Goal: Task Accomplishment & Management: Use online tool/utility

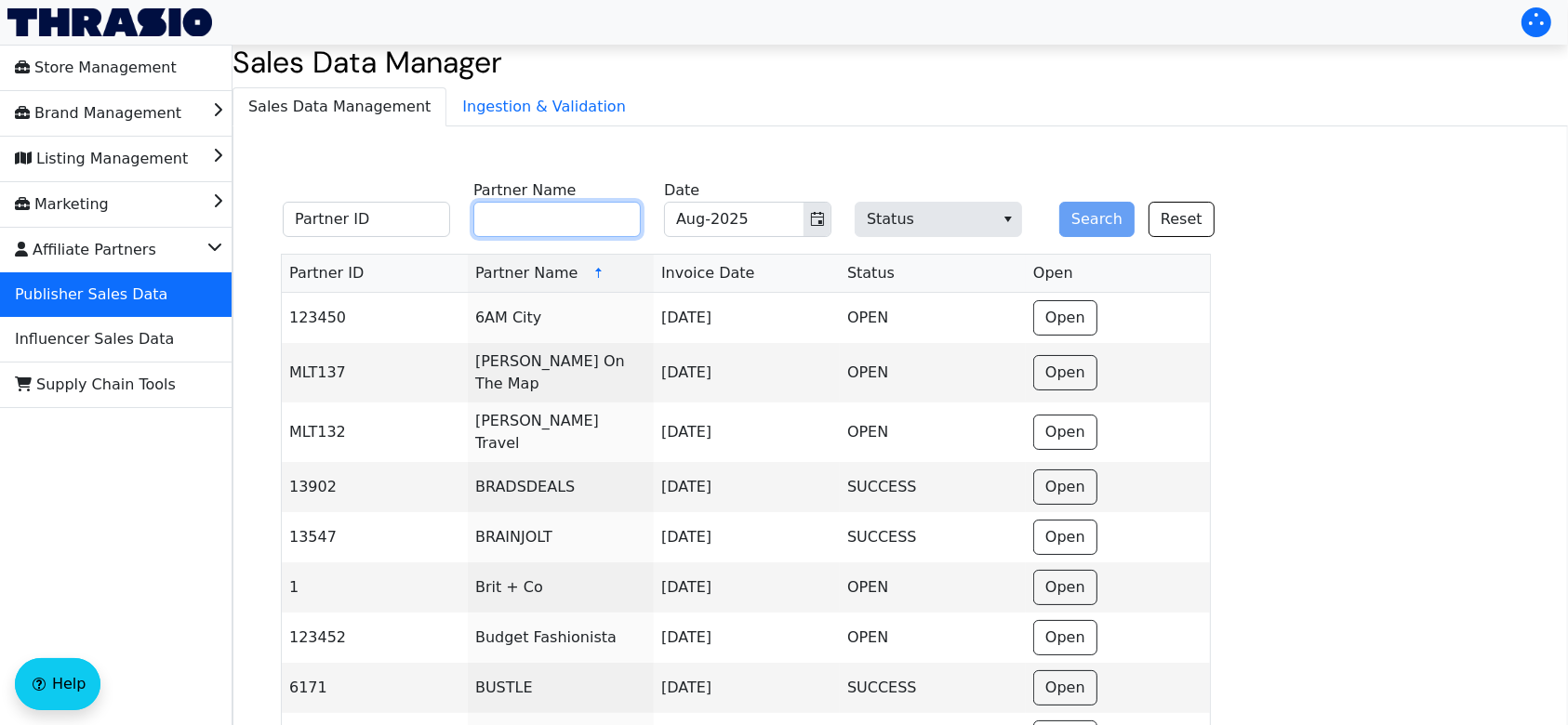
click at [589, 225] on input "Partner Name" at bounding box center [557, 219] width 167 height 35
click at [1102, 219] on button "Search" at bounding box center [1097, 219] width 76 height 35
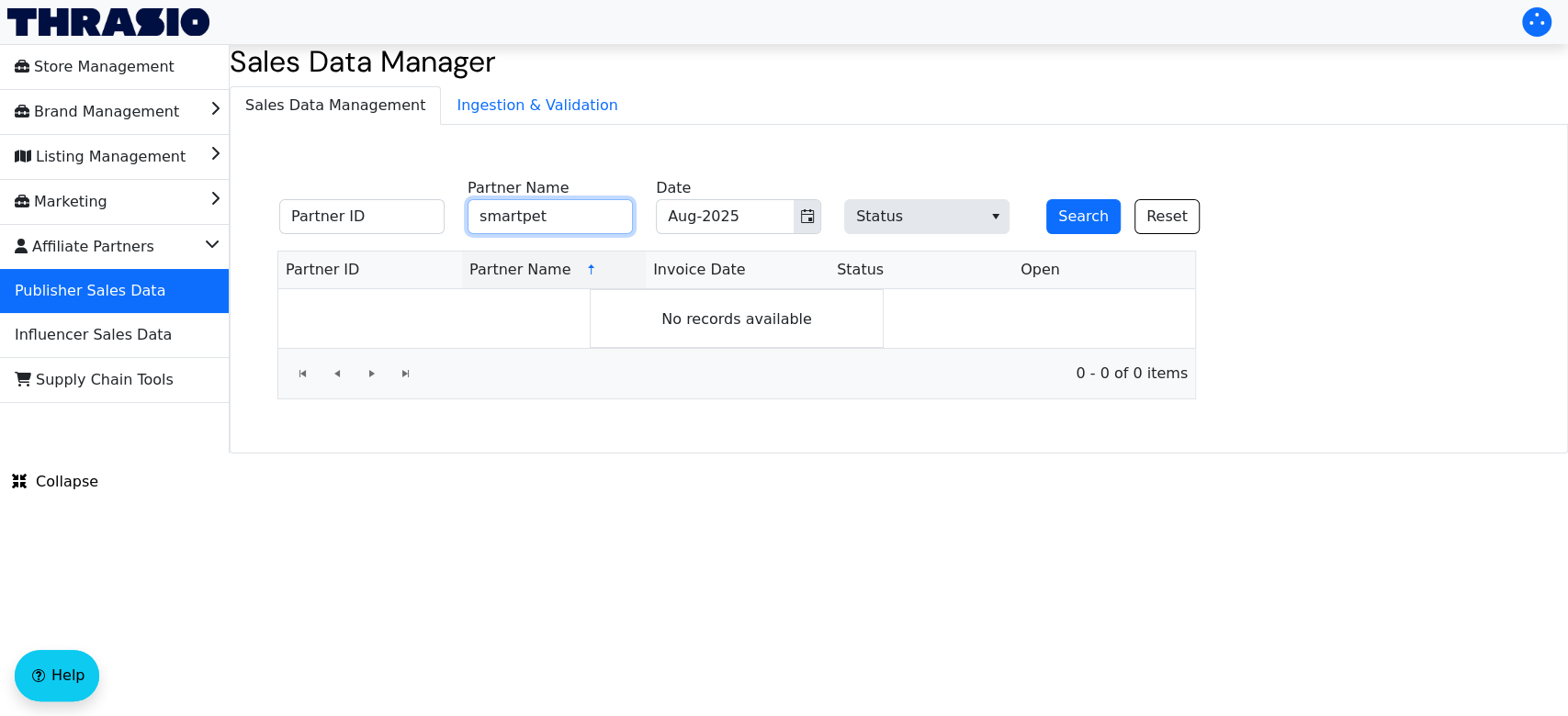
click at [519, 220] on input "smartpet" at bounding box center [550, 216] width 165 height 34
click at [547, 218] on input "smartpet" at bounding box center [550, 216] width 165 height 34
type input "smart"
click at [1046, 200] on button "Search" at bounding box center [1083, 216] width 75 height 34
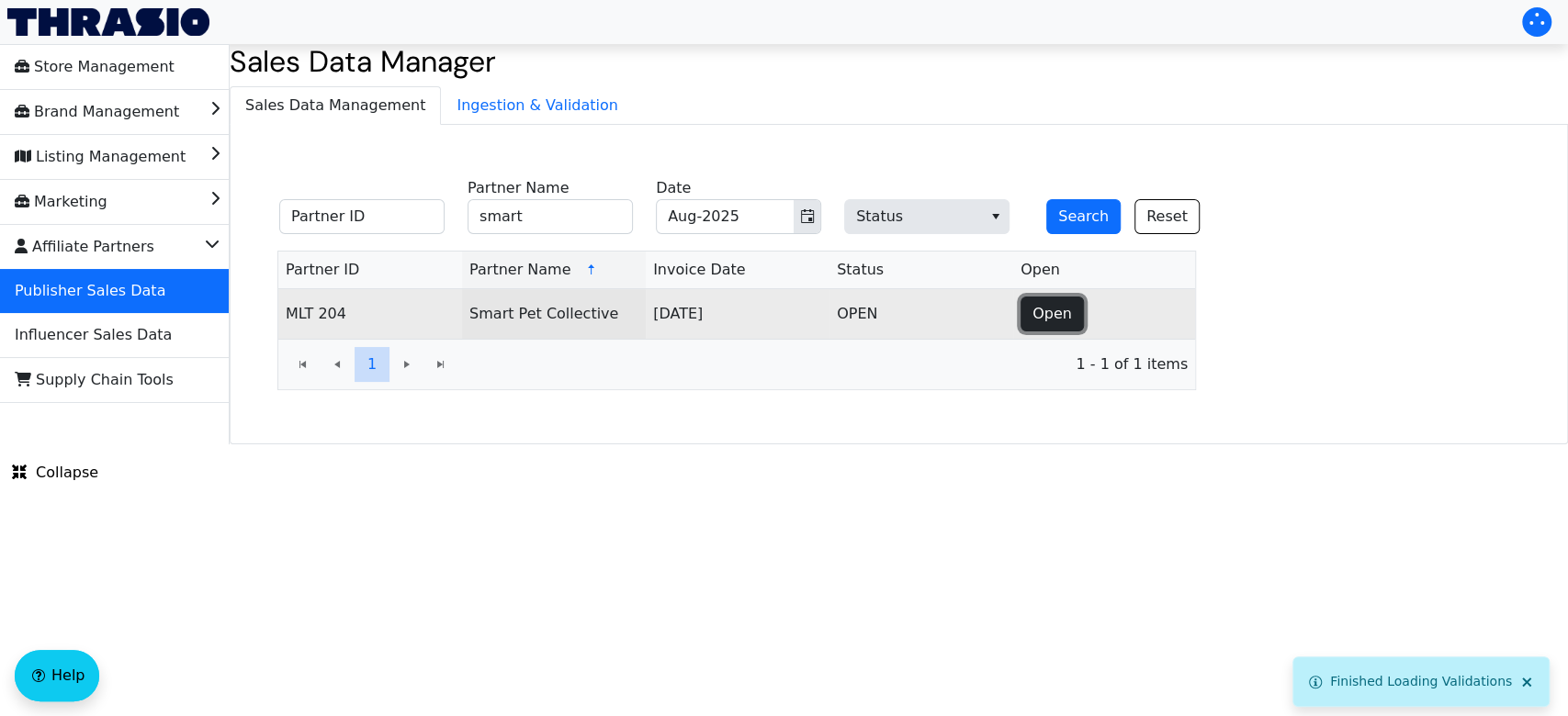
click at [1051, 323] on span "Open" at bounding box center [1052, 314] width 39 height 22
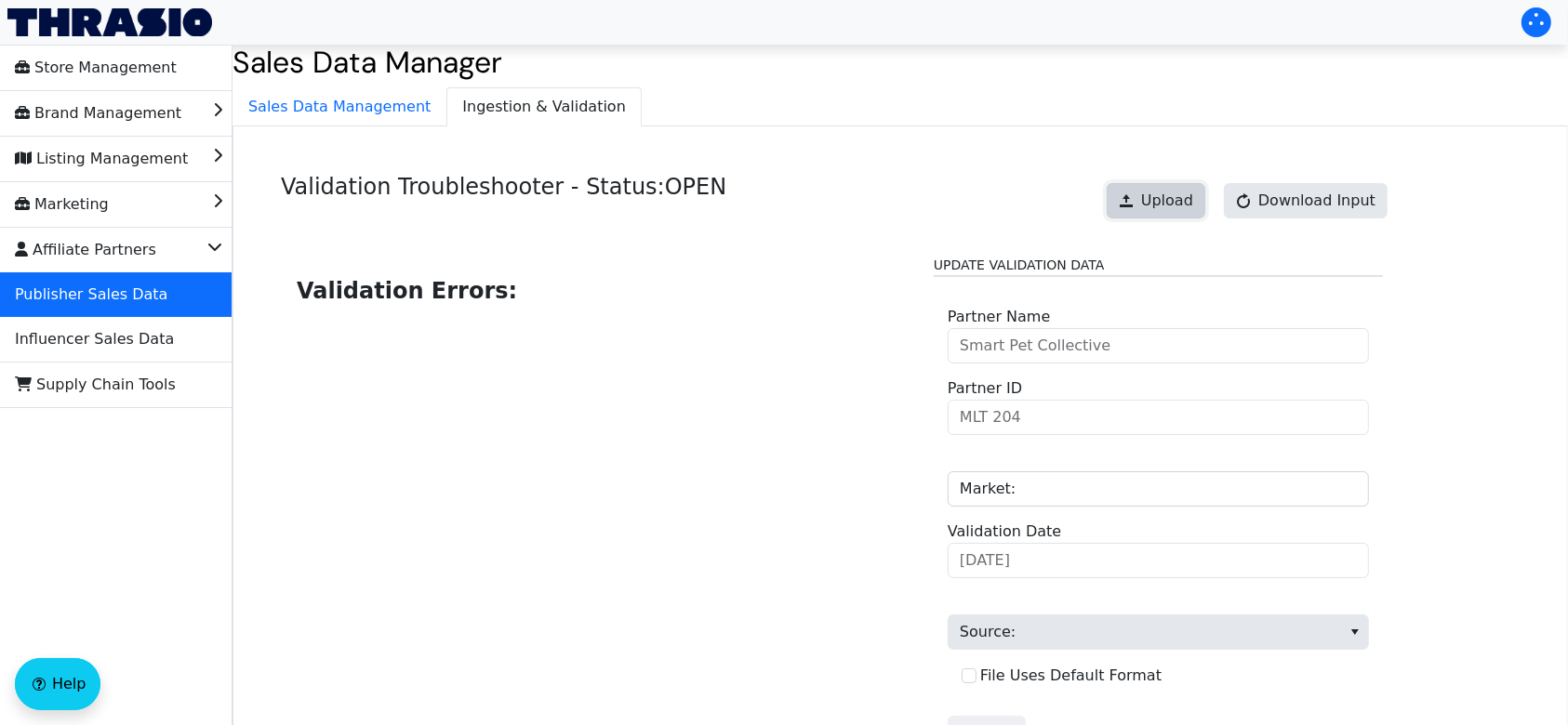
click at [1163, 199] on span "Upload" at bounding box center [1168, 200] width 52 height 22
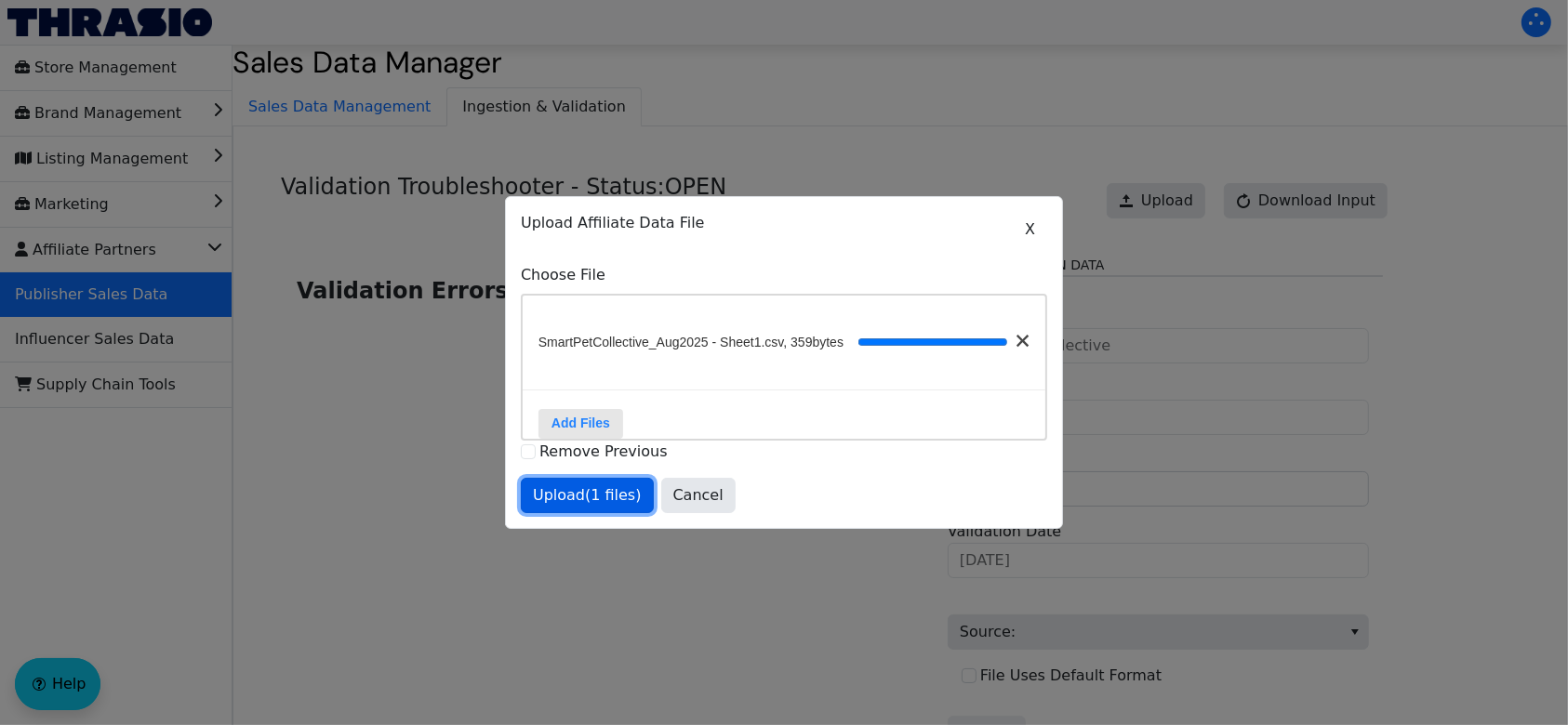
click at [577, 507] on span "Upload (1 files)" at bounding box center [587, 495] width 109 height 22
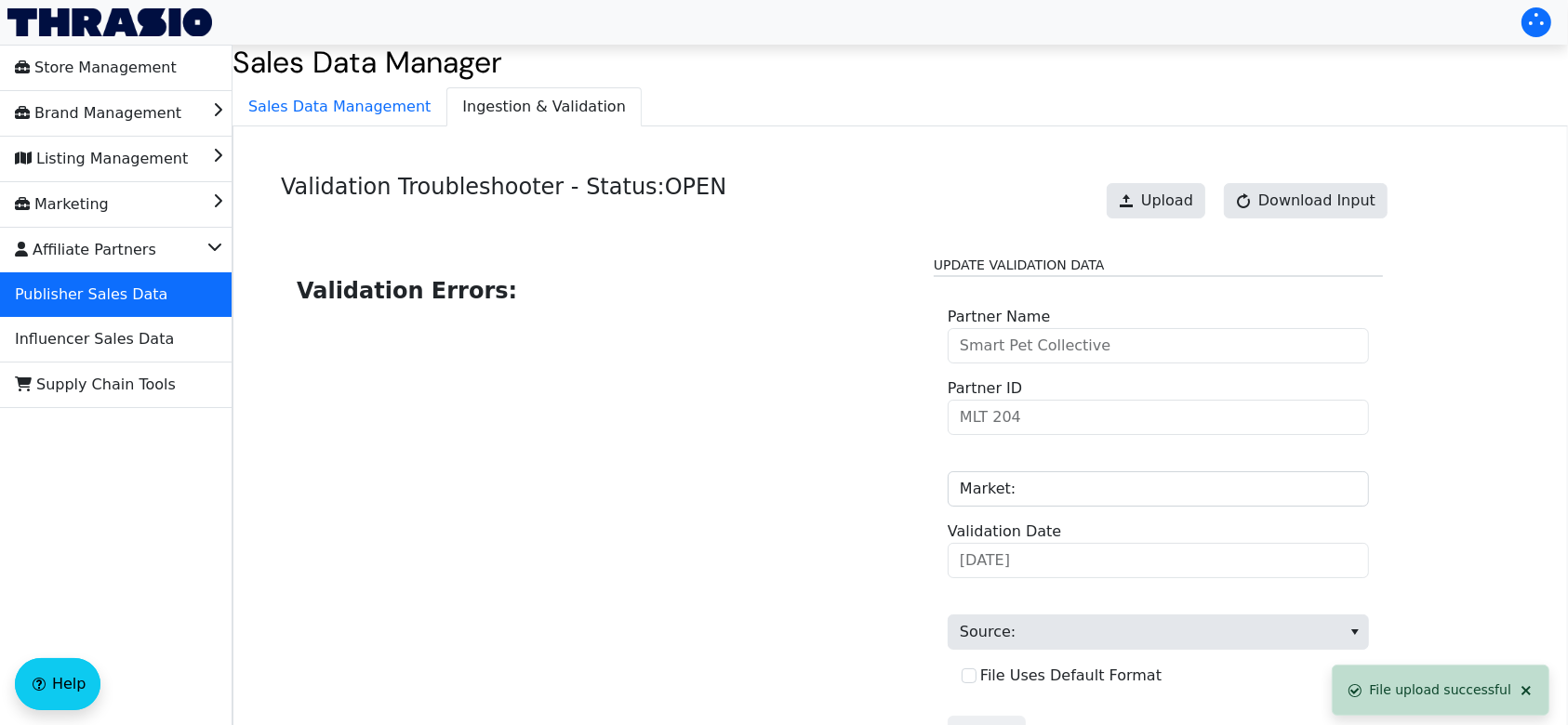
scroll to position [188, 0]
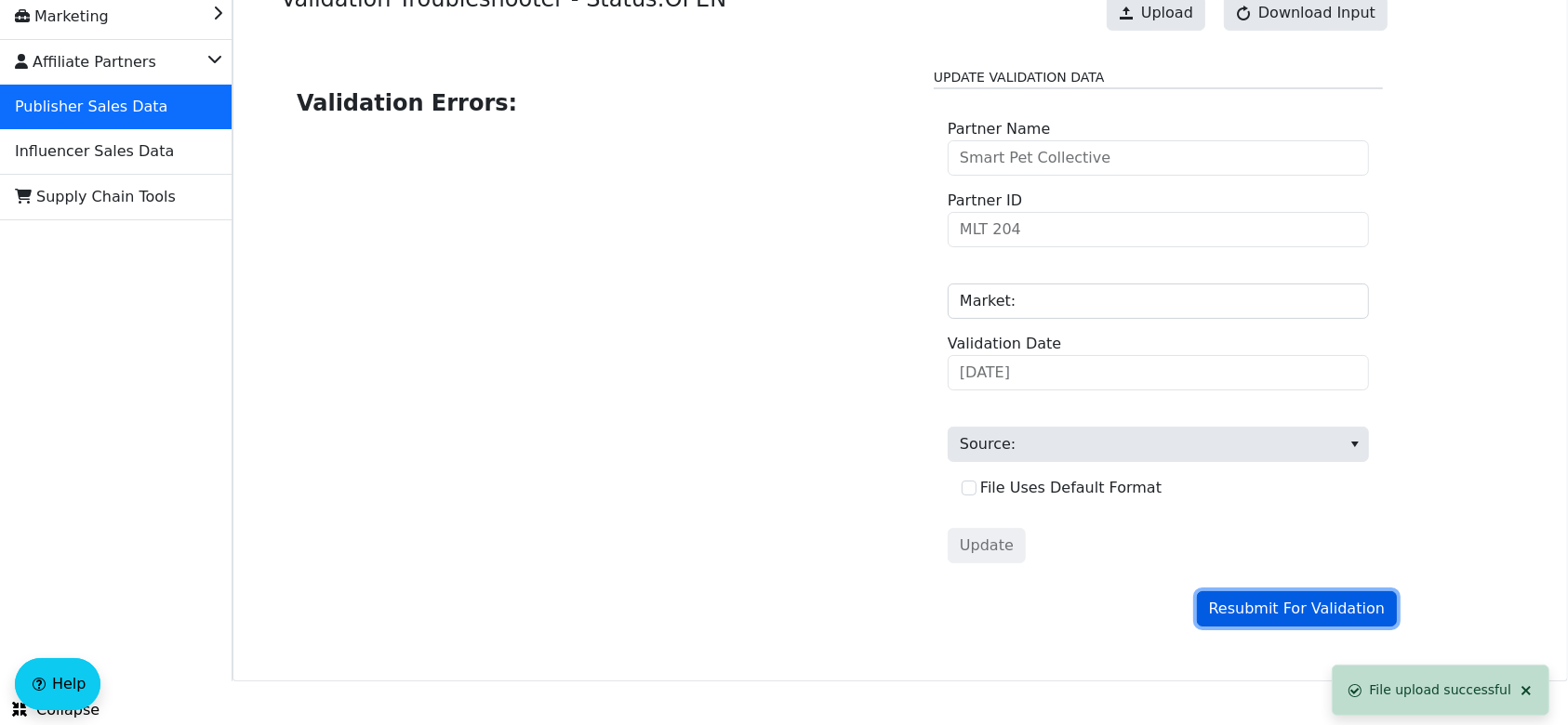
click at [1342, 595] on button "Resubmit For Validation" at bounding box center [1297, 608] width 200 height 35
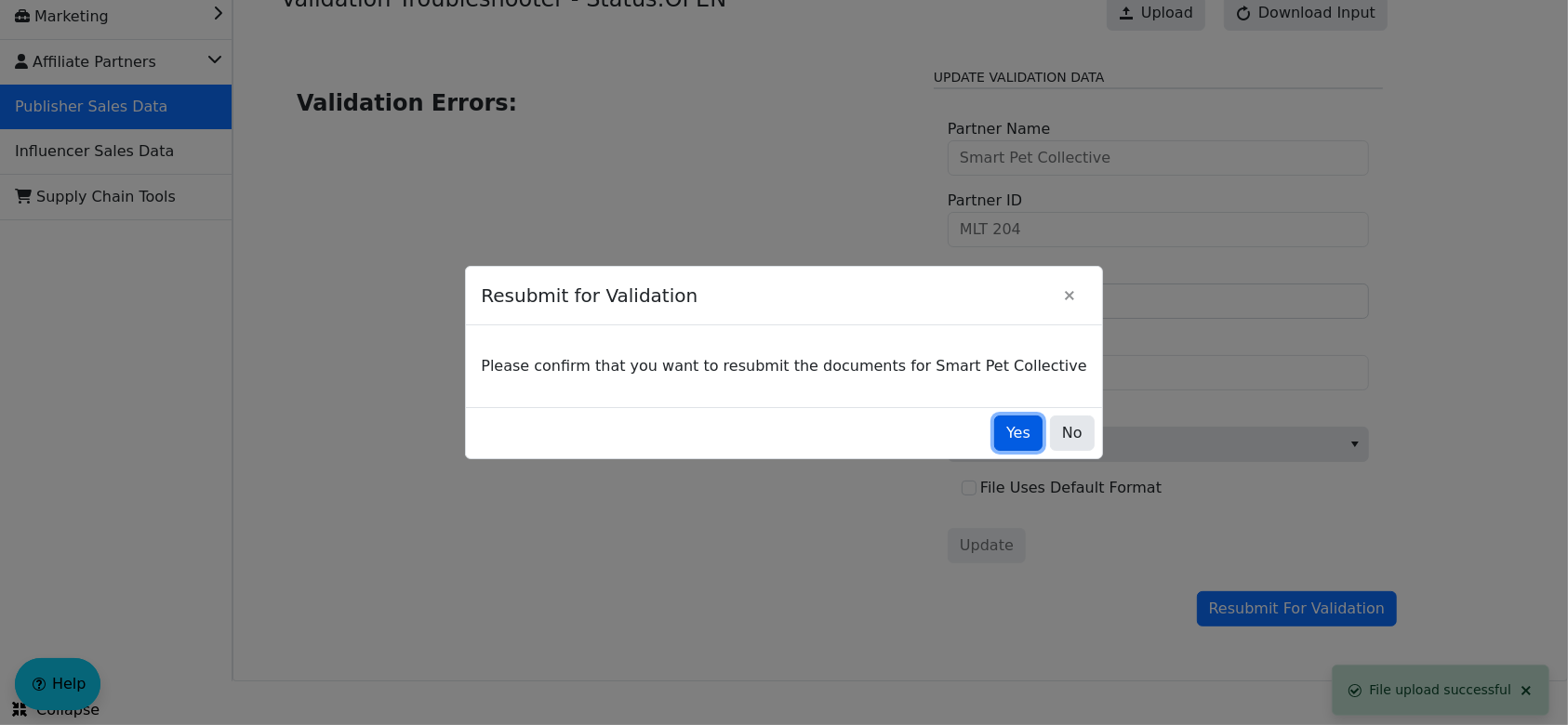
click at [1006, 442] on span "Yes" at bounding box center [1018, 433] width 24 height 22
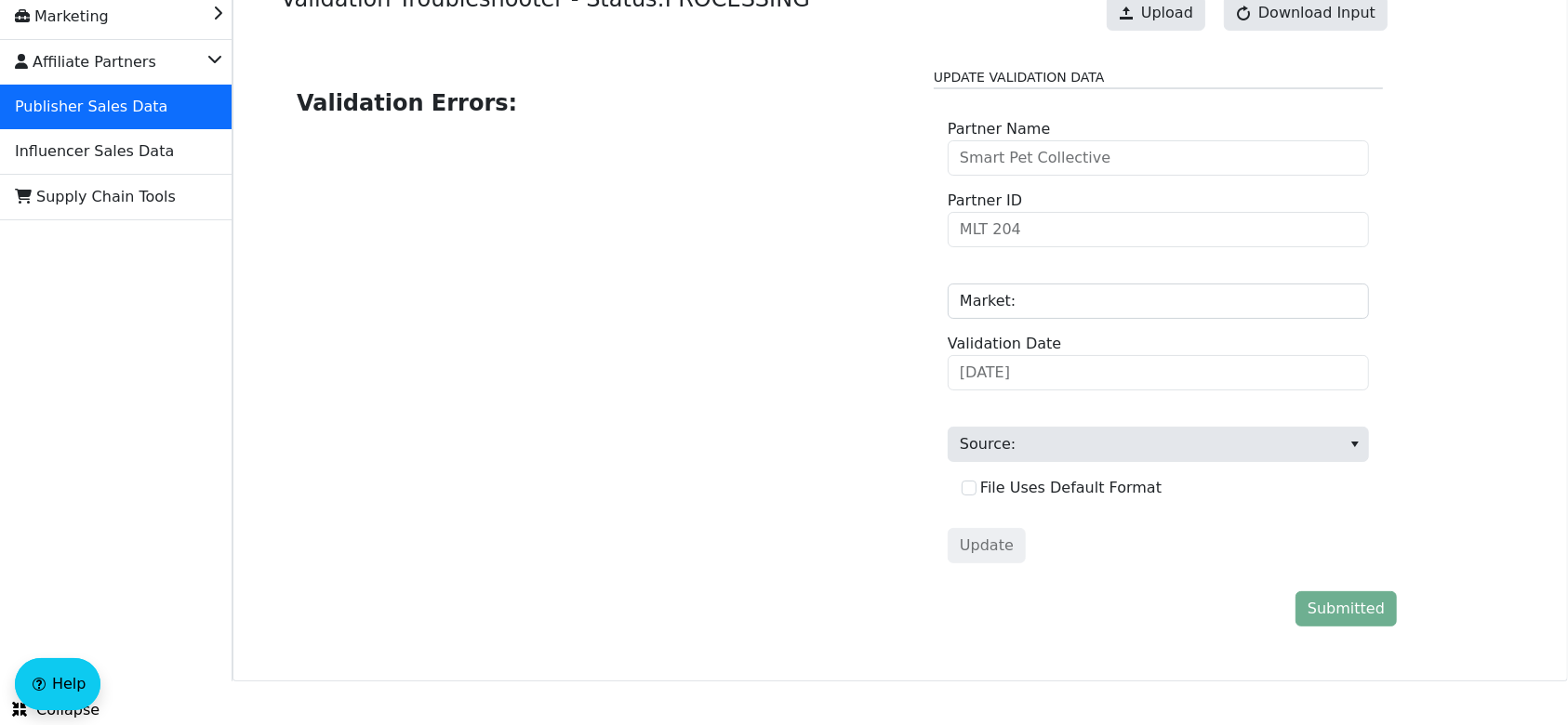
scroll to position [0, 0]
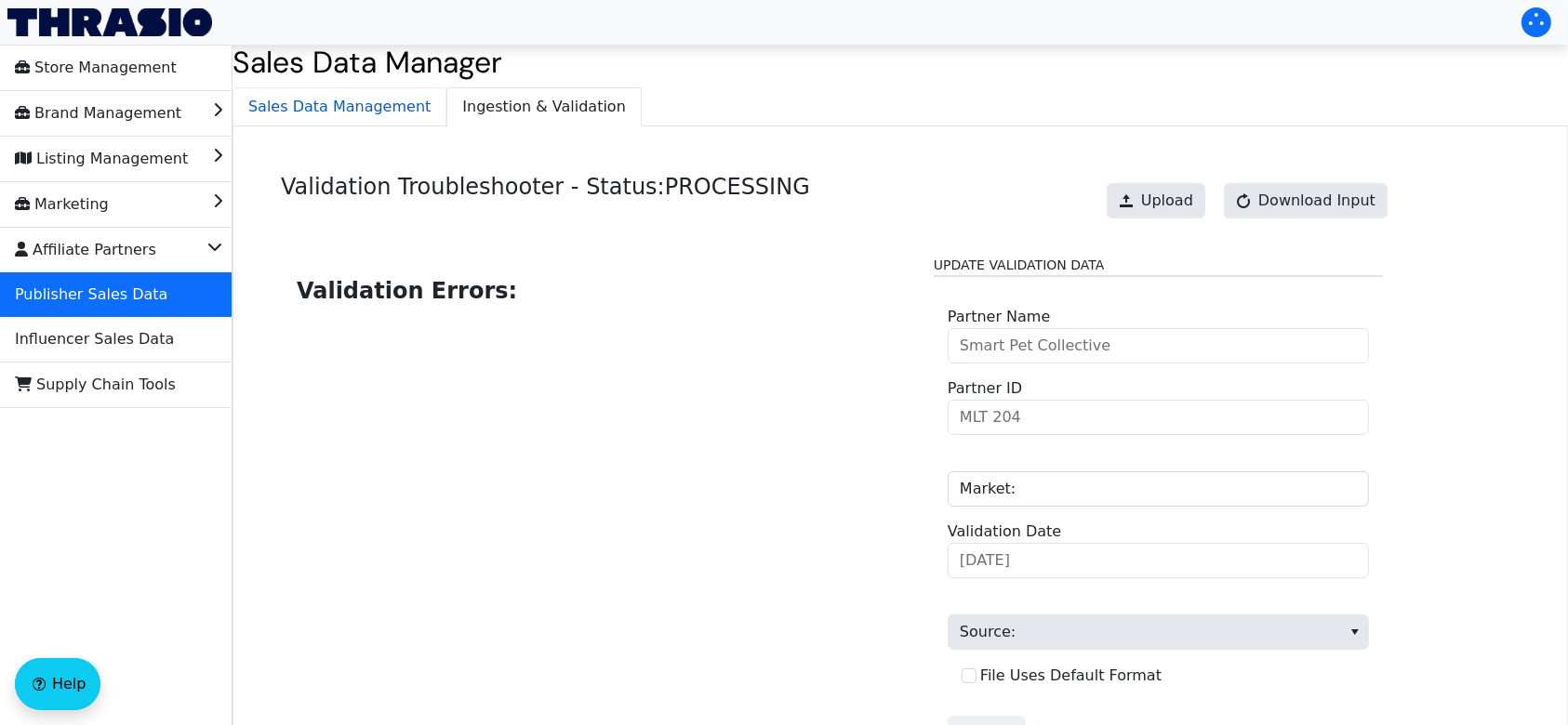
click at [382, 123] on span "Sales Data Management" at bounding box center [339, 107] width 212 height 37
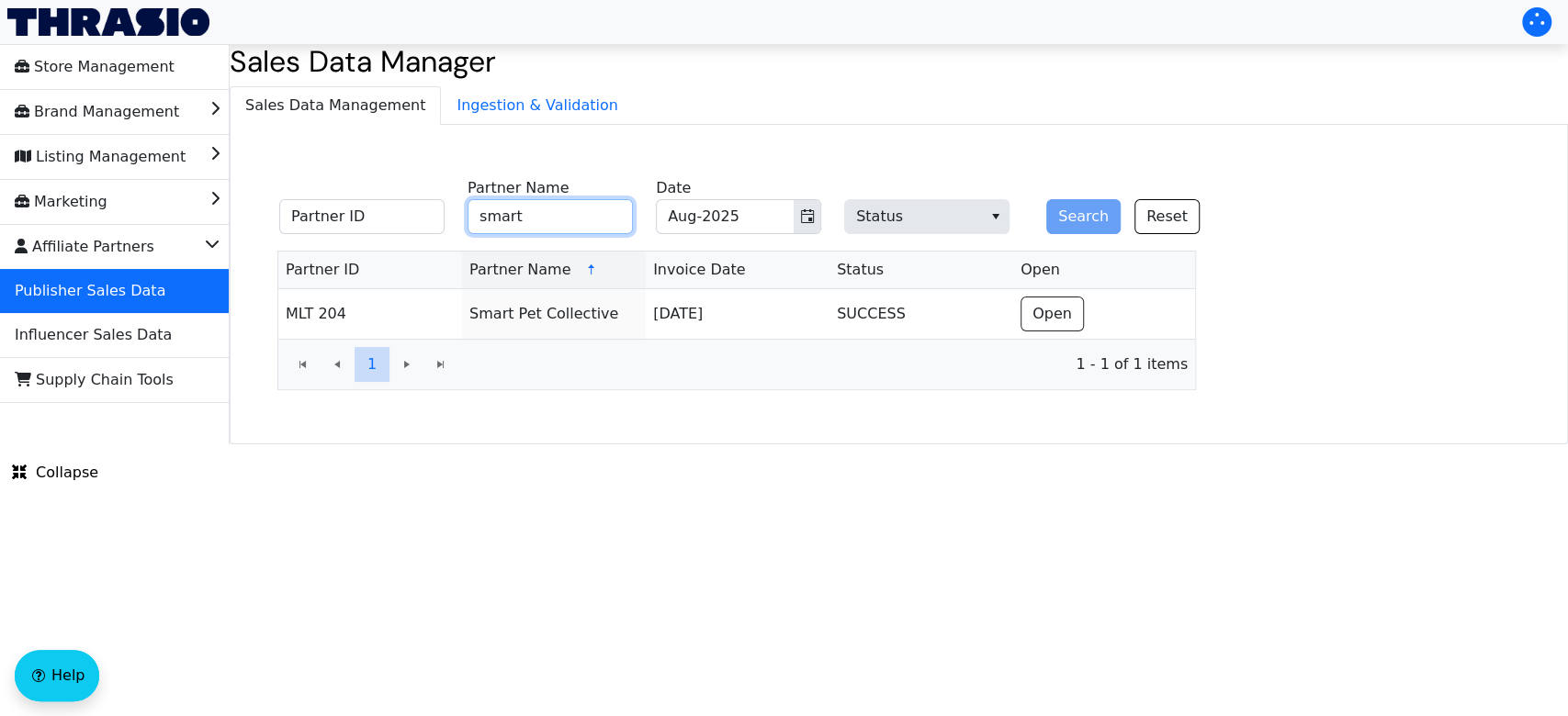
click at [613, 215] on input "smart" at bounding box center [550, 216] width 165 height 34
type input "s"
type input "money"
click at [1046, 200] on button "Search" at bounding box center [1083, 216] width 75 height 34
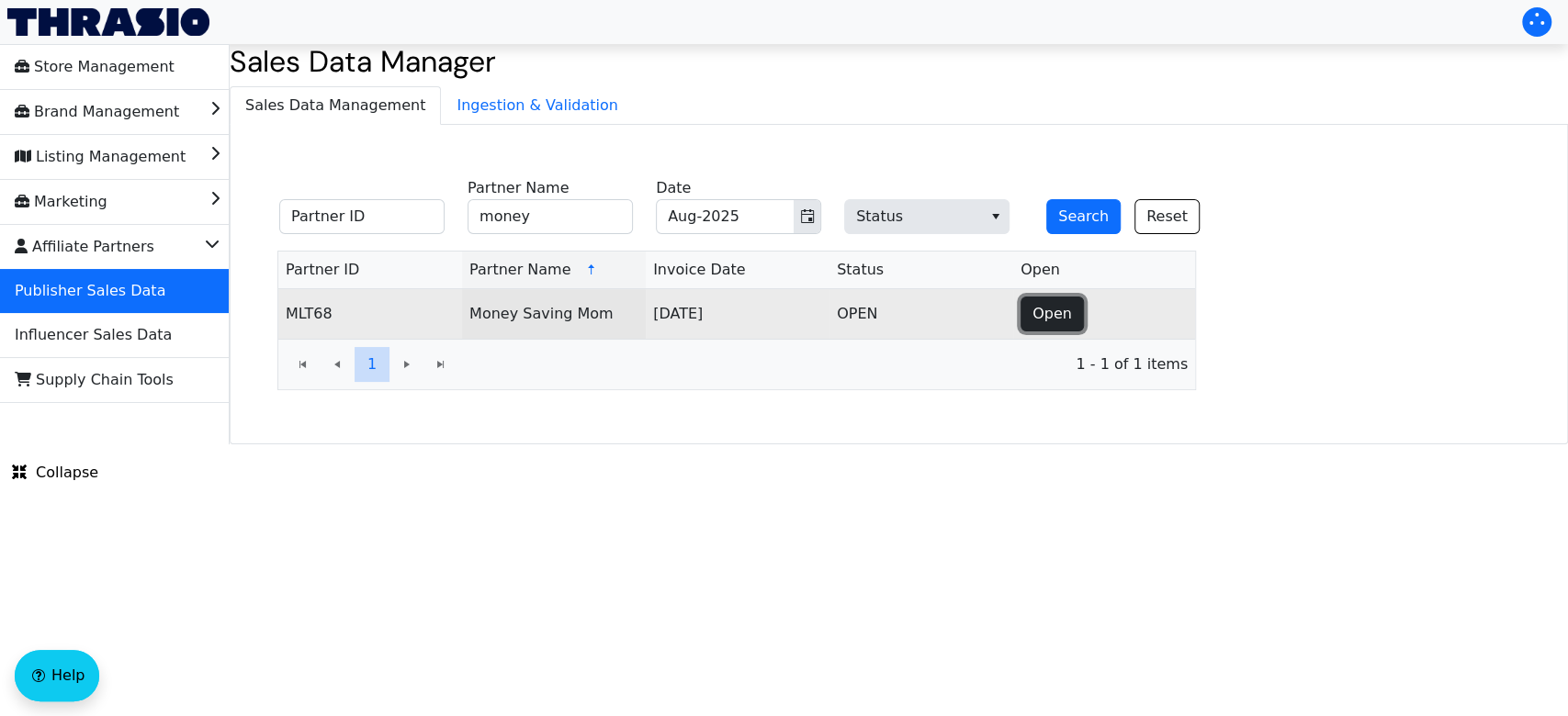
click at [1033, 316] on span "Open" at bounding box center [1052, 314] width 39 height 22
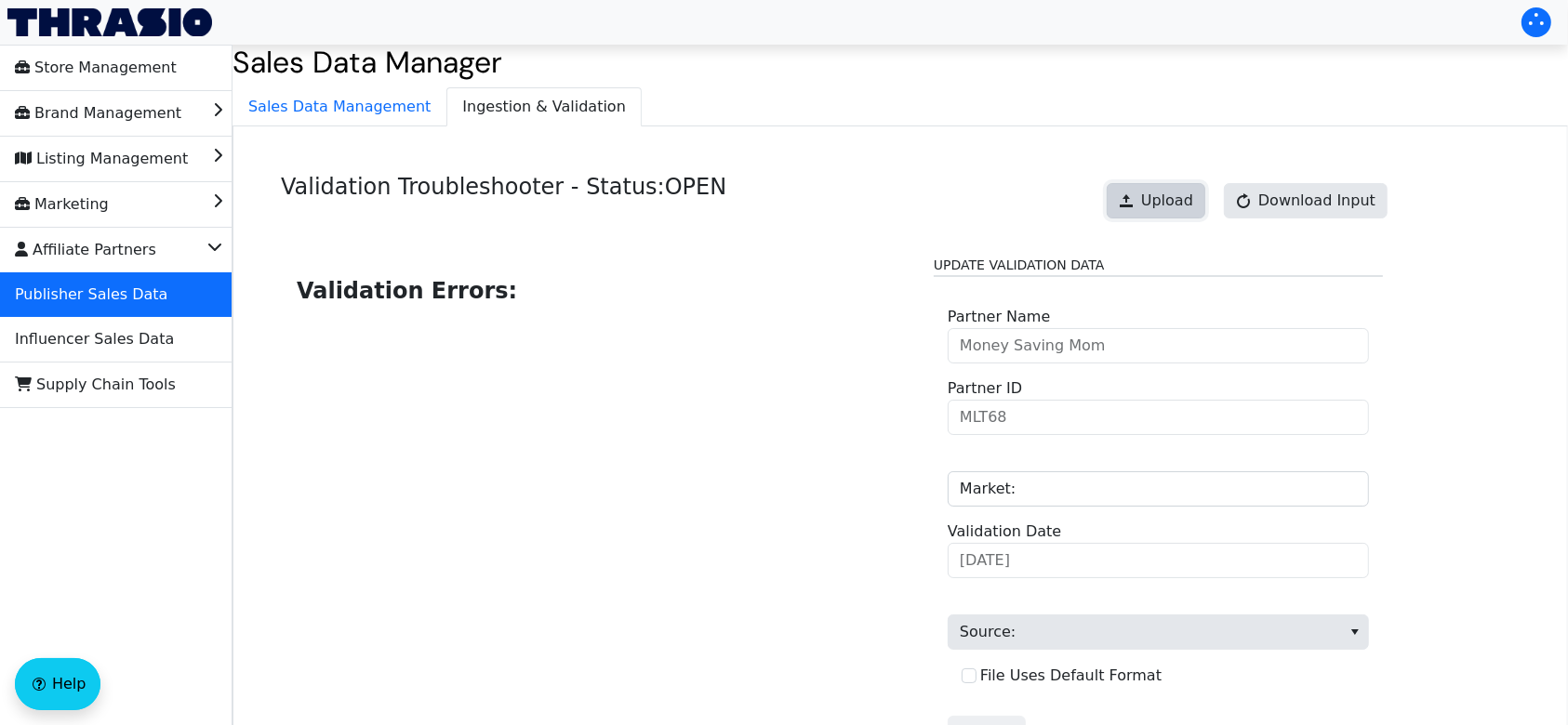
click at [1192, 197] on span "Upload" at bounding box center [1168, 200] width 52 height 22
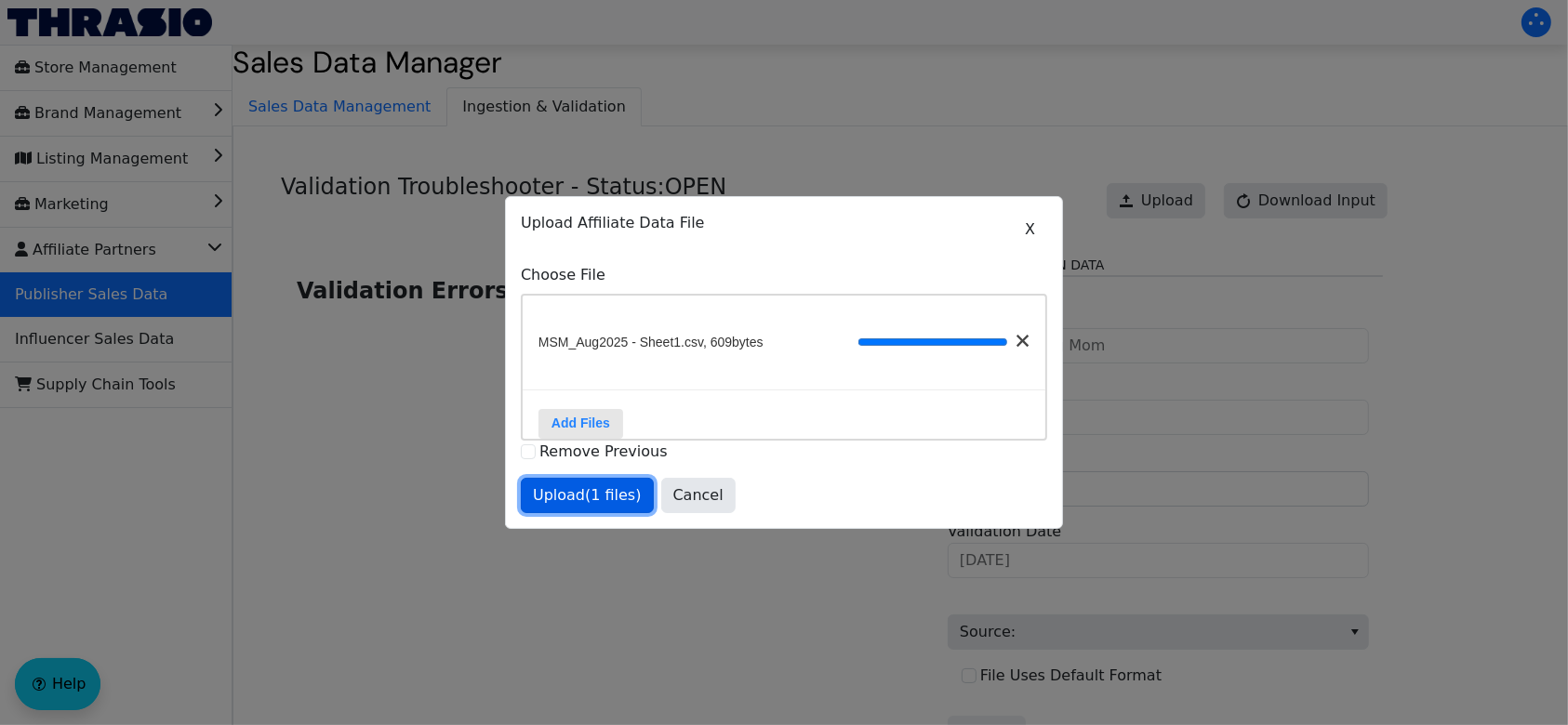
click at [590, 506] on span "Upload (1 files)" at bounding box center [587, 495] width 109 height 22
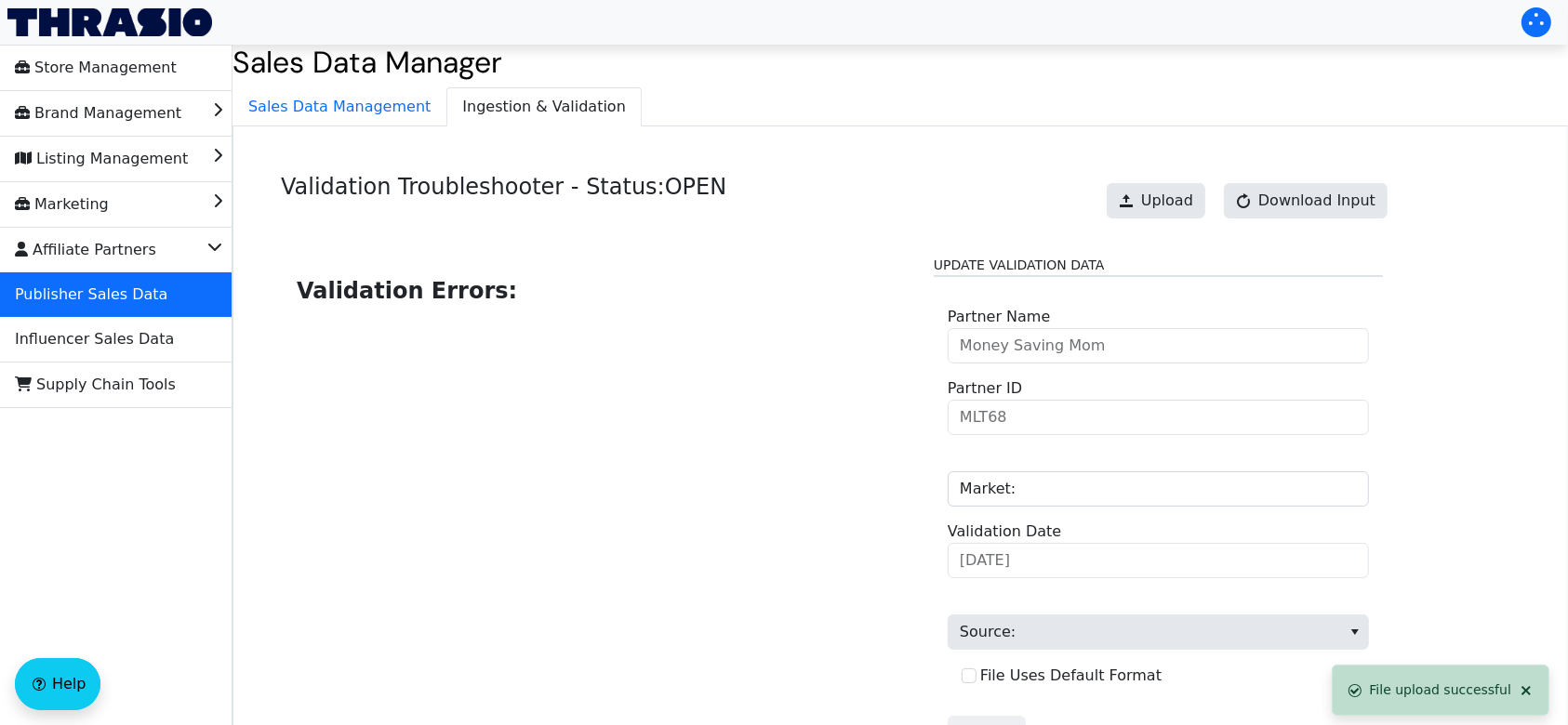
scroll to position [188, 0]
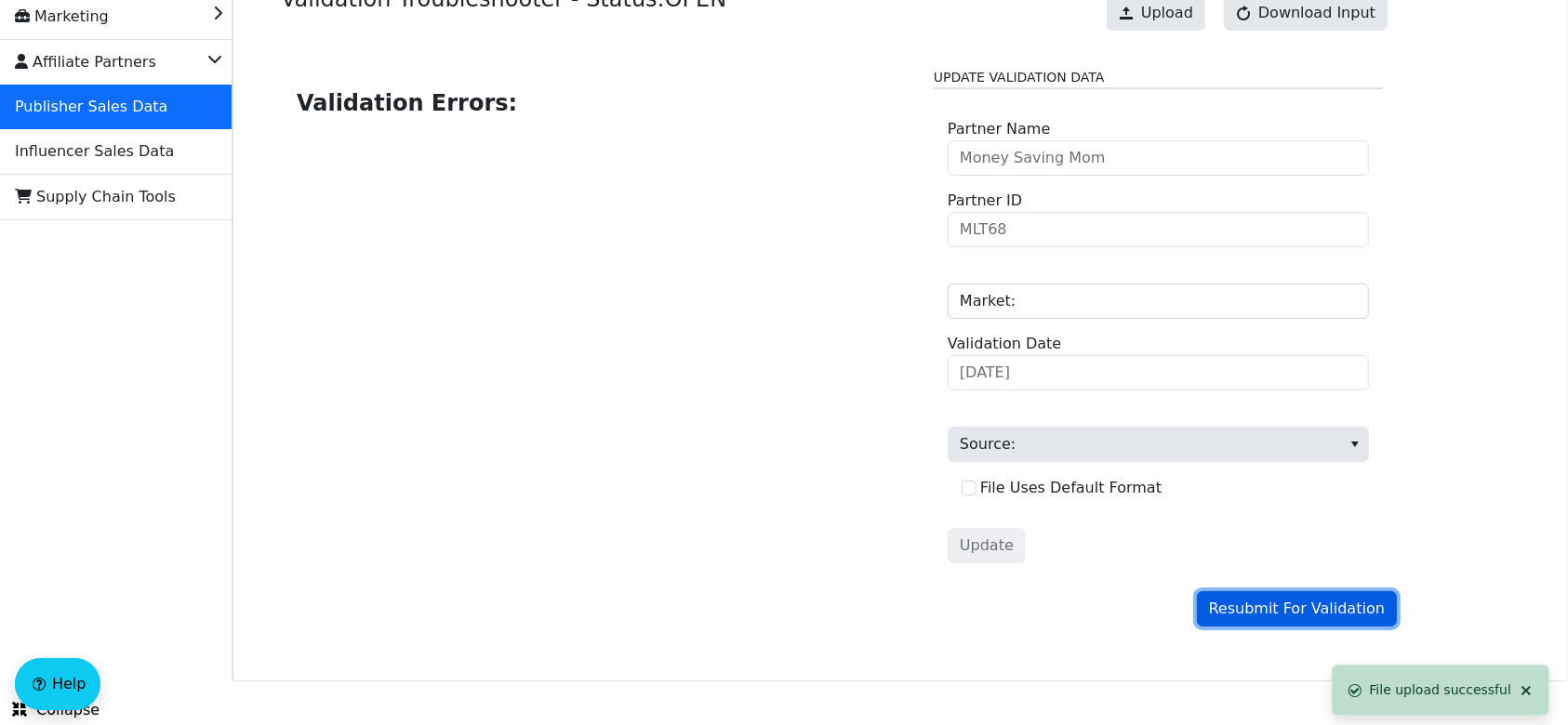
click at [1264, 604] on span "Resubmit For Validation" at bounding box center [1297, 608] width 175 height 22
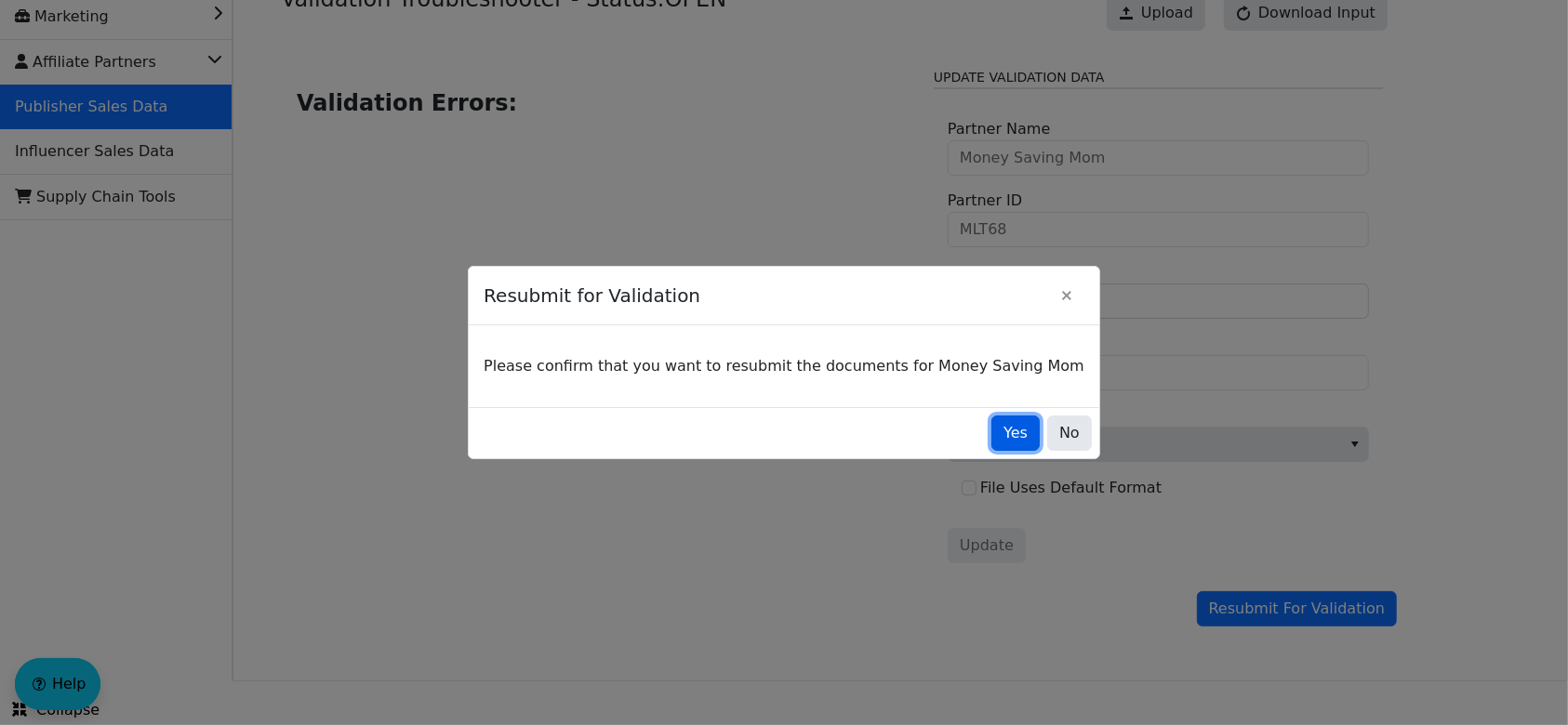
click at [1003, 423] on span "Yes" at bounding box center [1015, 433] width 24 height 22
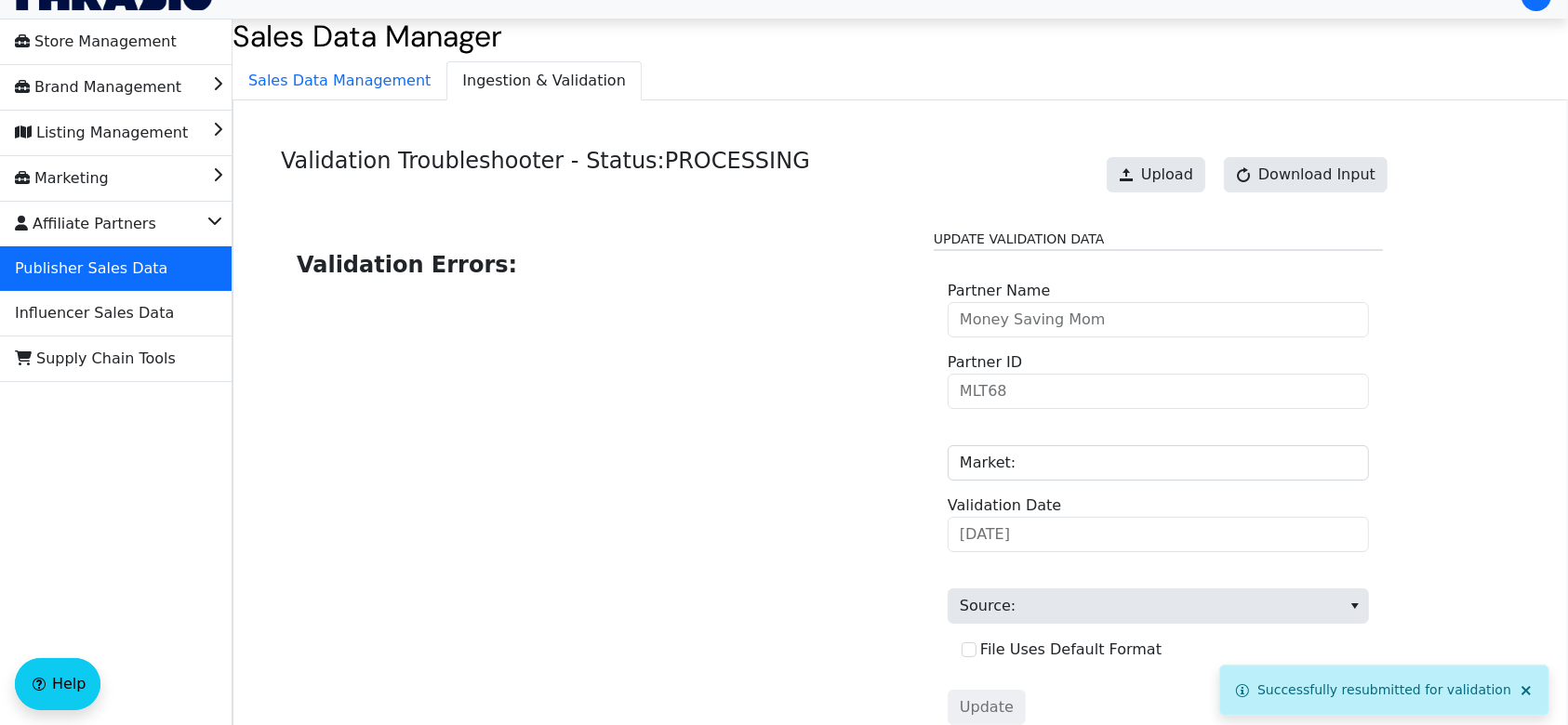
scroll to position [0, 0]
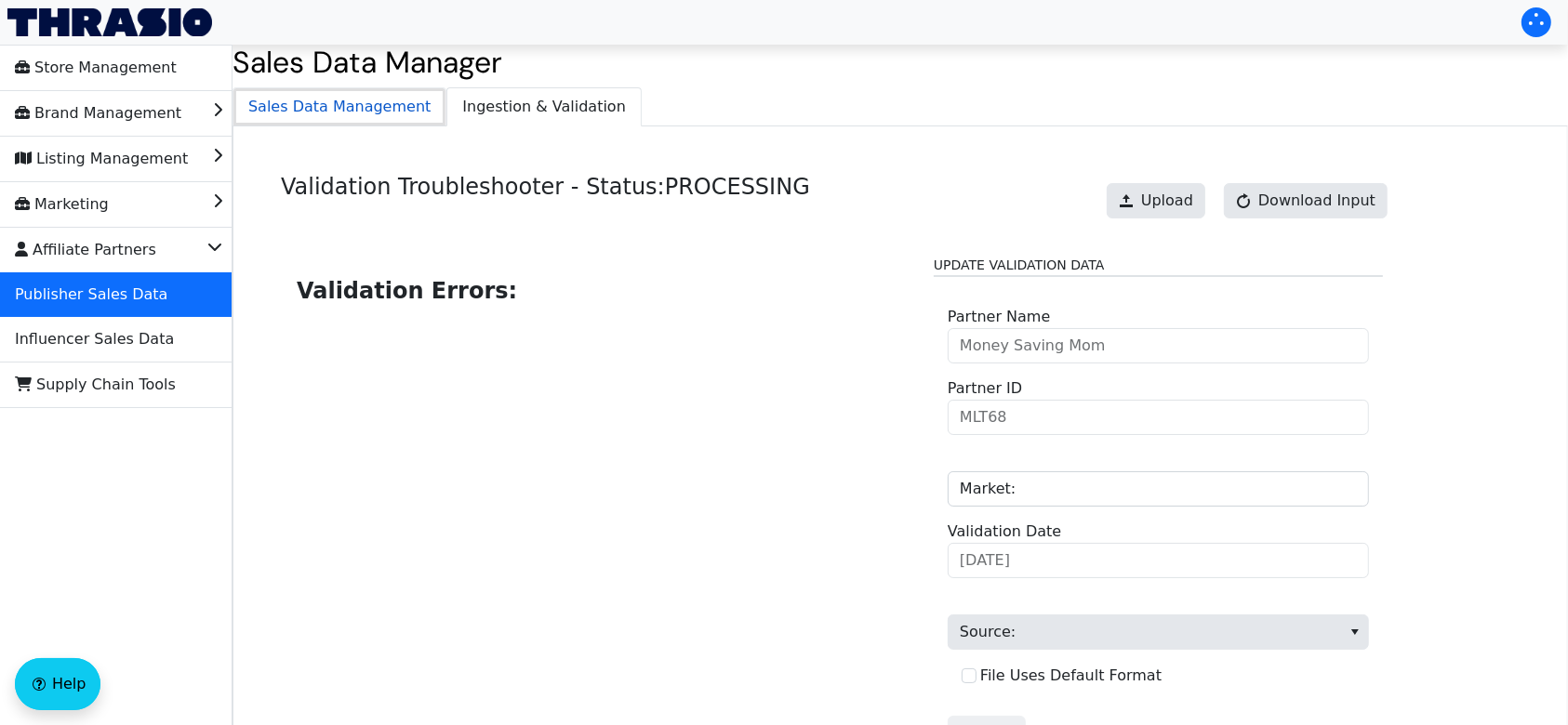
click at [365, 118] on span "Sales Data Management" at bounding box center [339, 107] width 212 height 37
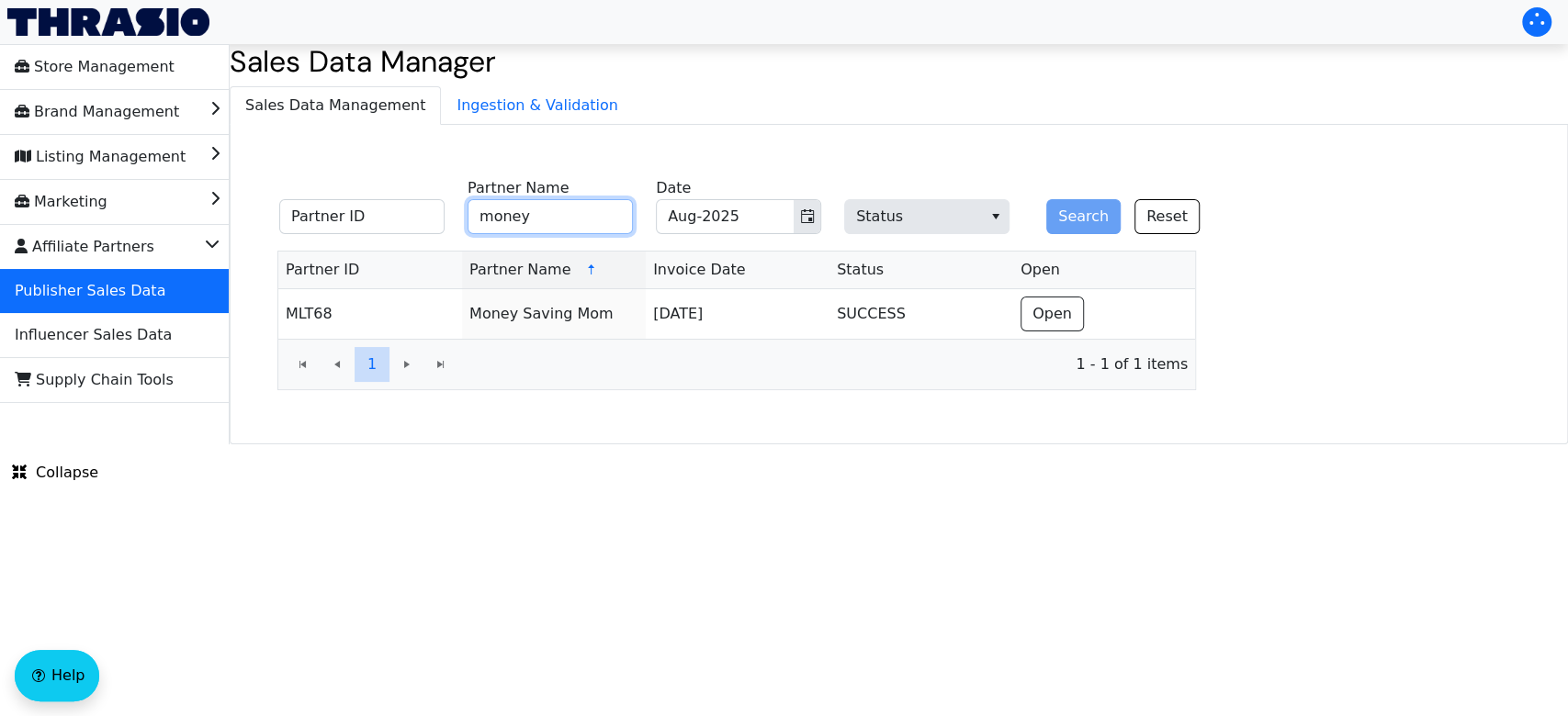
click at [575, 209] on input "money" at bounding box center [550, 216] width 165 height 34
type input "m"
type input "6am"
click at [1078, 224] on button "Search" at bounding box center [1083, 216] width 75 height 34
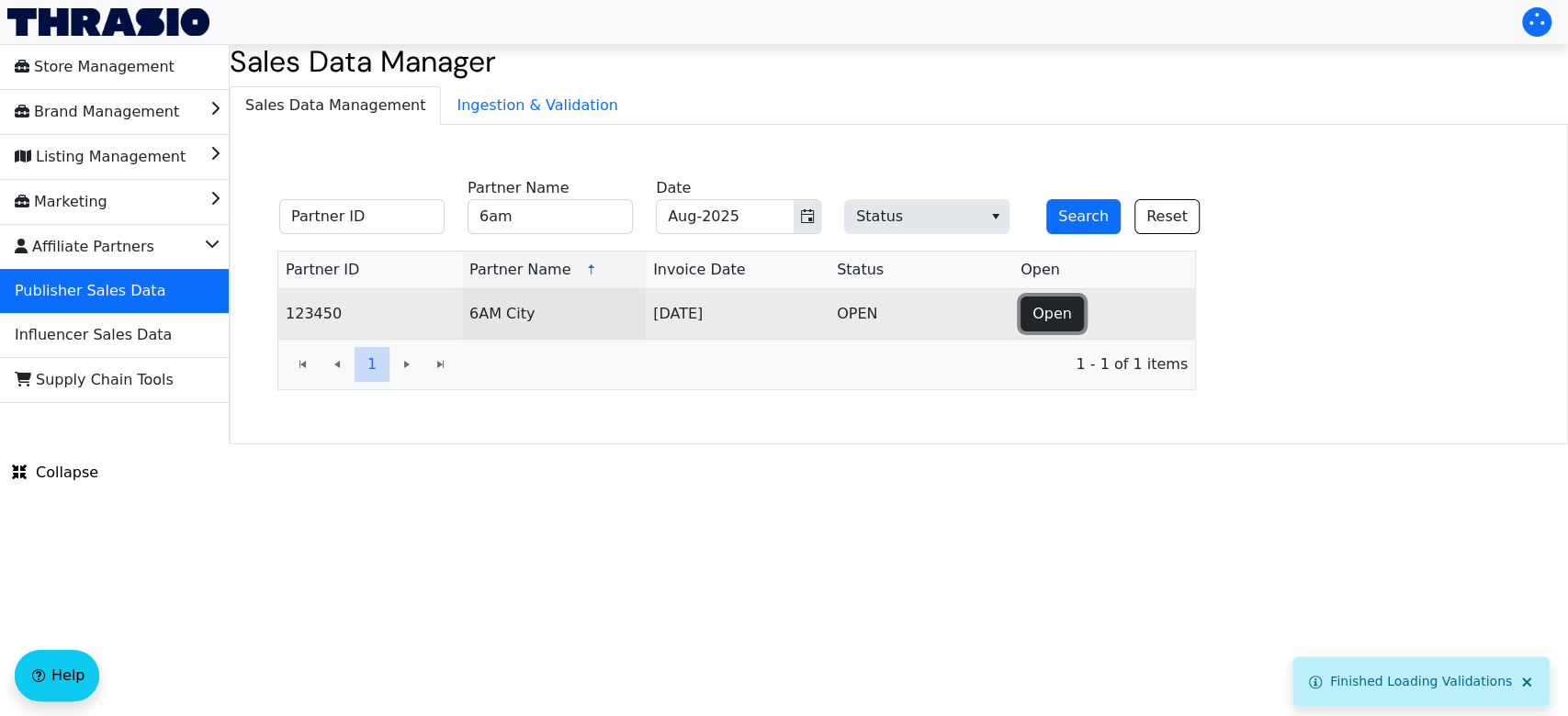
click at [1048, 312] on span "Open" at bounding box center [1052, 314] width 39 height 22
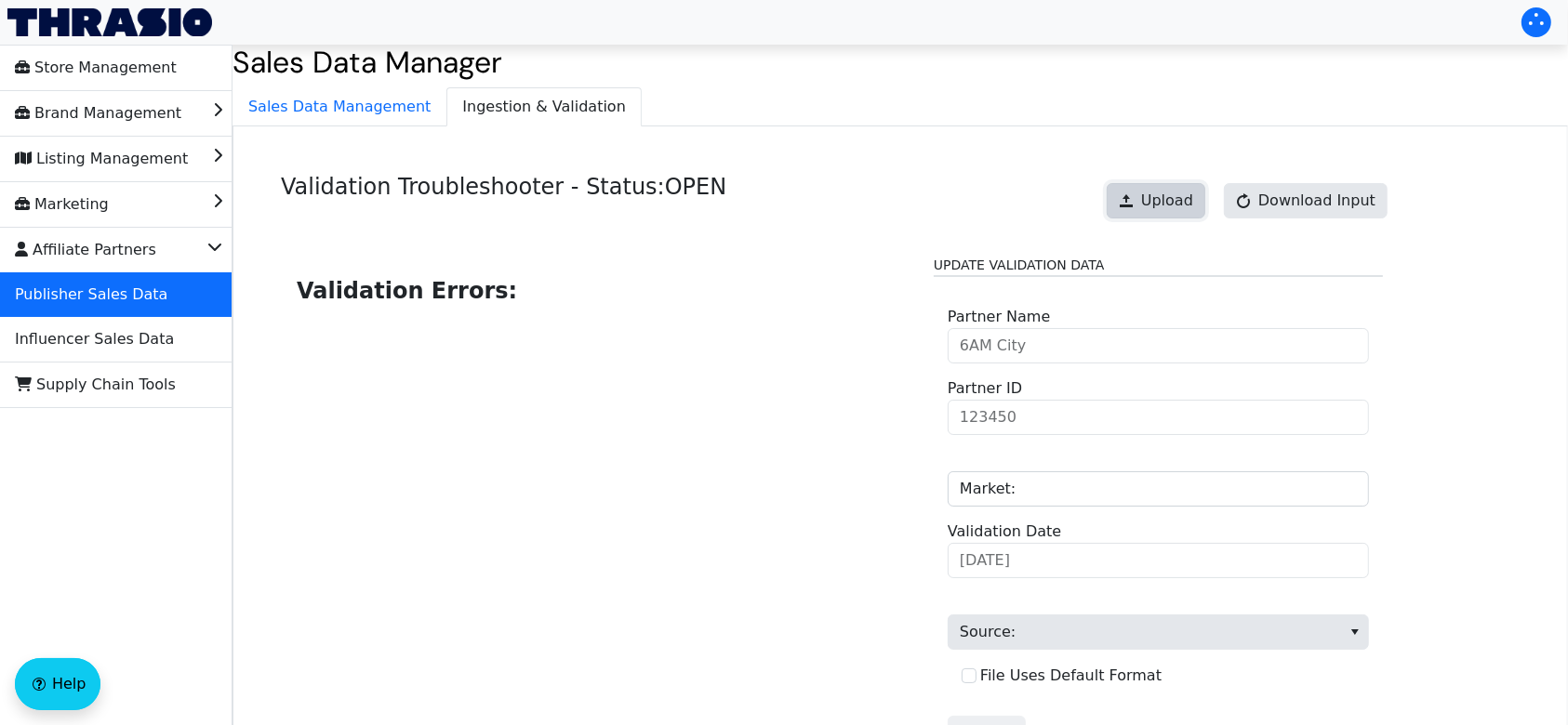
click at [1174, 204] on span "Upload" at bounding box center [1168, 200] width 52 height 22
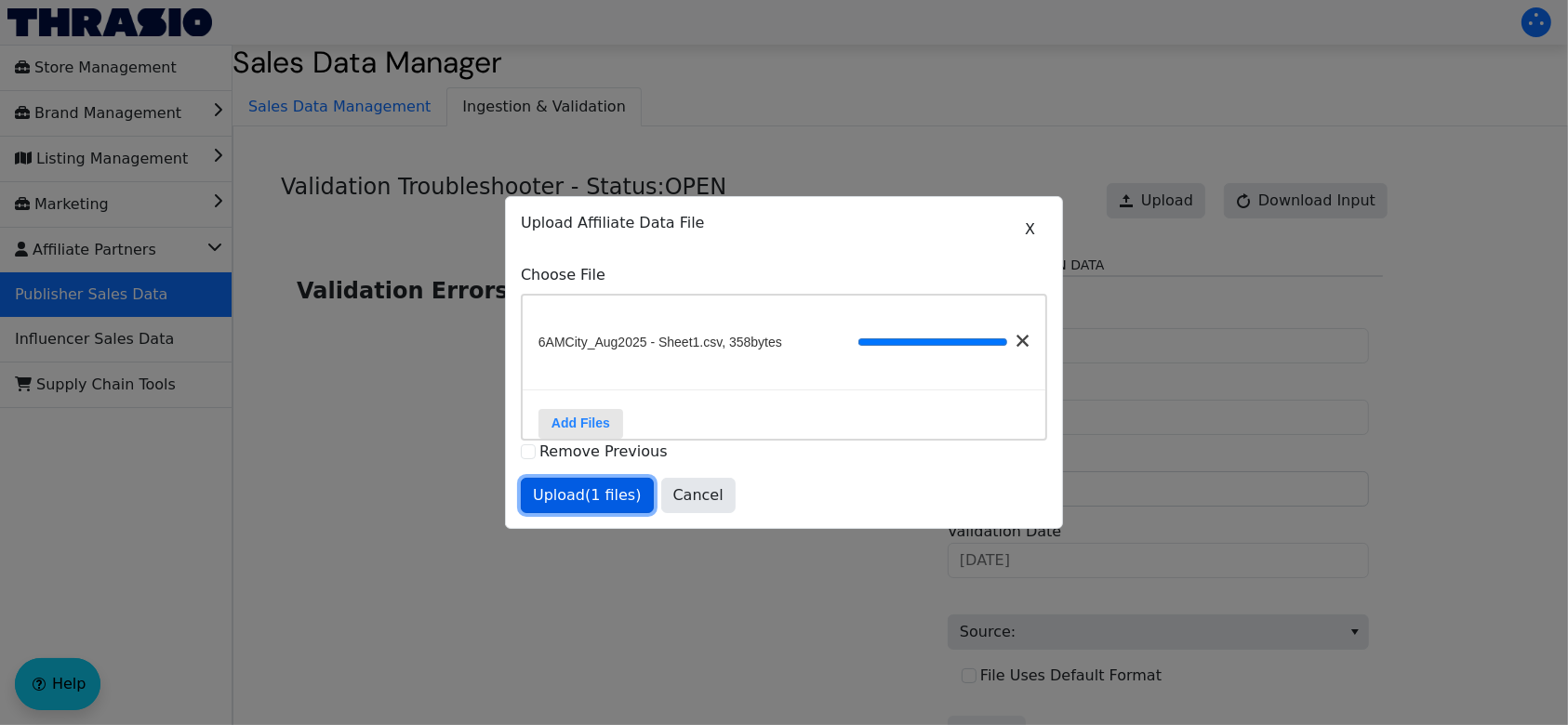
click at [589, 498] on span "Upload (1 files)" at bounding box center [587, 495] width 109 height 22
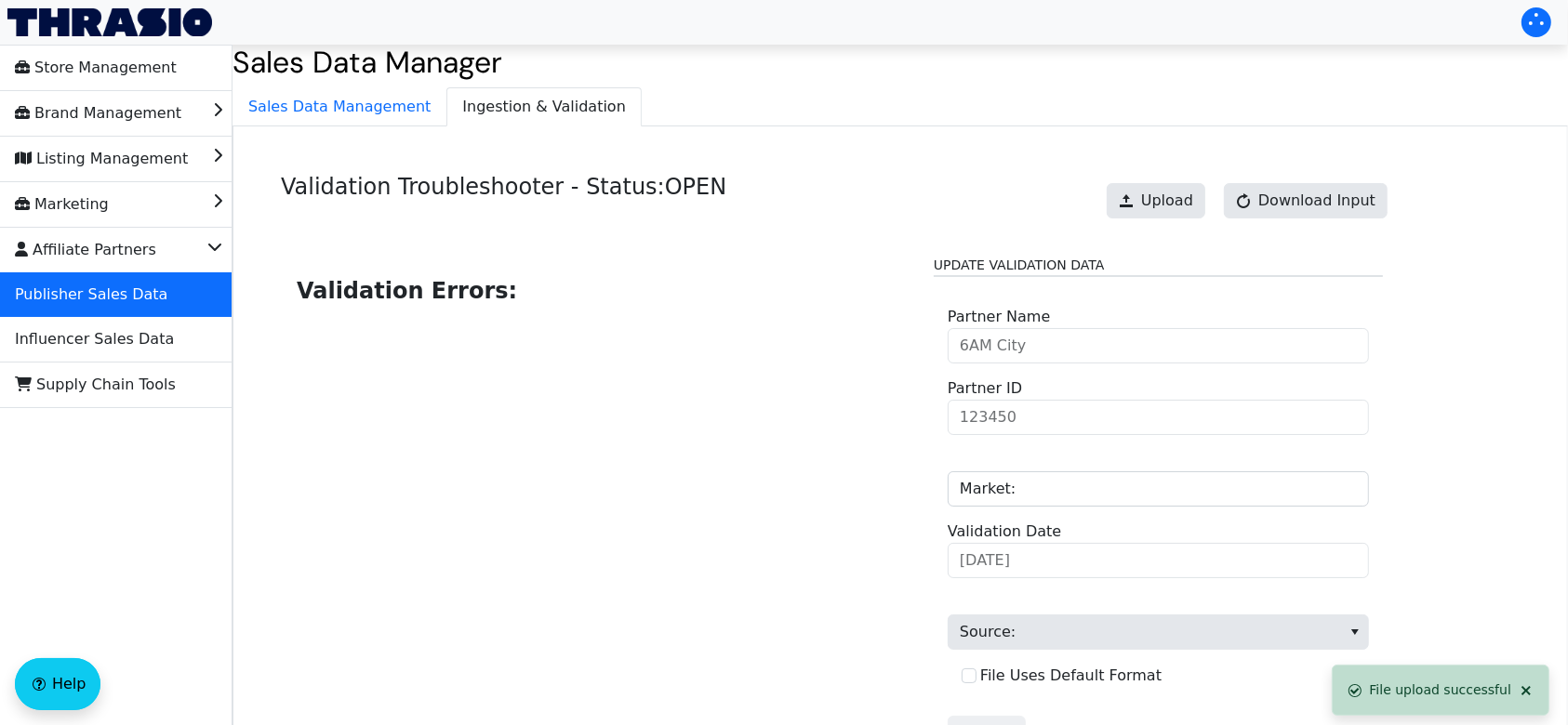
scroll to position [188, 0]
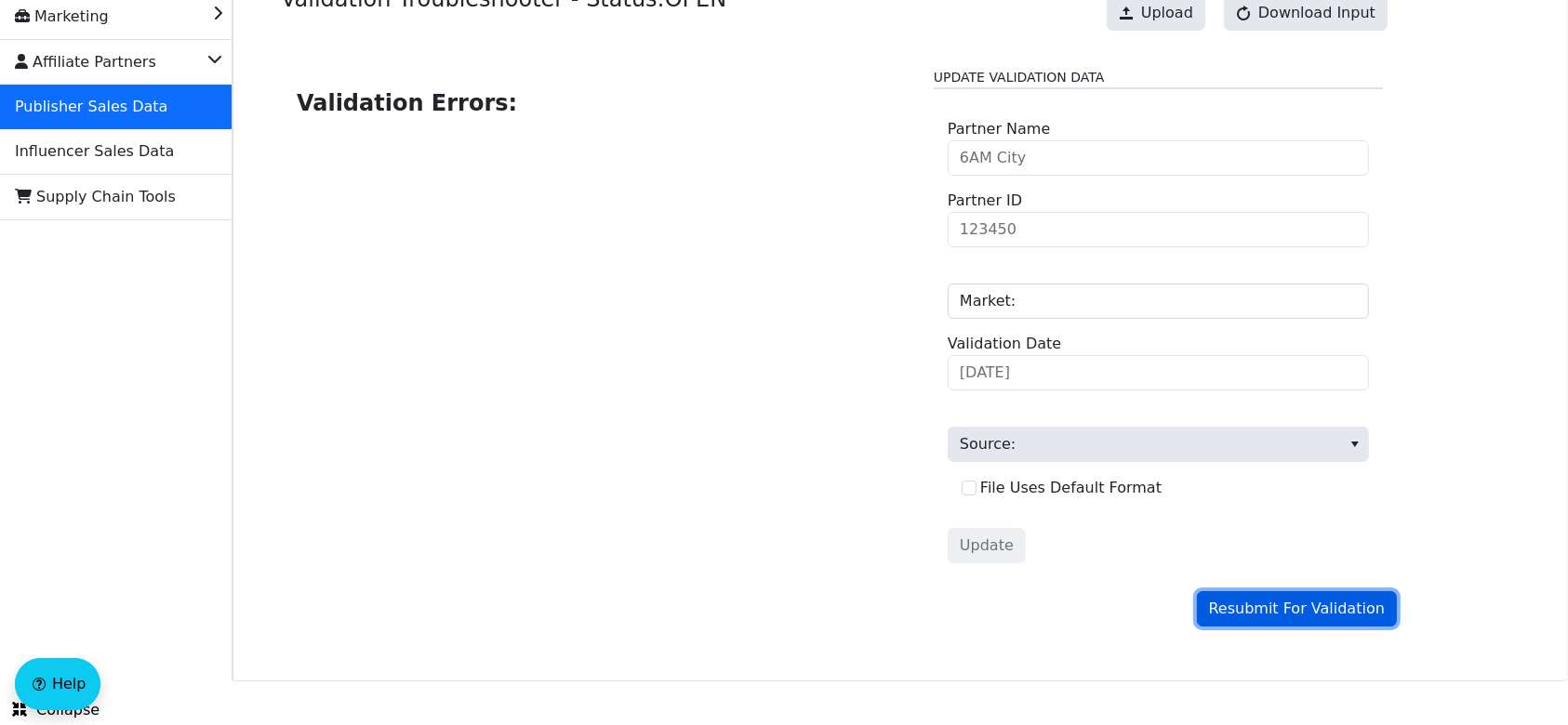
click at [1286, 603] on span "Resubmit For Validation" at bounding box center [1297, 608] width 175 height 22
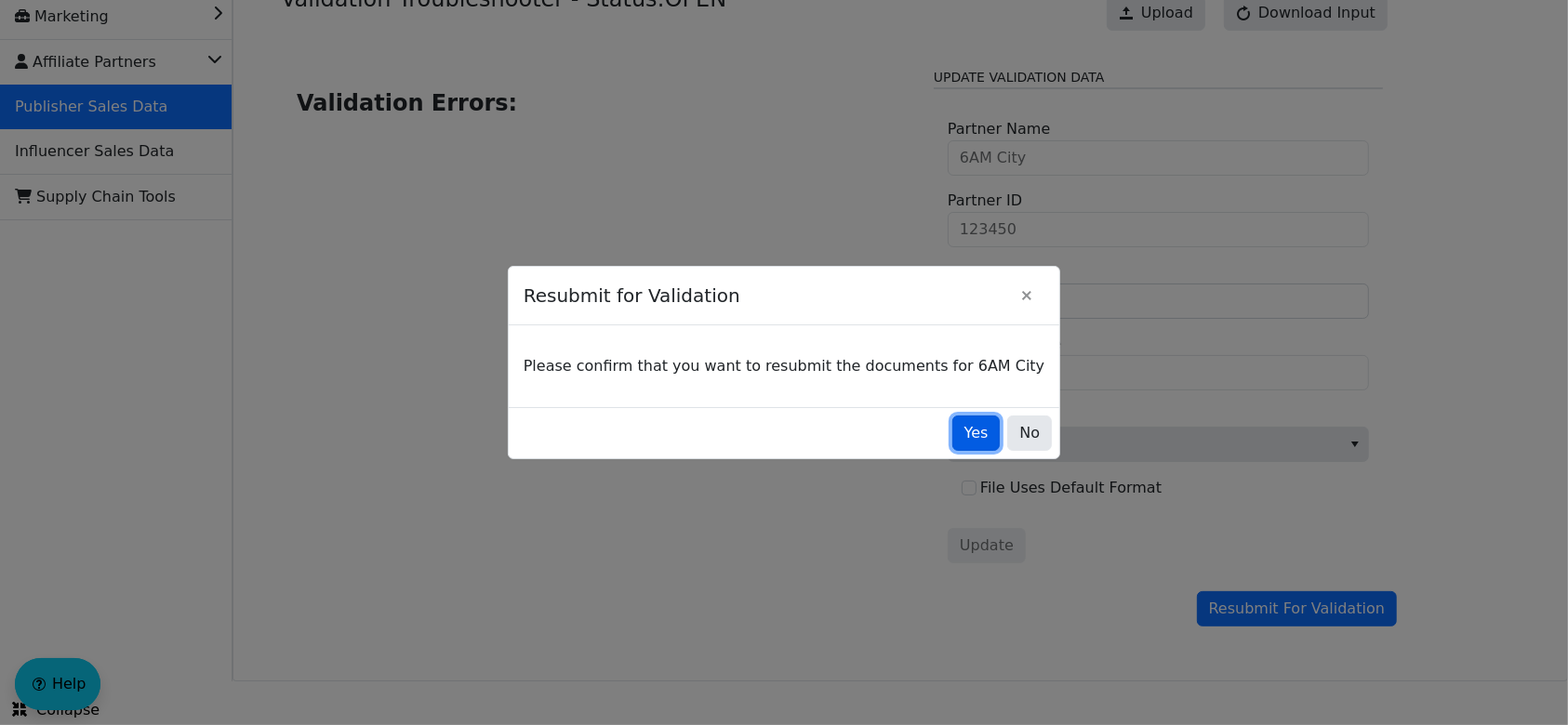
click at [960, 439] on button "Yes" at bounding box center [976, 432] width 49 height 35
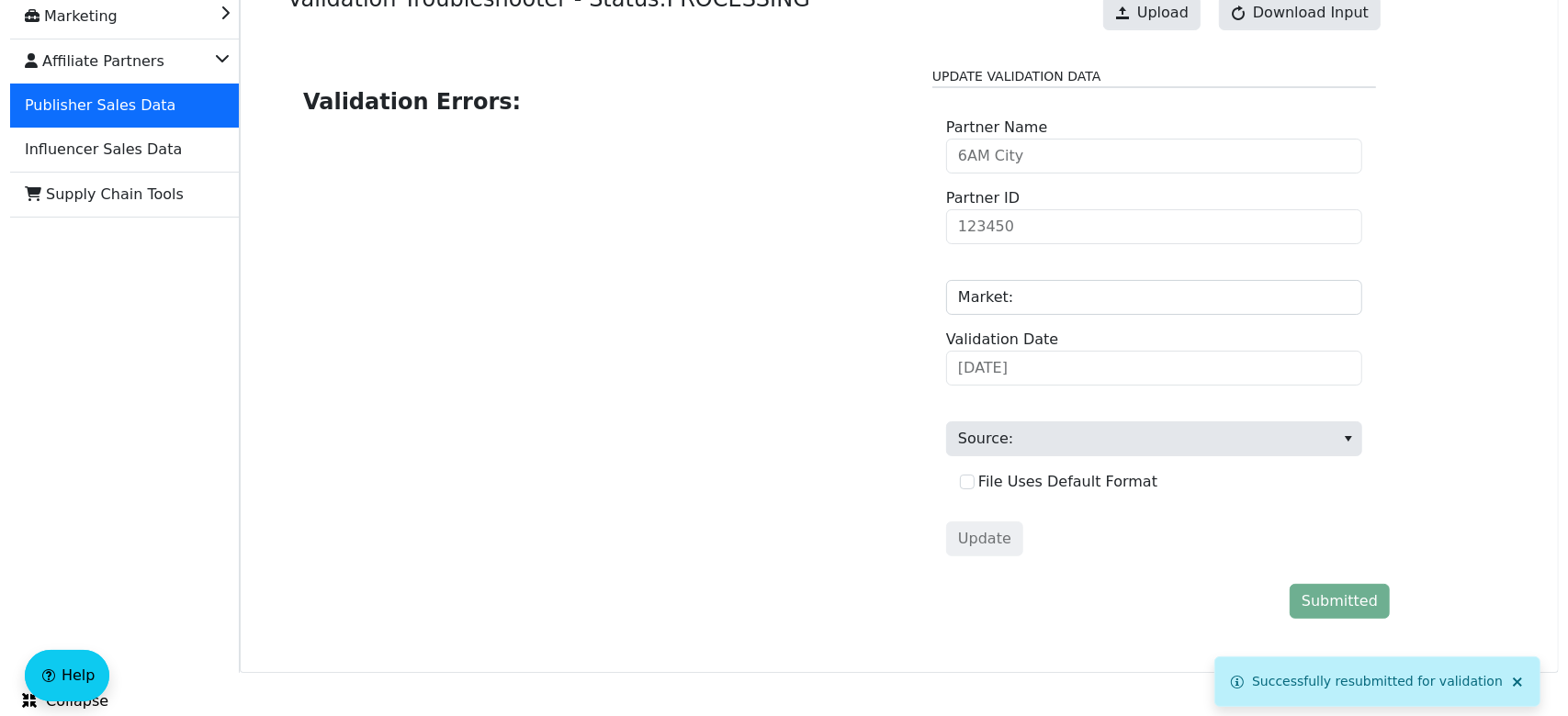
scroll to position [0, 0]
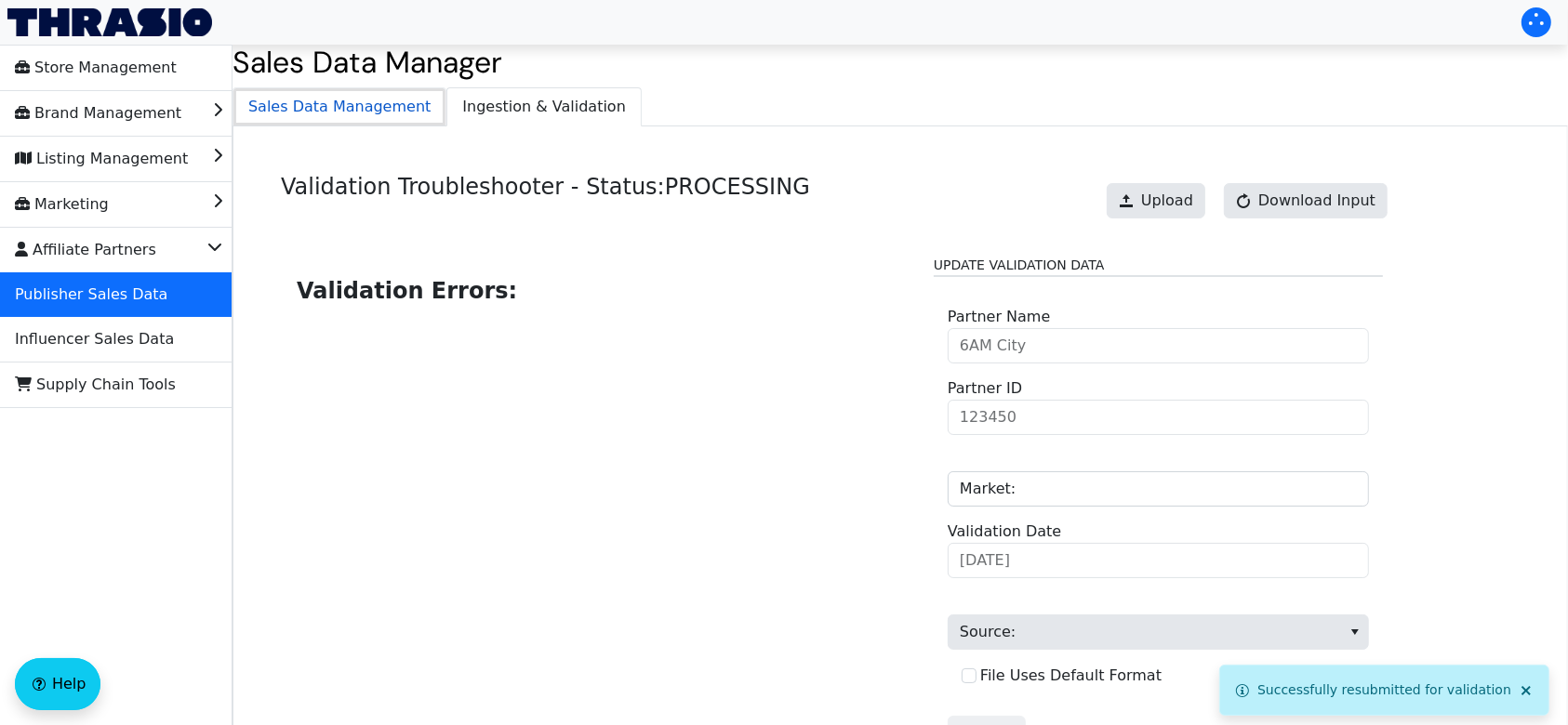
click at [358, 104] on span "Sales Data Management" at bounding box center [339, 107] width 212 height 37
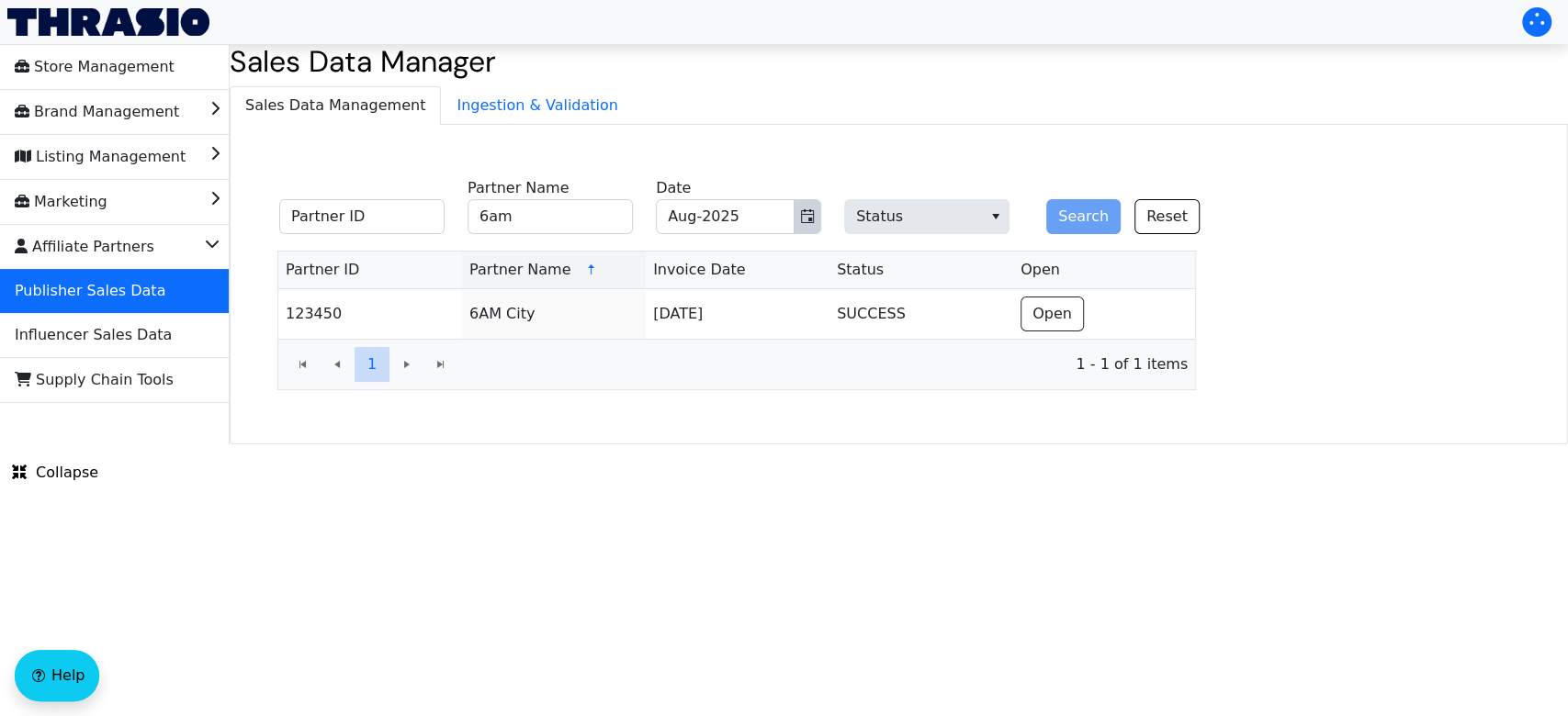
click at [803, 215] on icon "Toggle calendar" at bounding box center [807, 216] width 15 height 15
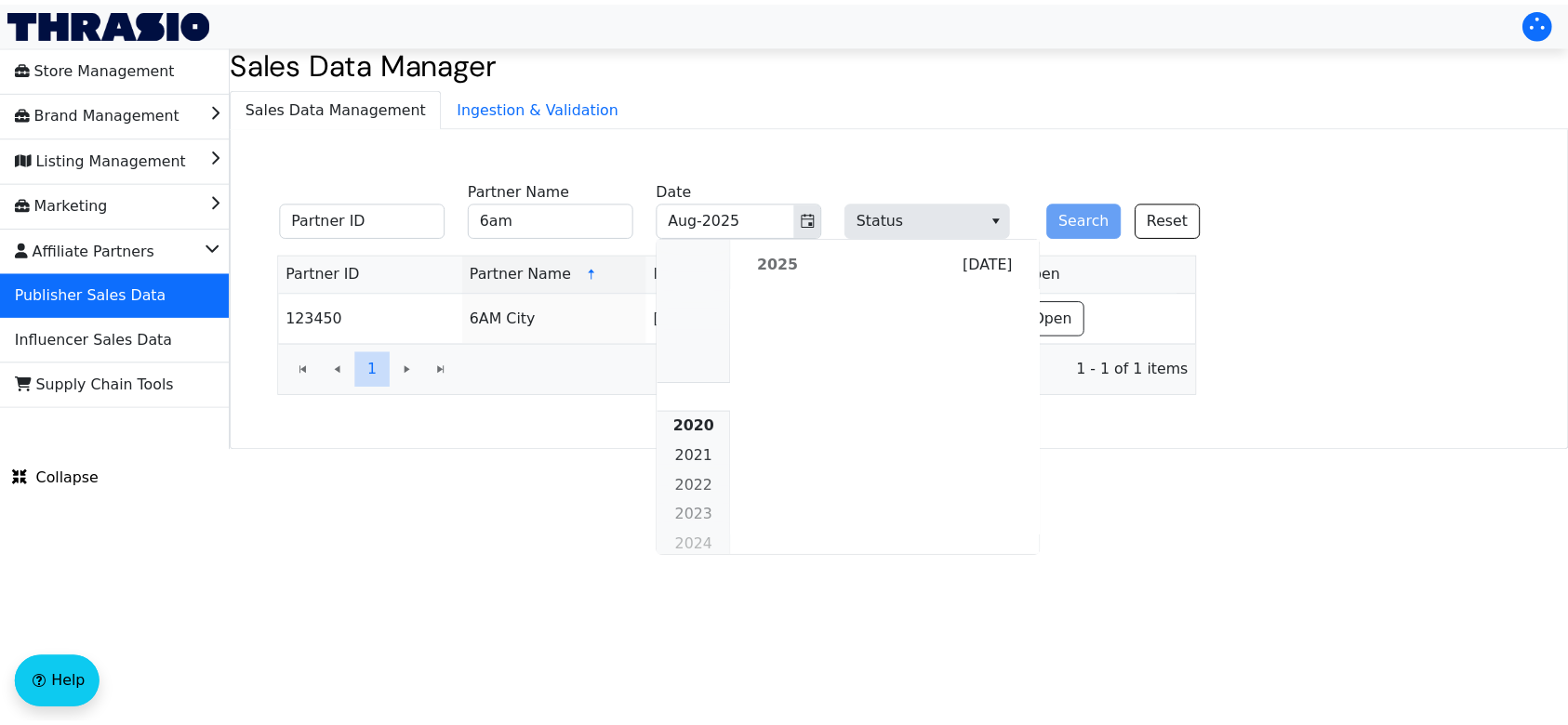
scroll to position [1696, 0]
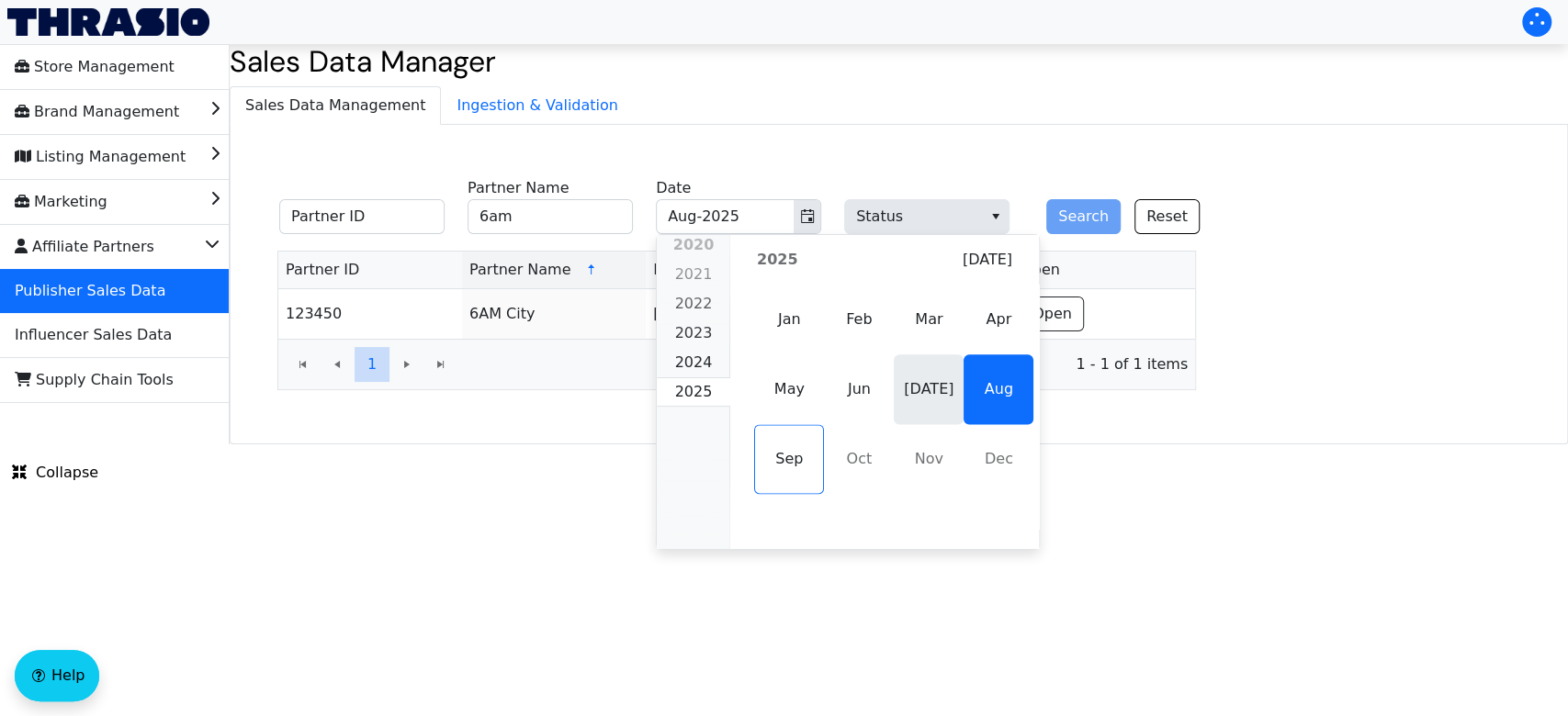
click at [912, 401] on span "[DATE]" at bounding box center [929, 388] width 70 height 70
type input "[DATE]-2025"
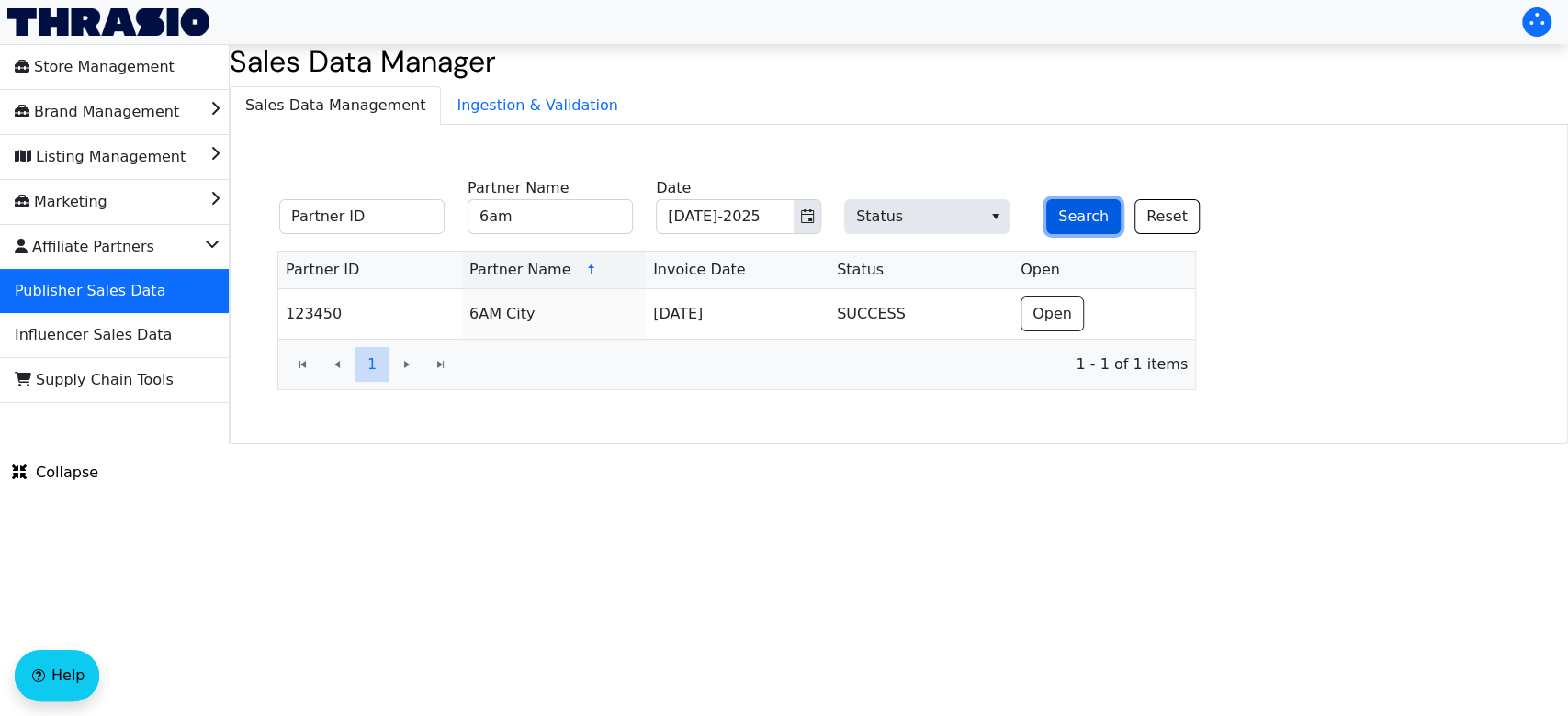
click at [1055, 220] on button "Search" at bounding box center [1083, 216] width 75 height 34
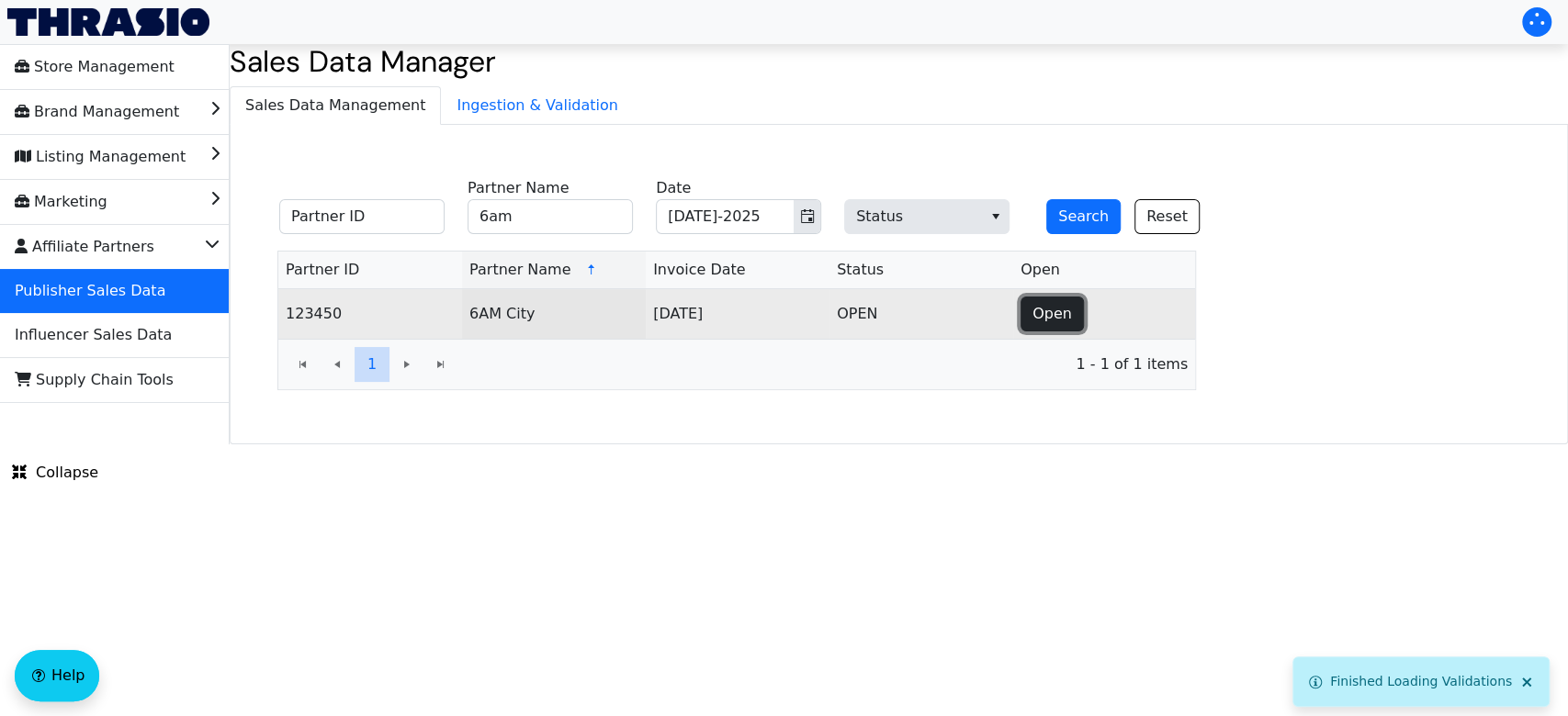
click at [1036, 319] on span "Open" at bounding box center [1052, 314] width 39 height 22
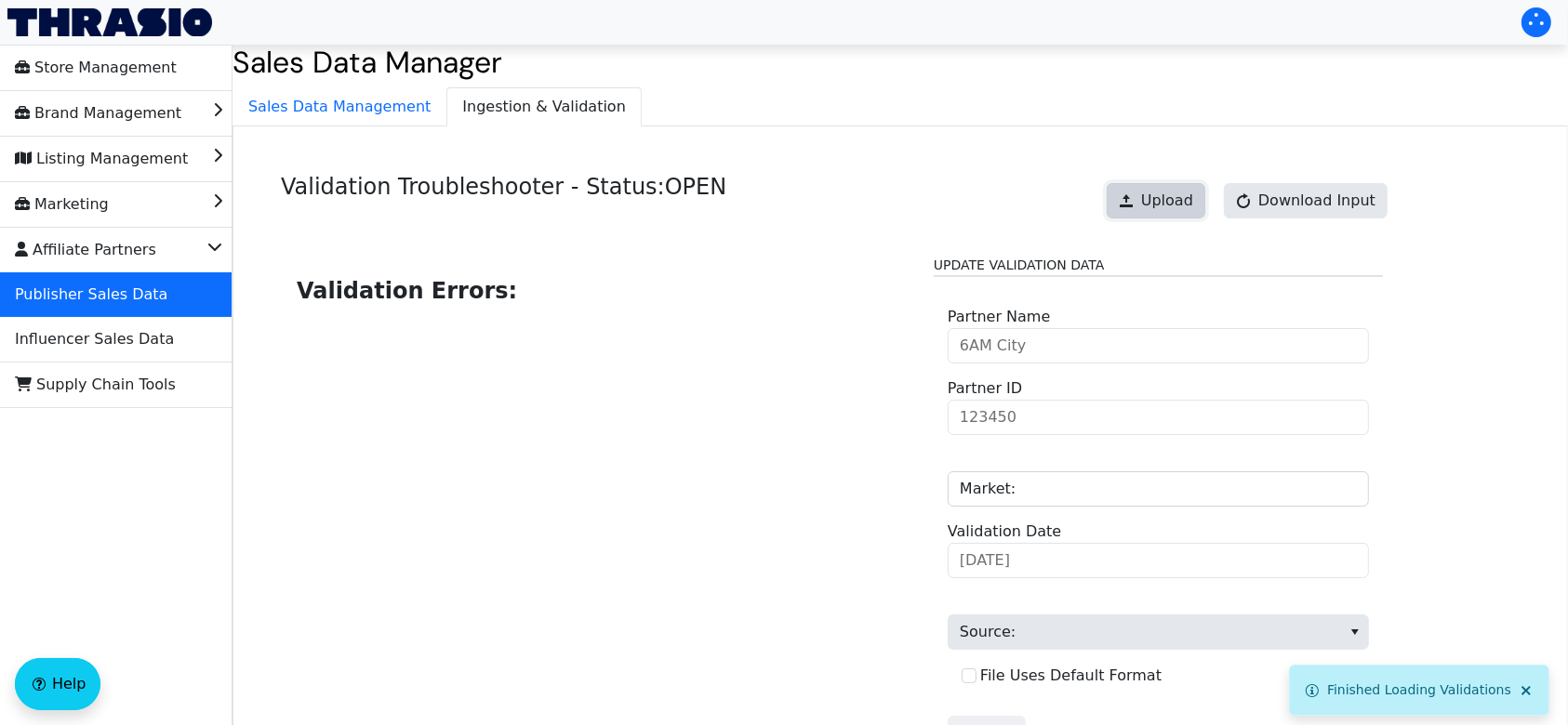
click at [1177, 184] on button "Upload" at bounding box center [1156, 200] width 99 height 35
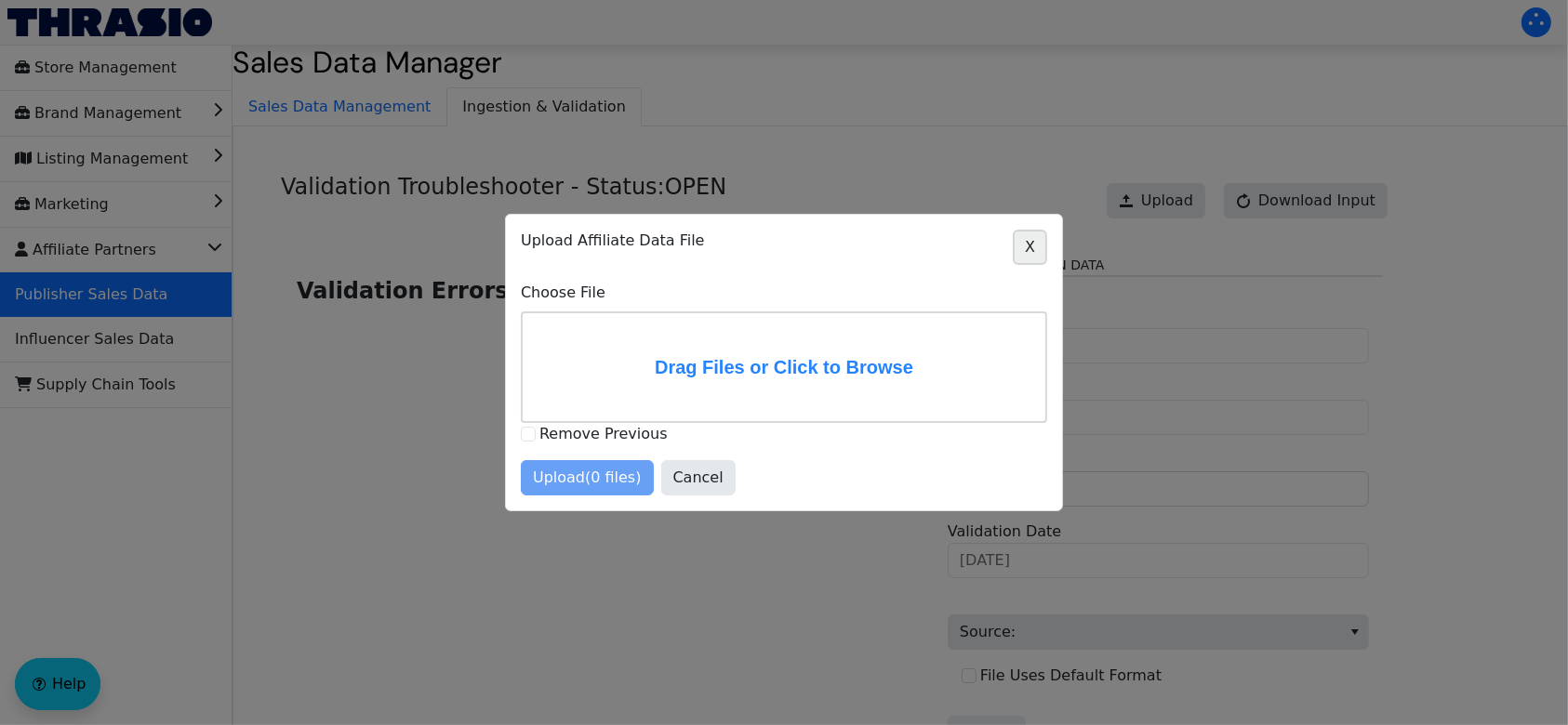
click at [1033, 250] on span "X" at bounding box center [1030, 247] width 10 height 22
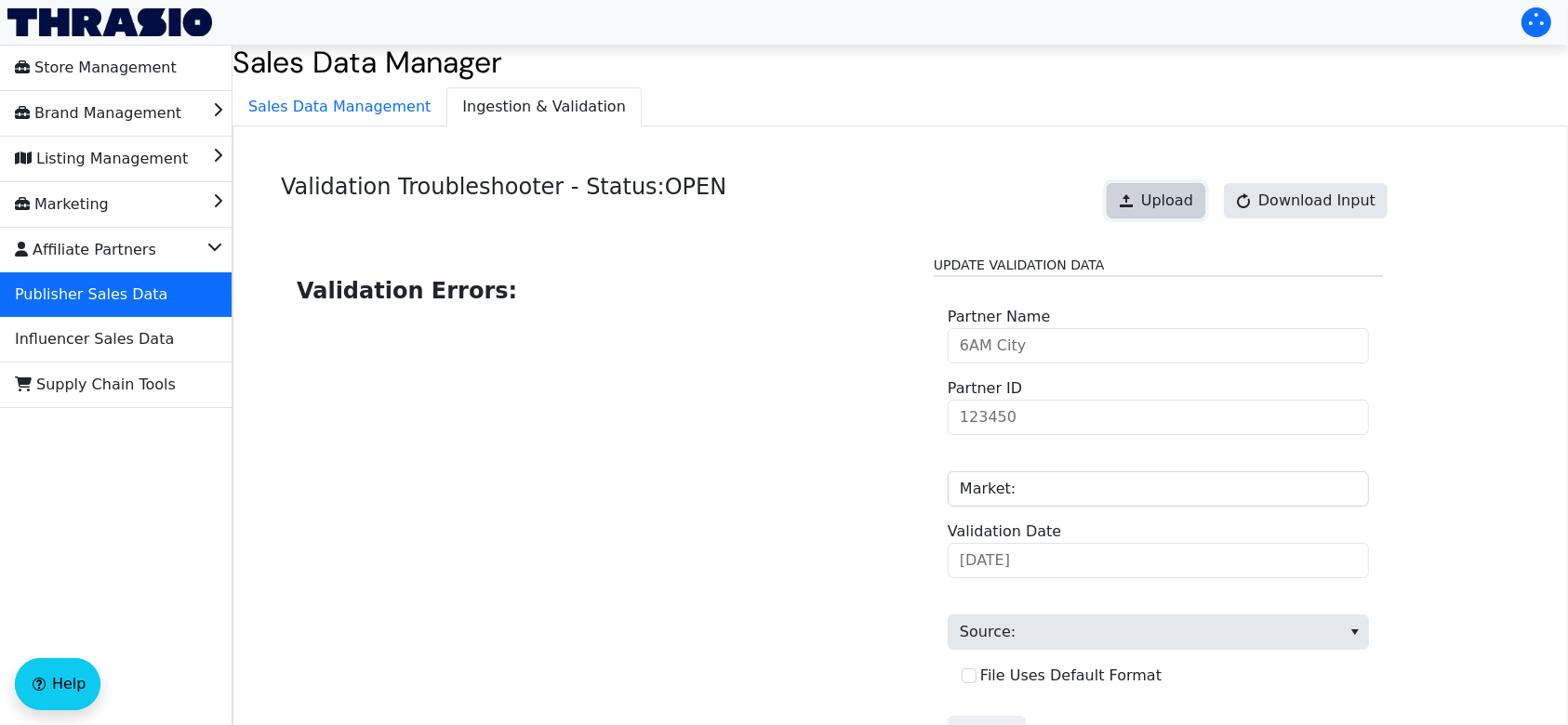
click at [1167, 210] on span "Upload" at bounding box center [1168, 200] width 52 height 22
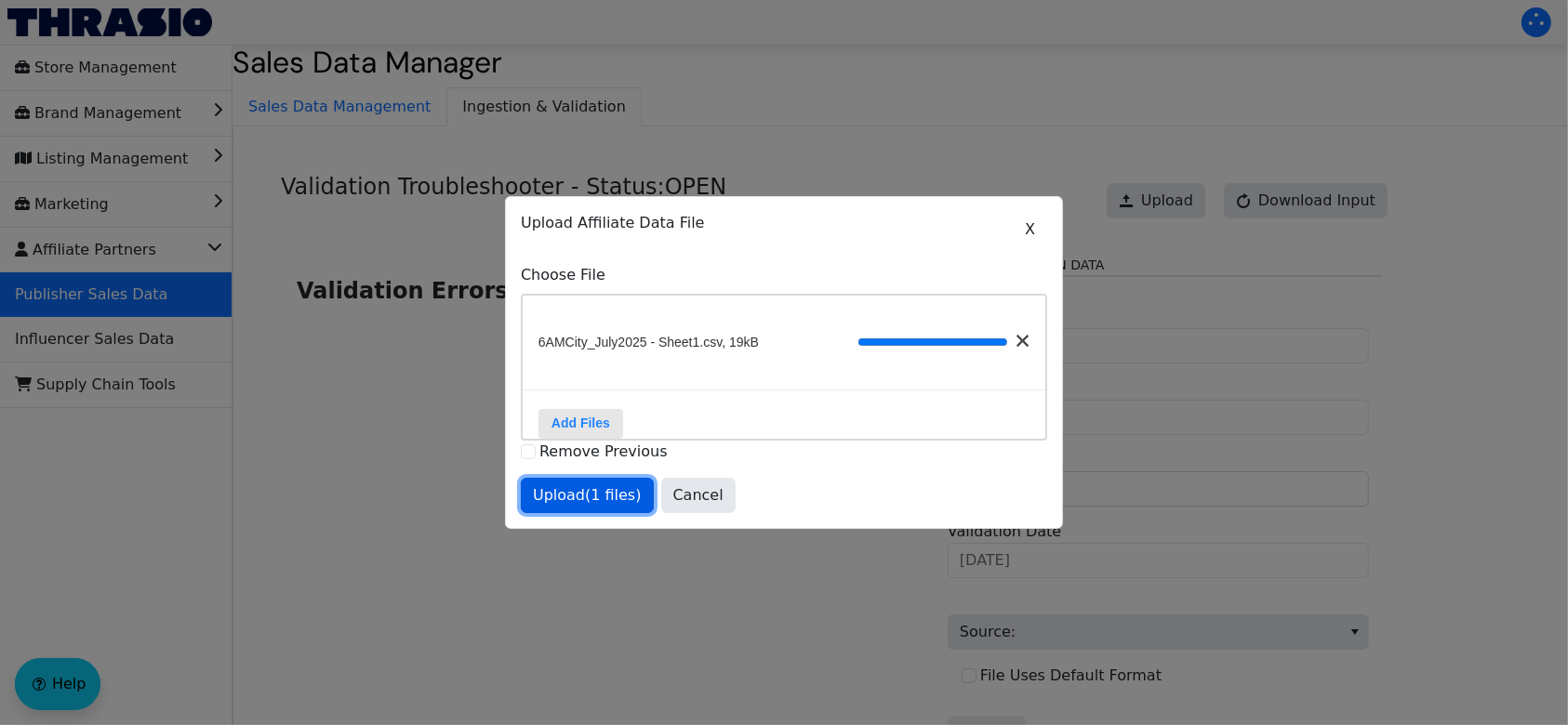
click at [609, 507] on span "Upload (1 files)" at bounding box center [587, 495] width 109 height 22
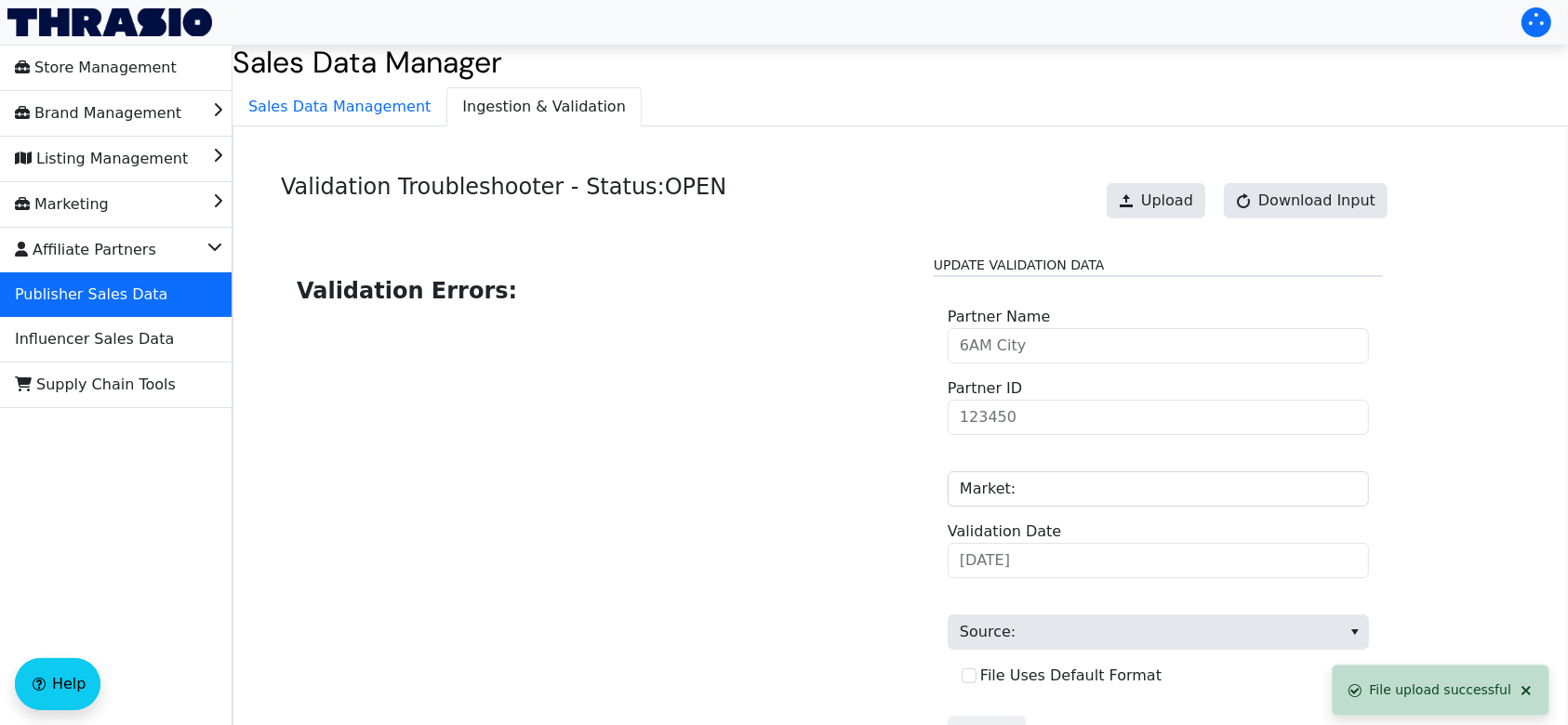
scroll to position [188, 0]
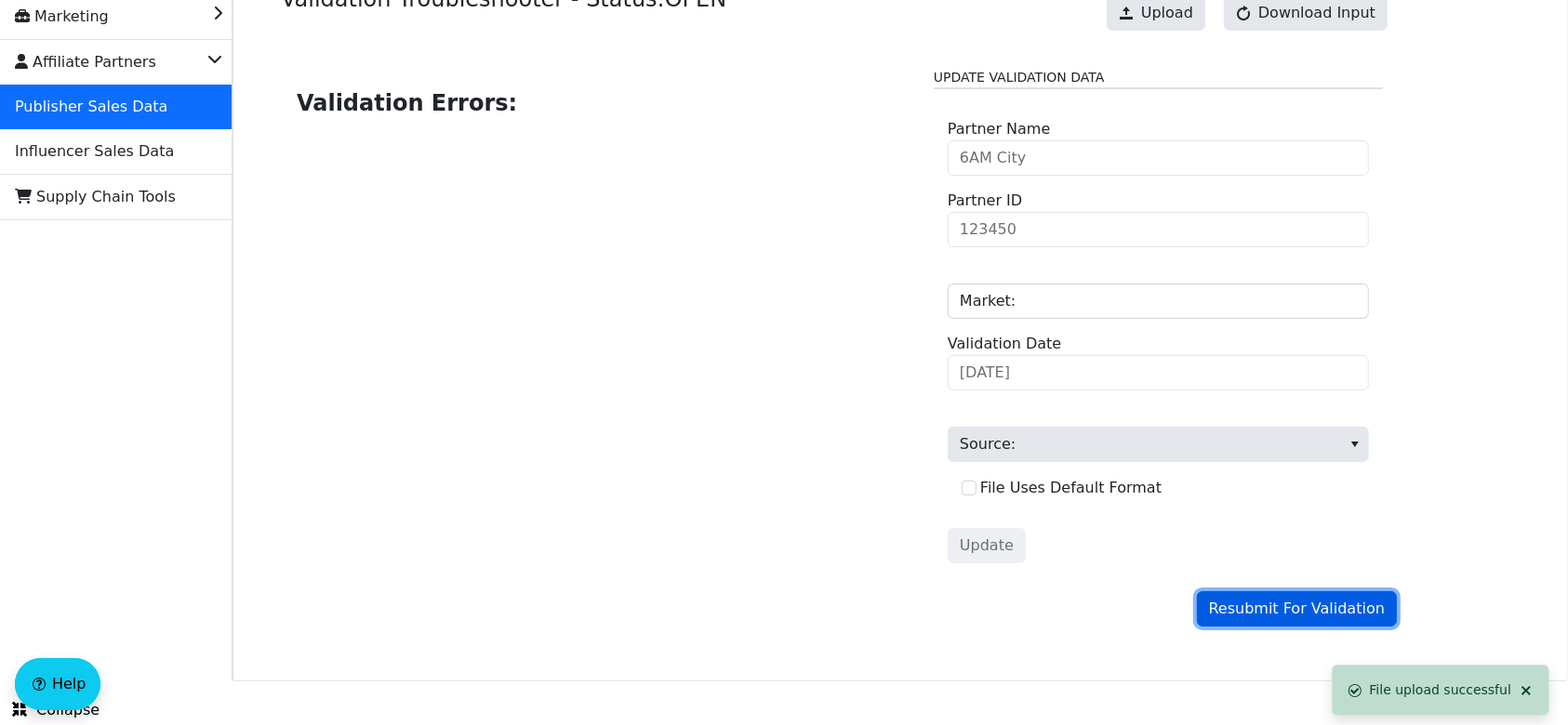
click at [1298, 612] on span "Resubmit For Validation" at bounding box center [1297, 608] width 175 height 22
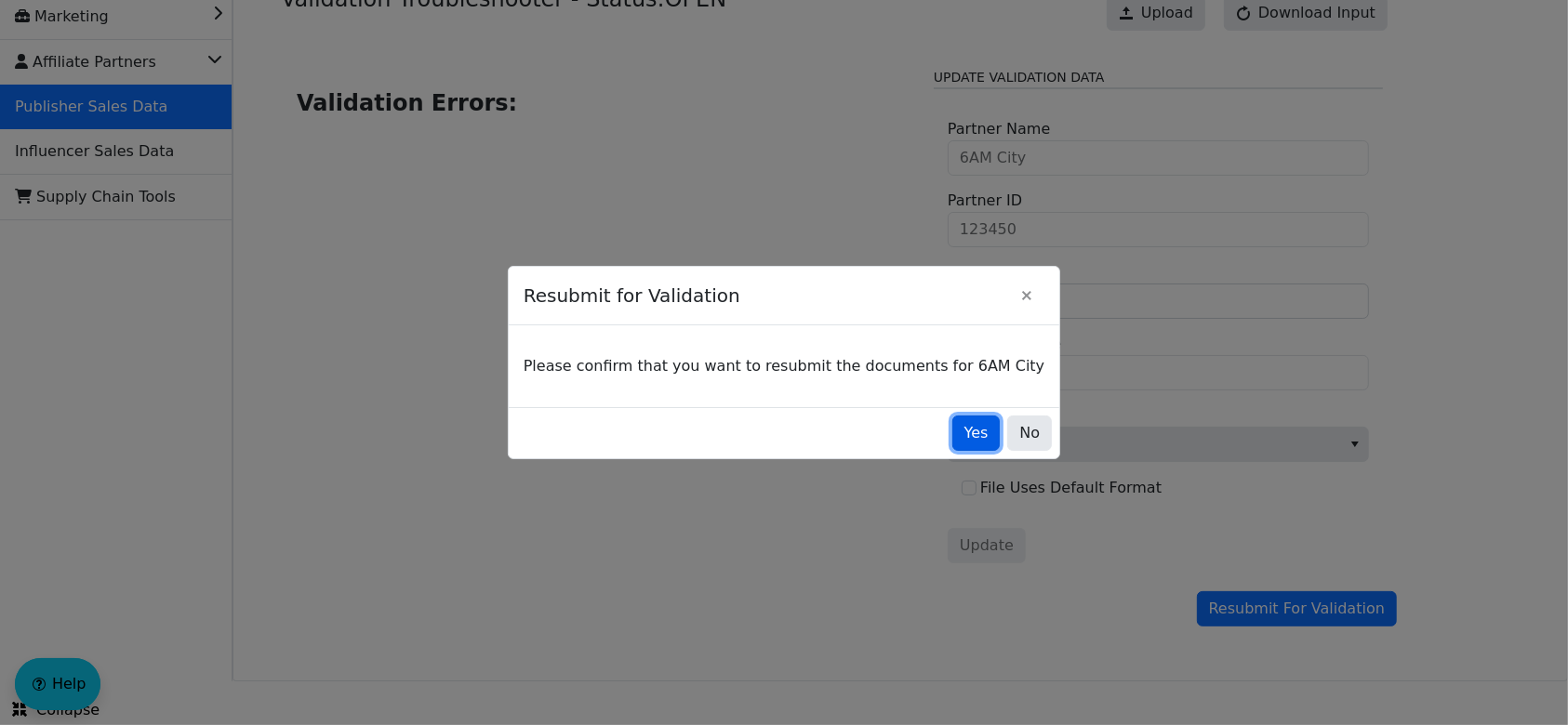
click at [964, 435] on span "Yes" at bounding box center [976, 433] width 24 height 22
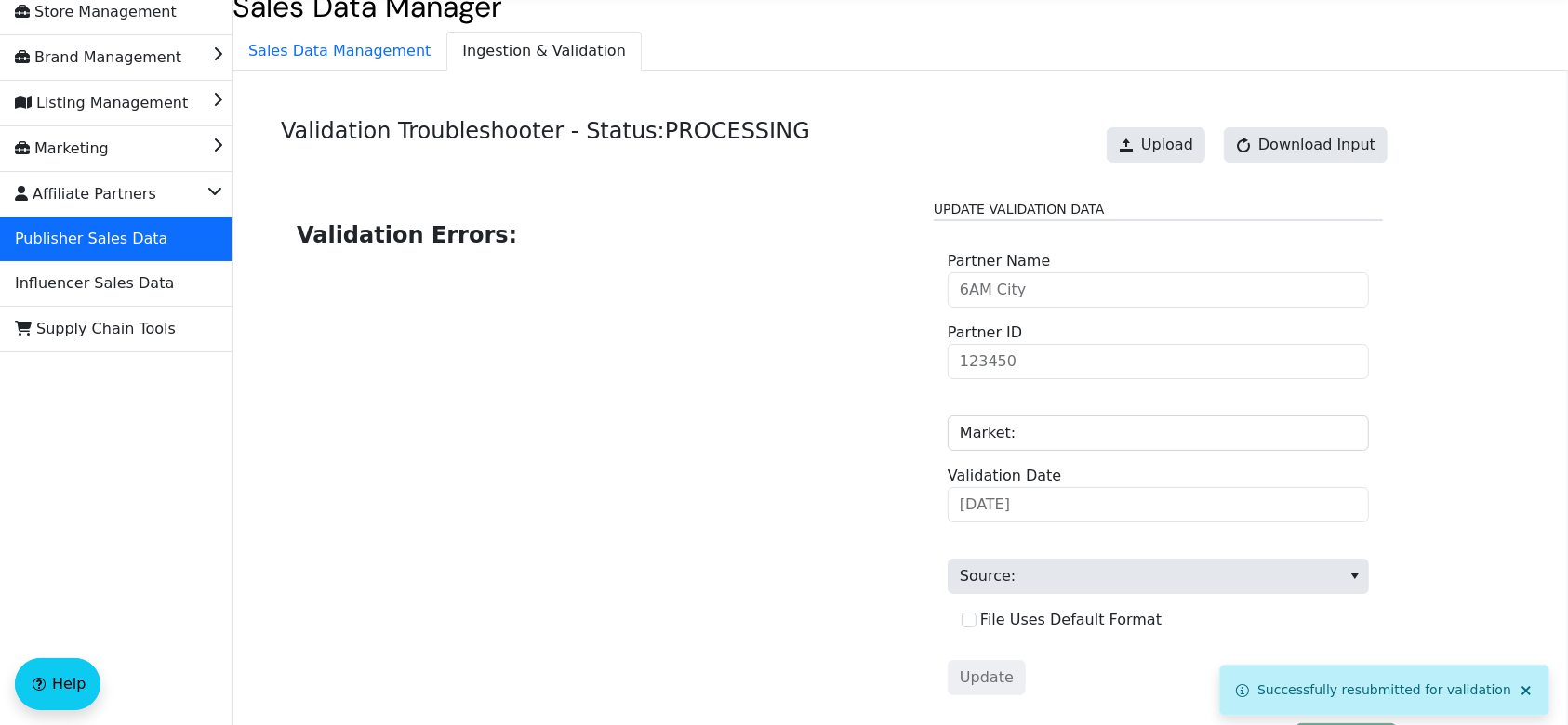
scroll to position [0, 0]
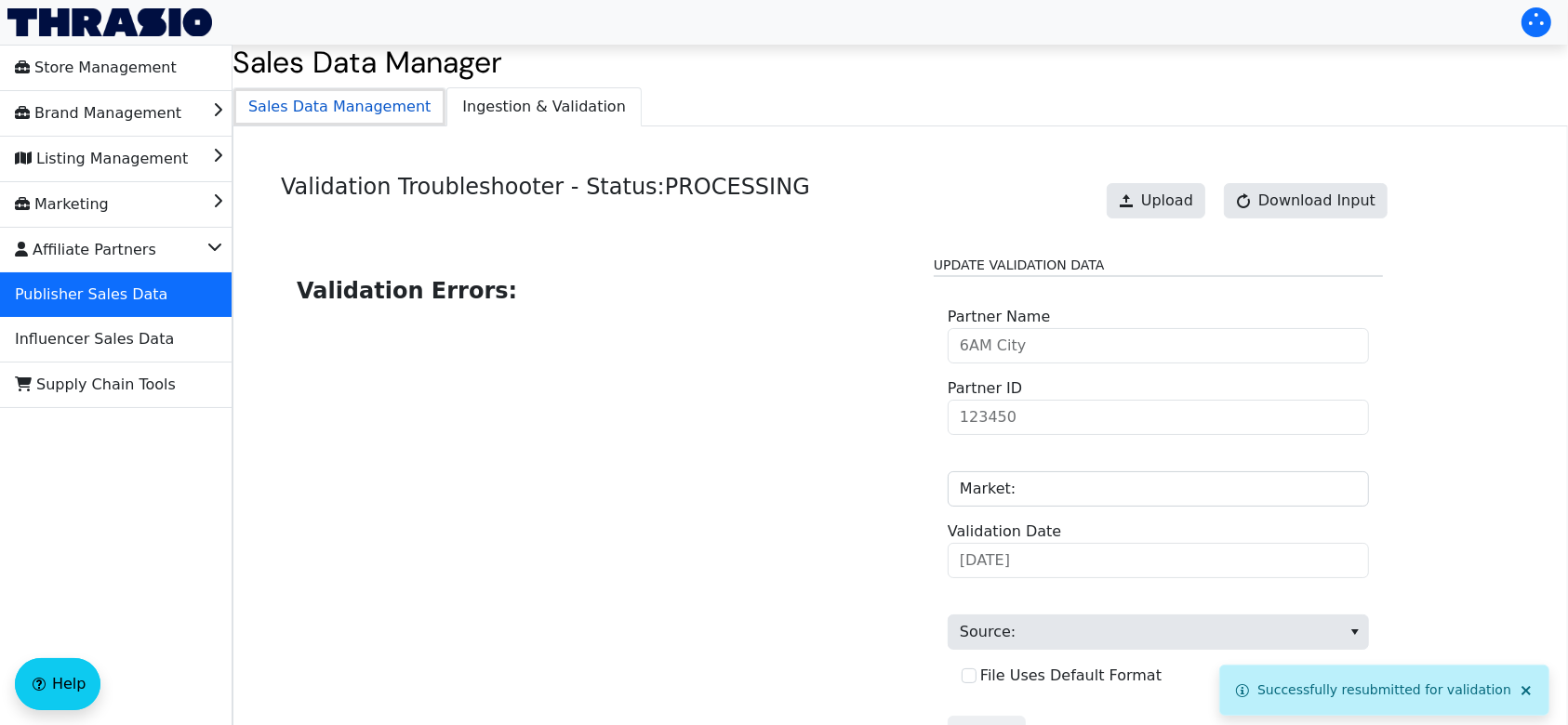
click at [377, 90] on span "Sales Data Management" at bounding box center [339, 107] width 212 height 37
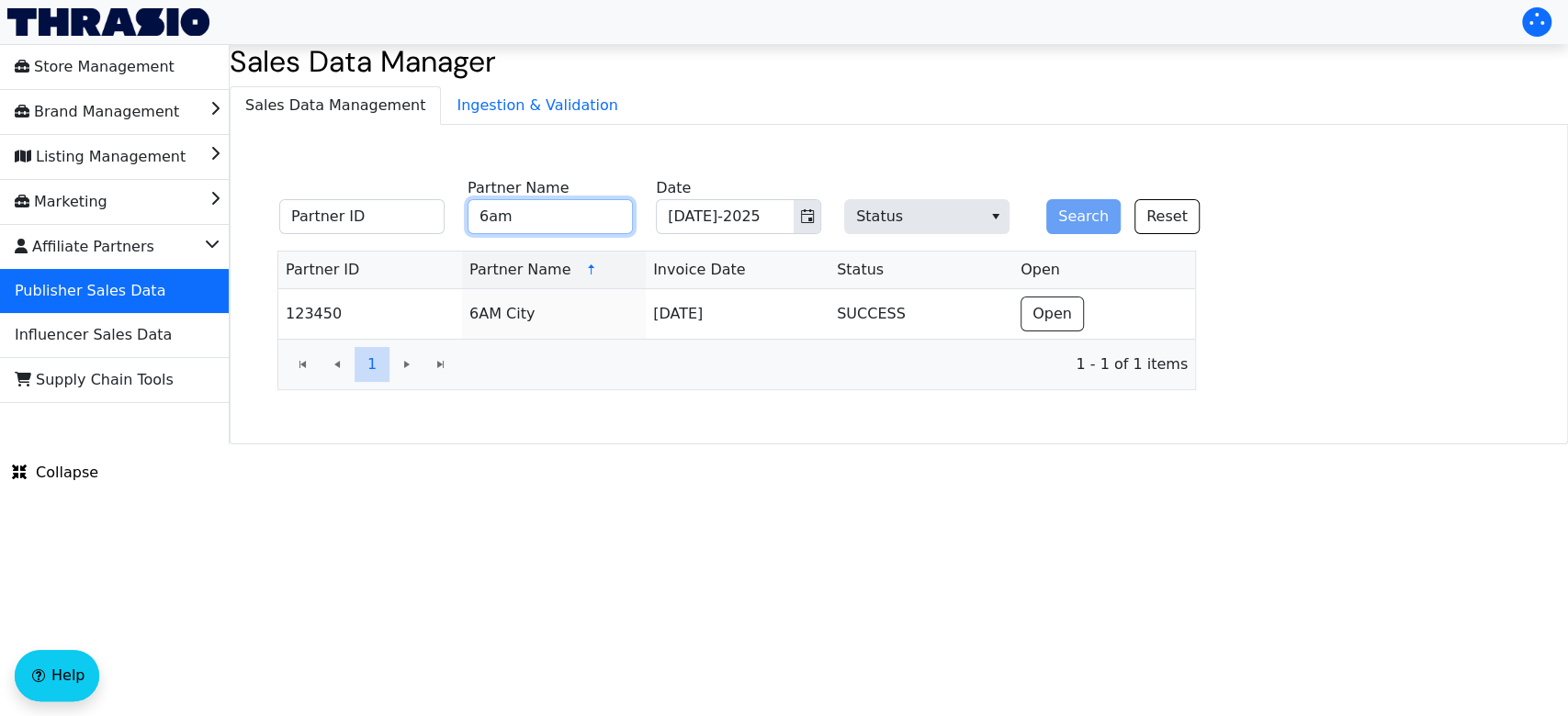
click at [595, 214] on input "6am" at bounding box center [550, 216] width 165 height 34
type input "6"
type input "1sale"
click at [1069, 214] on button "Search" at bounding box center [1083, 216] width 75 height 34
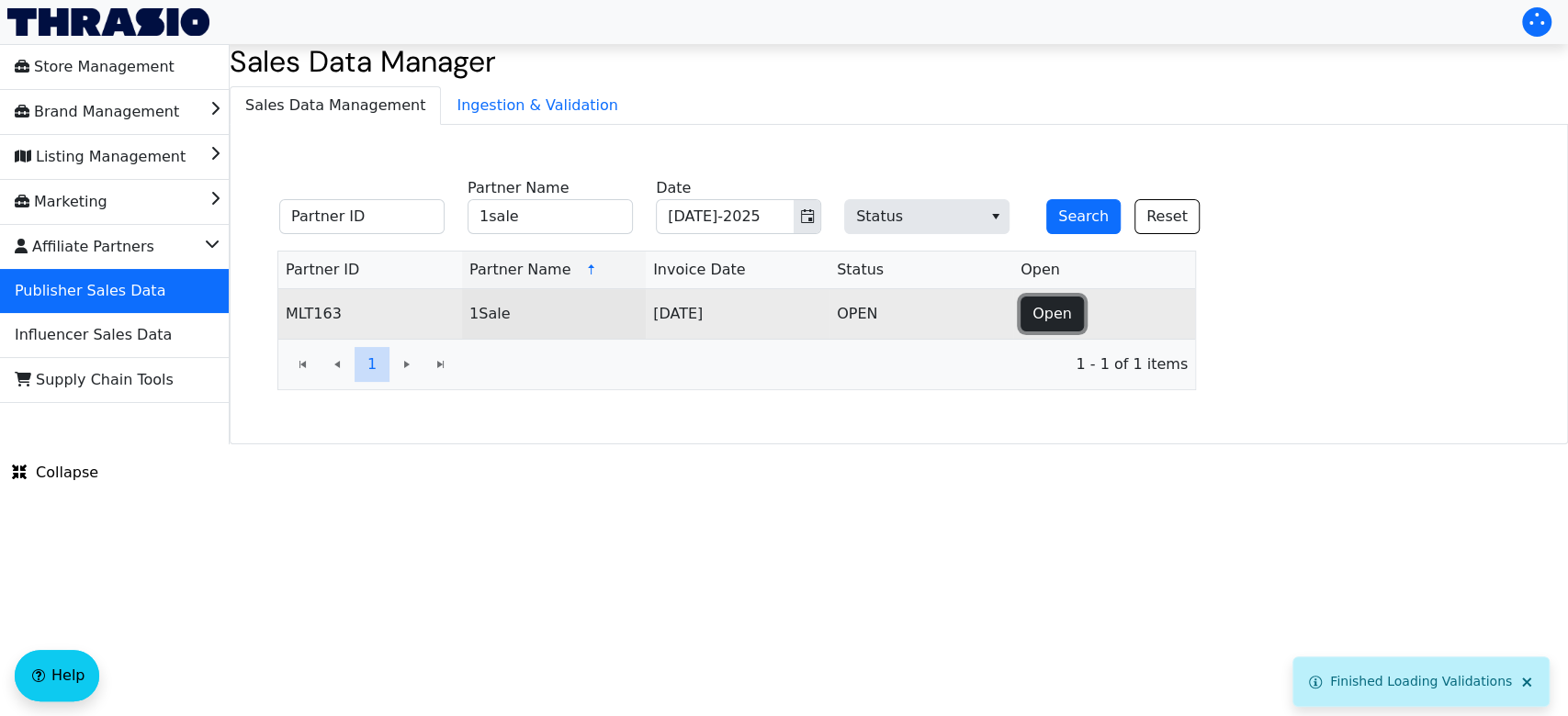
click at [1029, 319] on button "Open" at bounding box center [1052, 314] width 63 height 34
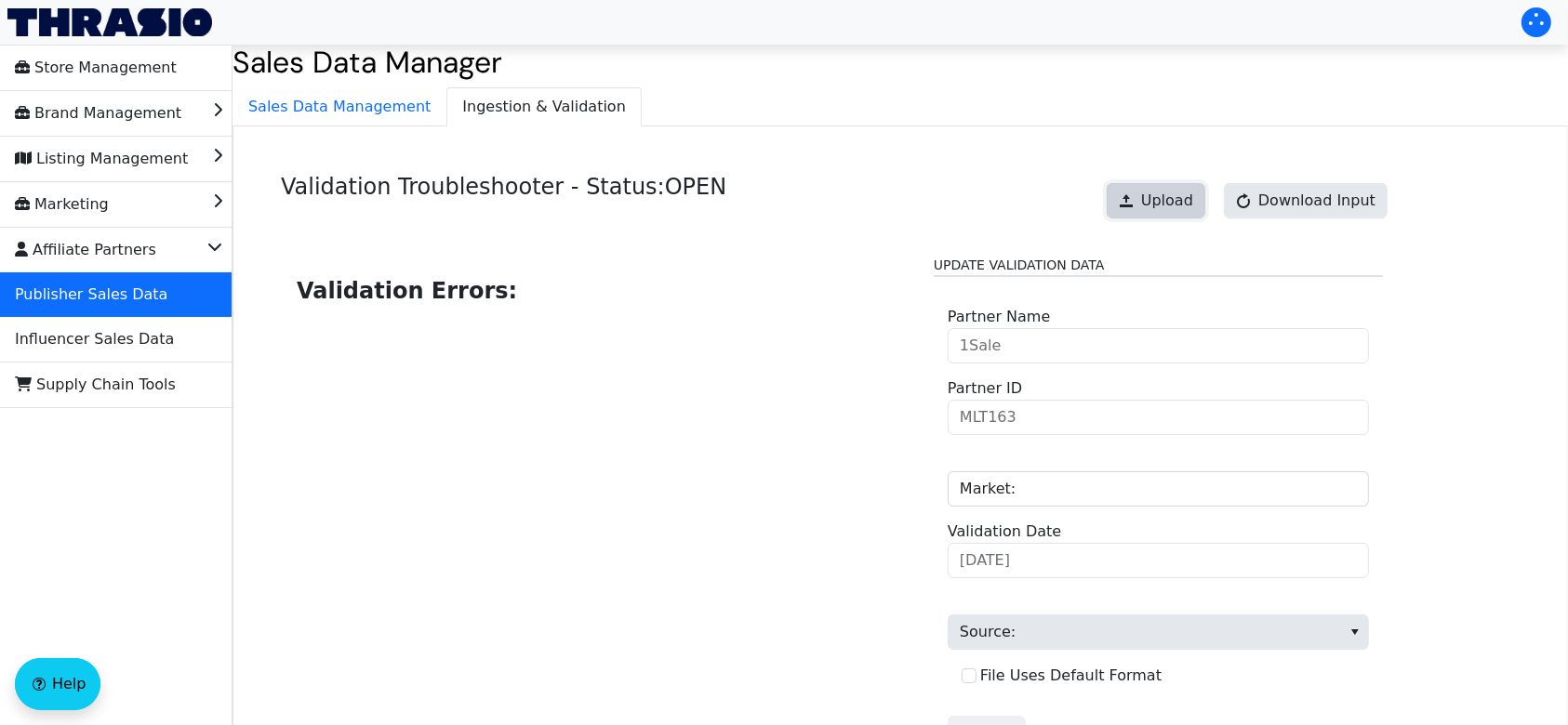
click at [1162, 204] on span "Upload" at bounding box center [1168, 200] width 52 height 22
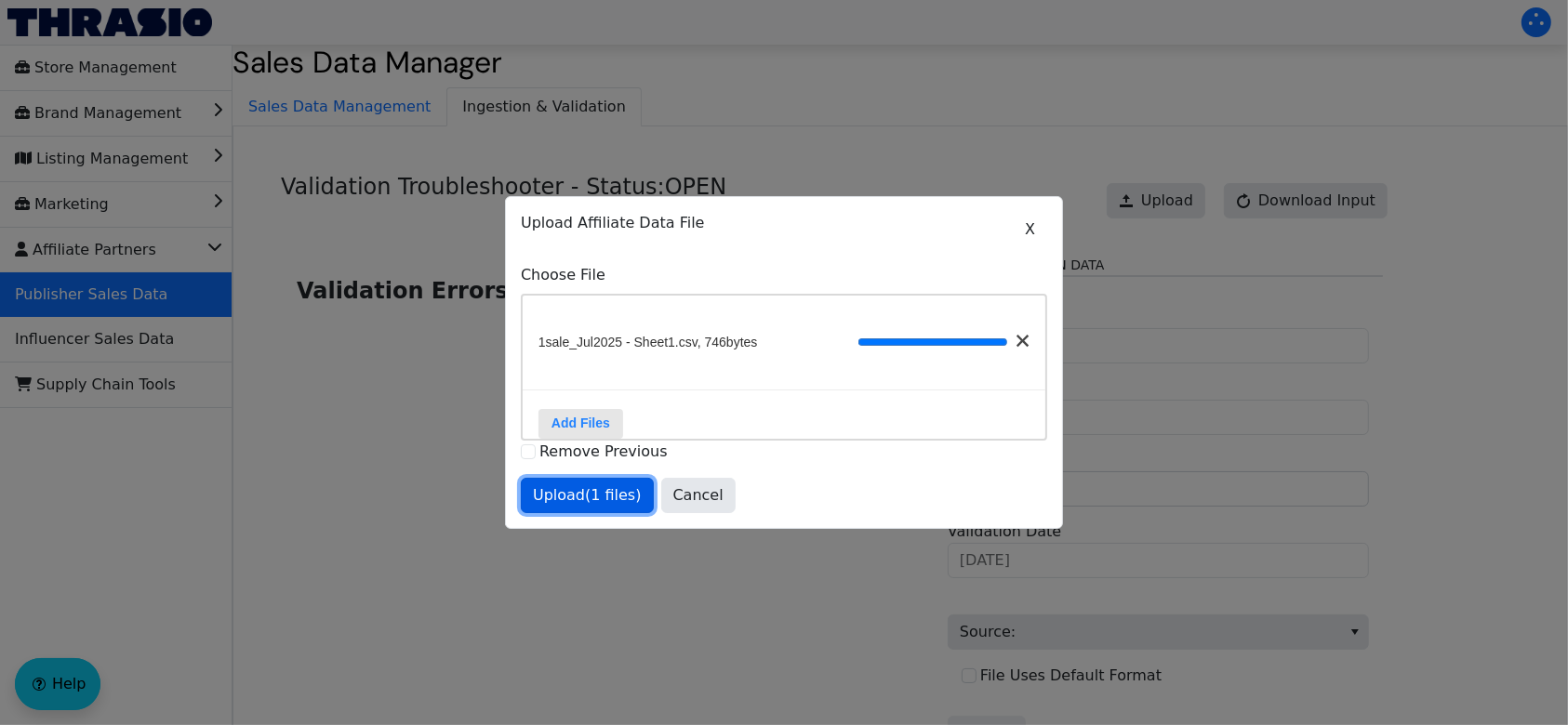
click at [589, 505] on span "Upload (1 files)" at bounding box center [587, 495] width 109 height 22
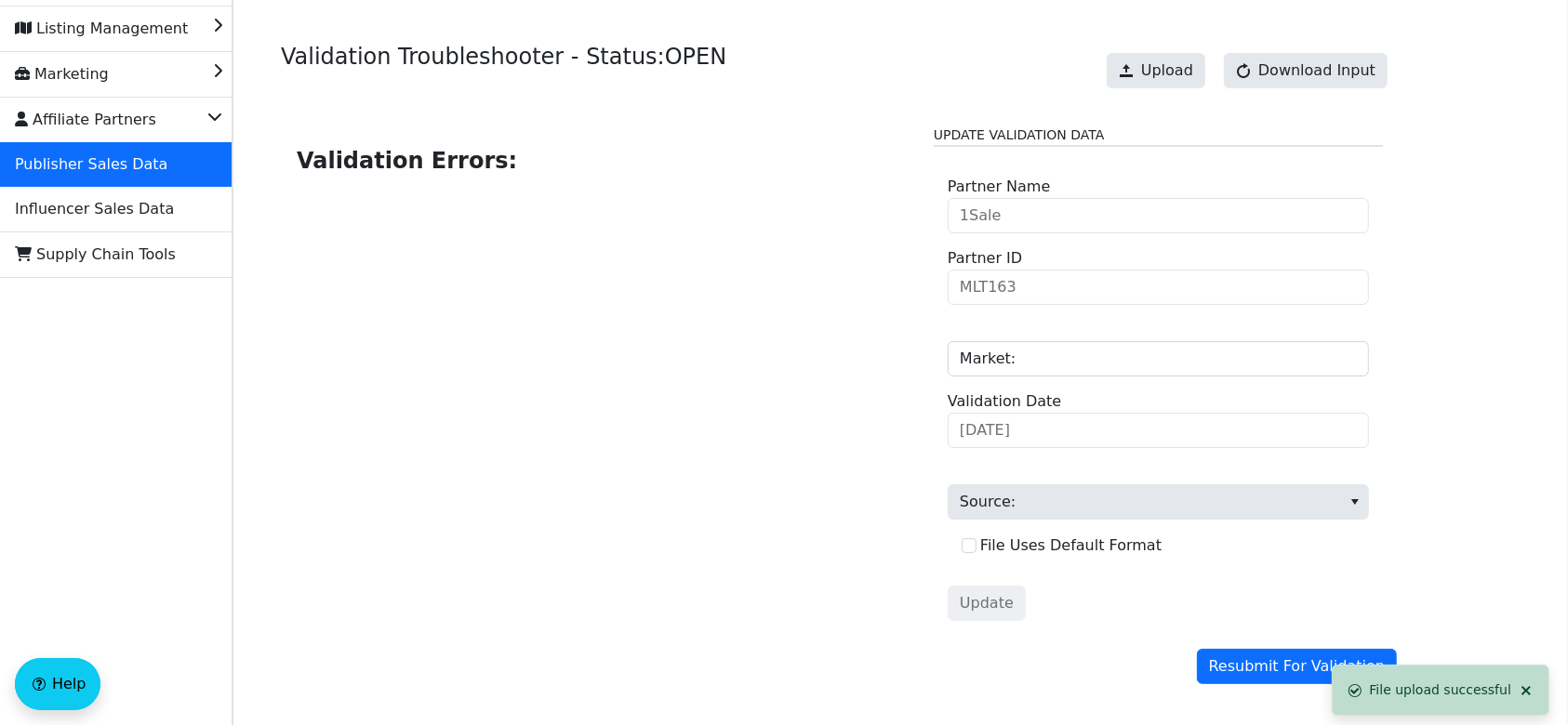
scroll to position [128, 0]
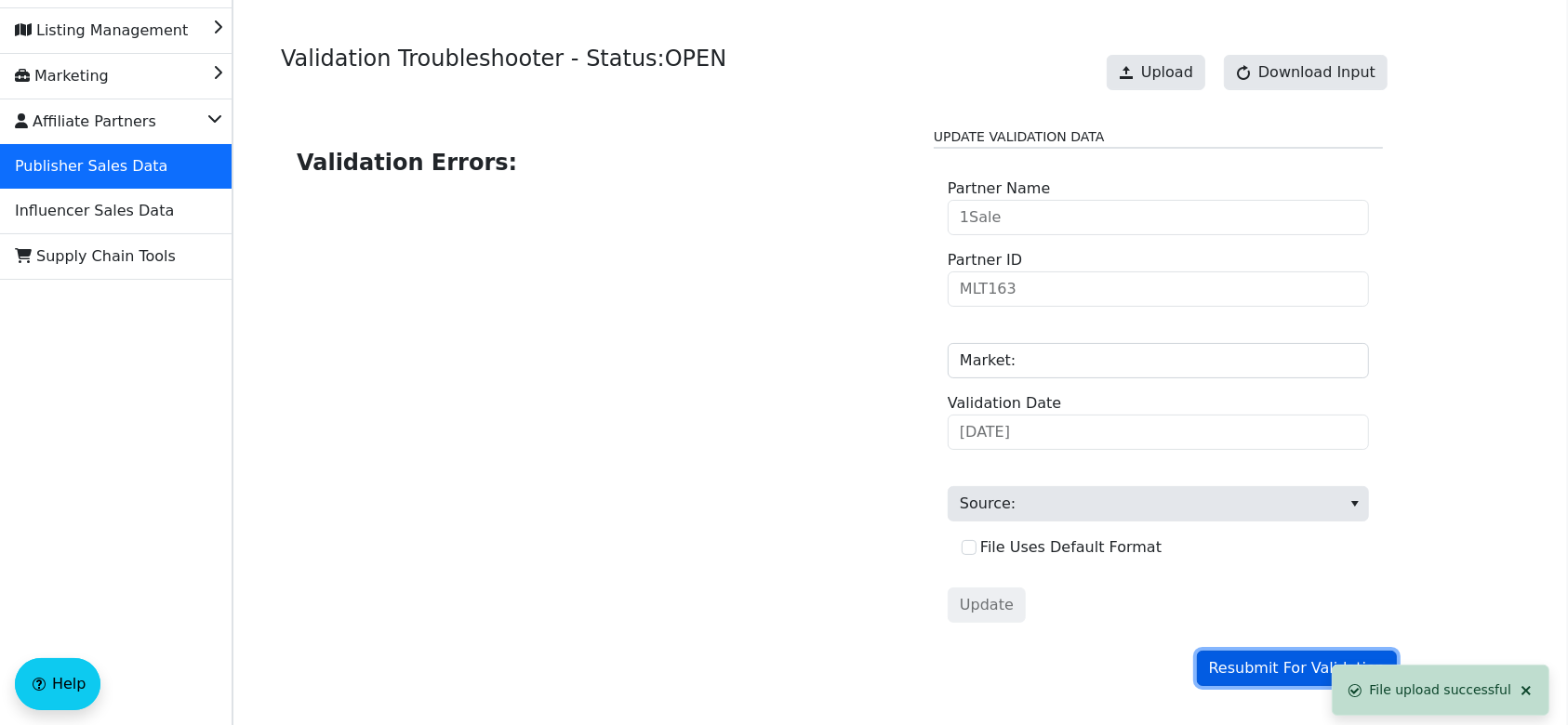
click at [1278, 663] on span "Resubmit For Validation" at bounding box center [1297, 668] width 175 height 22
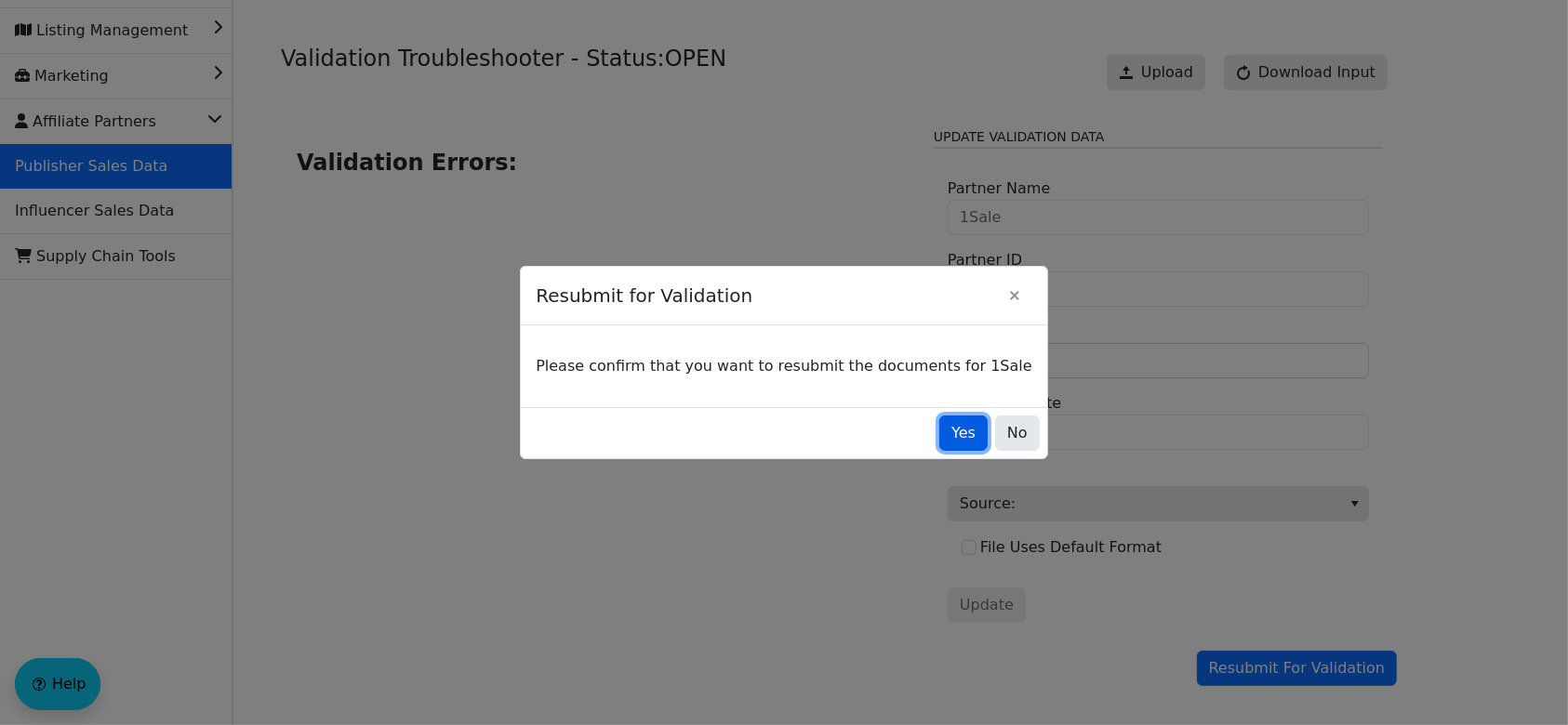
click at [951, 439] on span "Yes" at bounding box center [963, 433] width 24 height 22
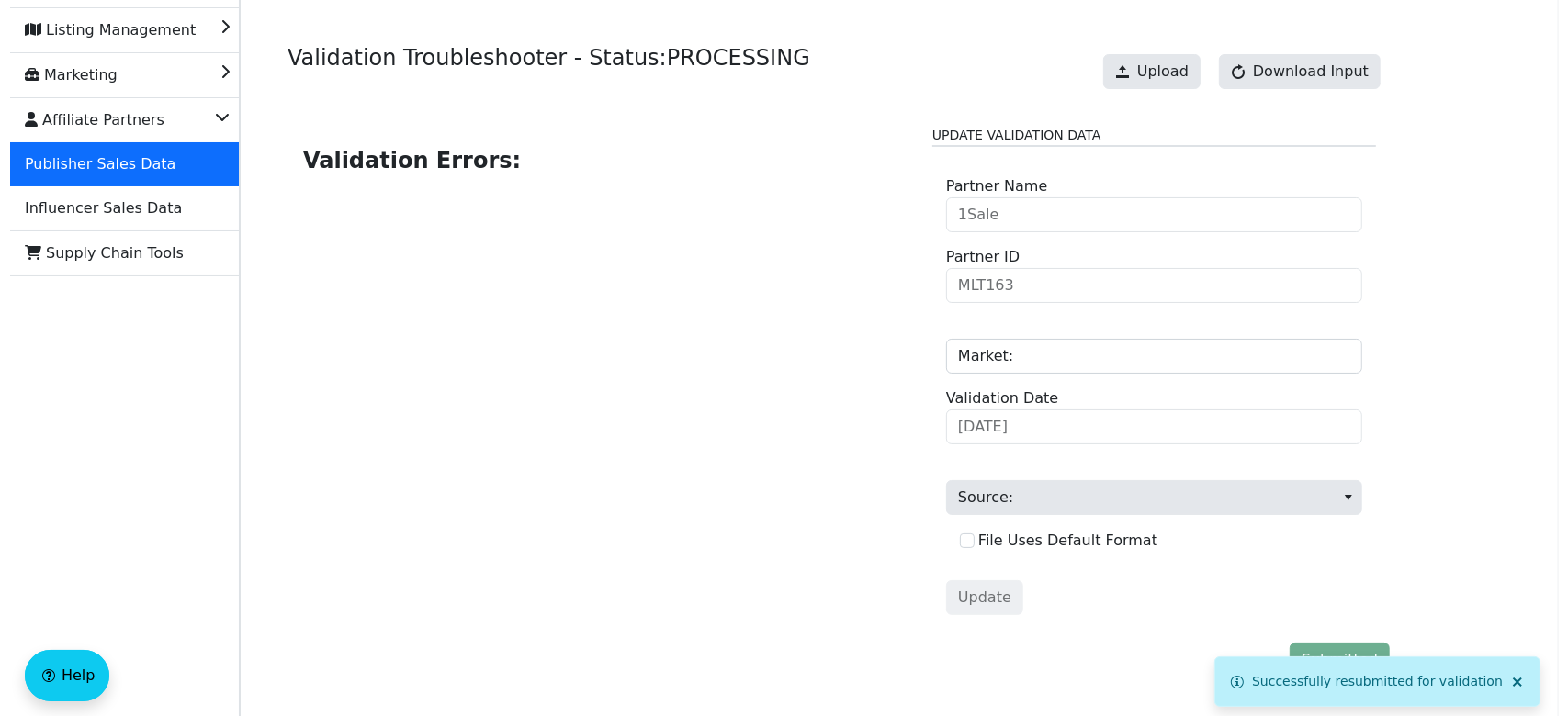
scroll to position [0, 0]
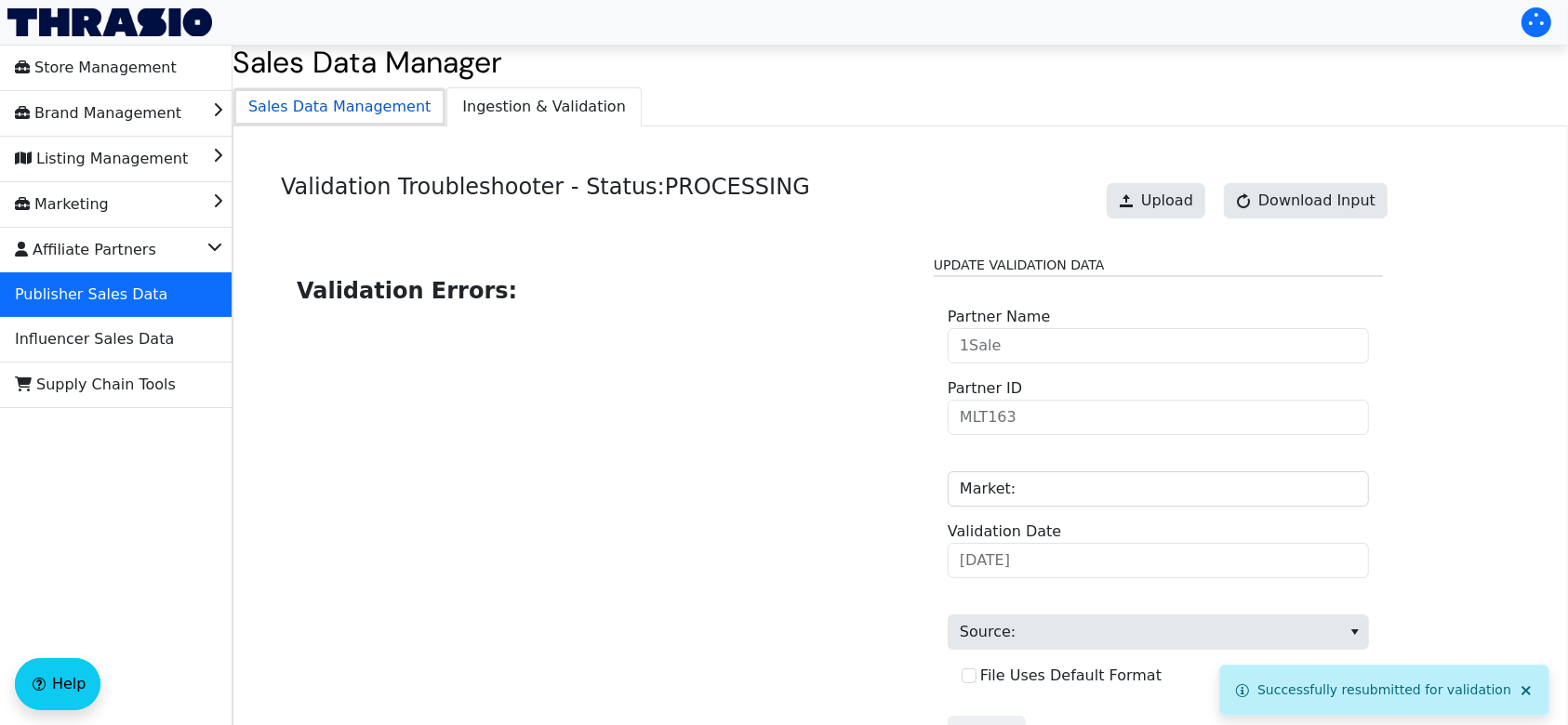
click at [387, 118] on span "Sales Data Management" at bounding box center [339, 107] width 212 height 37
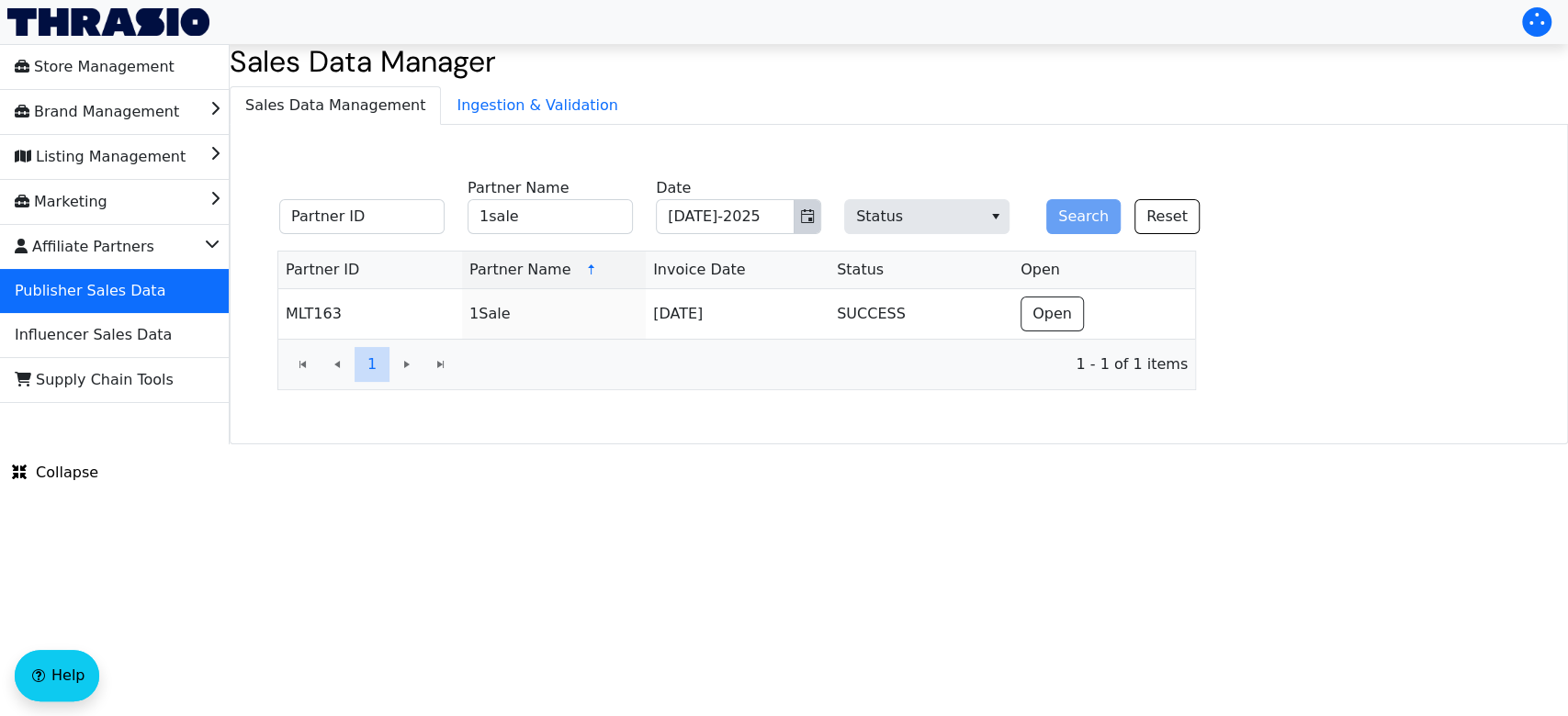
click at [797, 223] on button "Toggle calendar" at bounding box center [807, 217] width 27 height 33
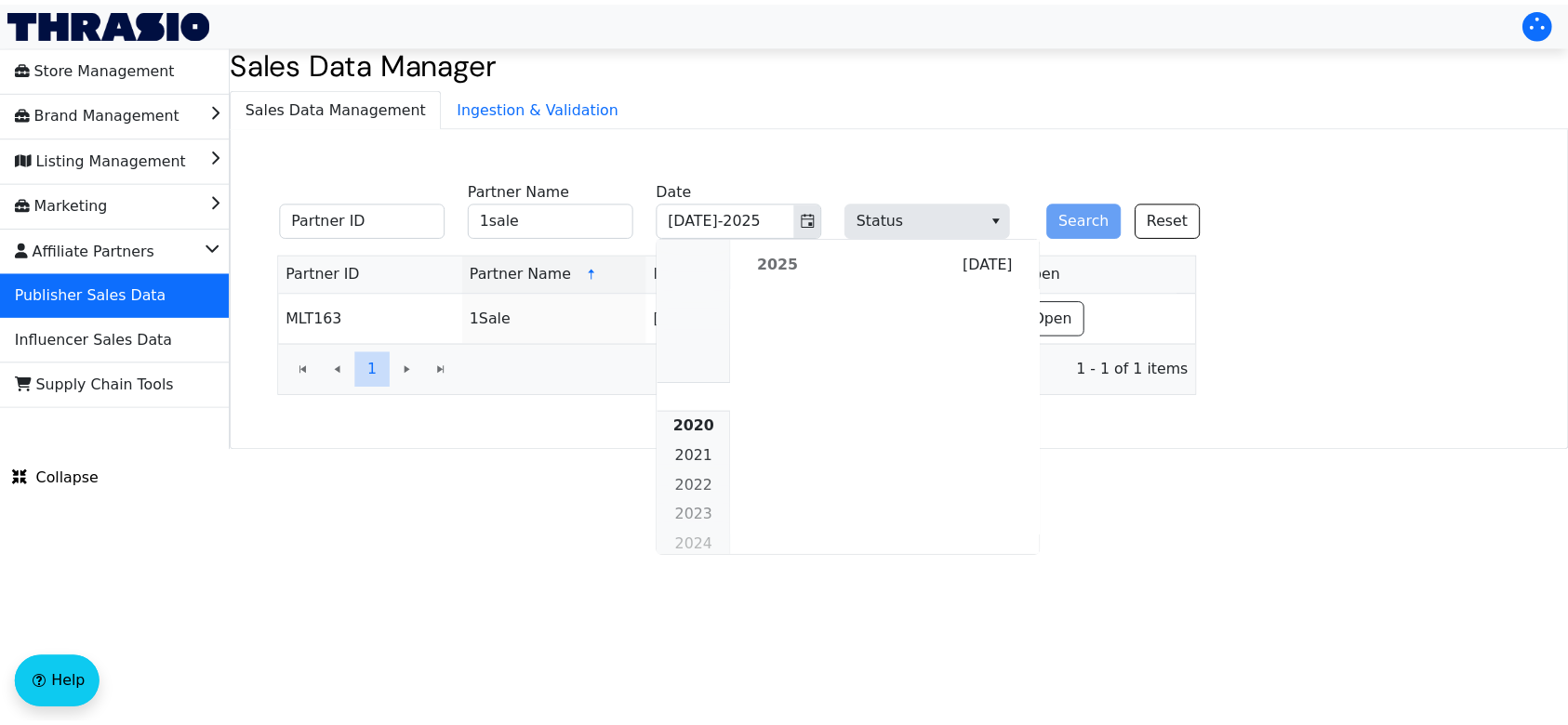
scroll to position [1696, 0]
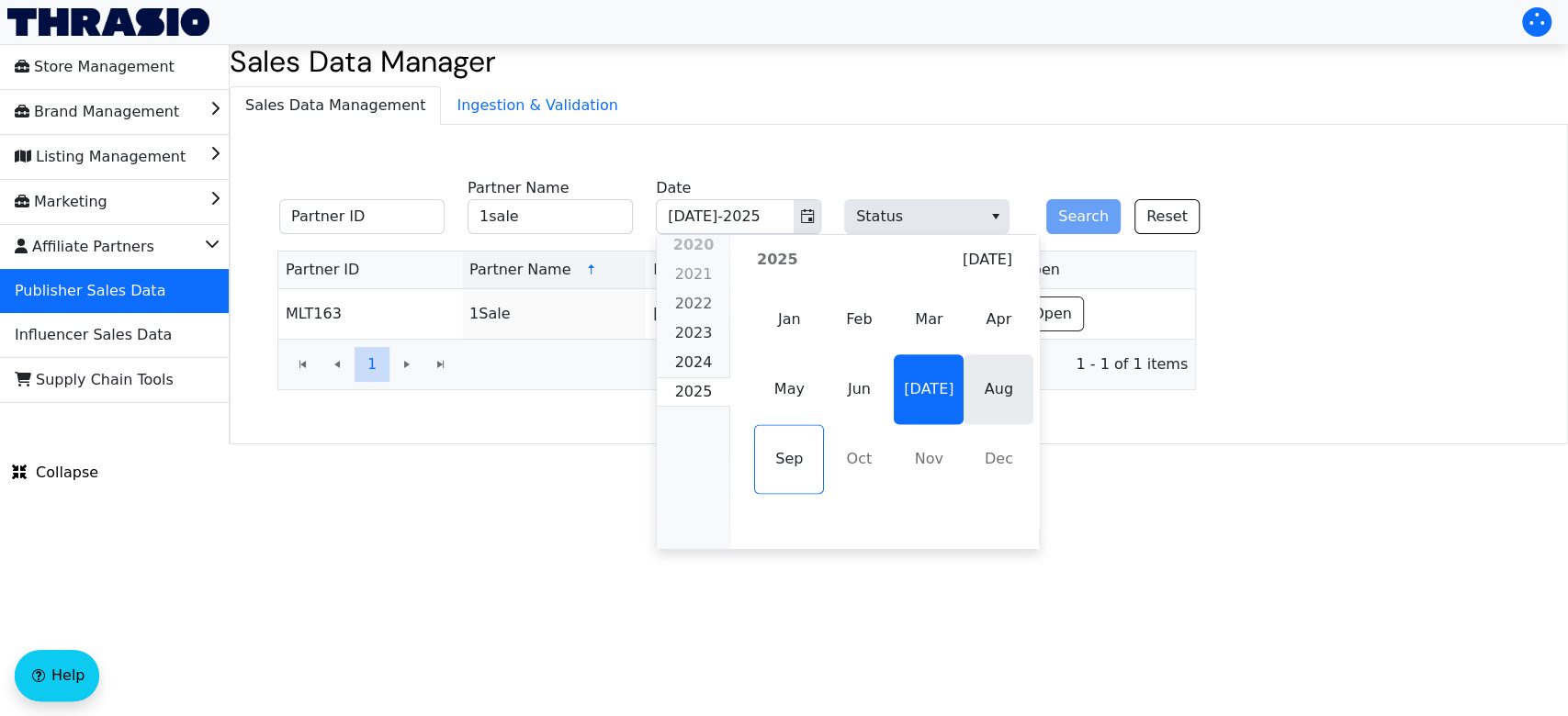
click at [977, 402] on span "Aug" at bounding box center [997, 388] width 70 height 70
type input "Aug-2025"
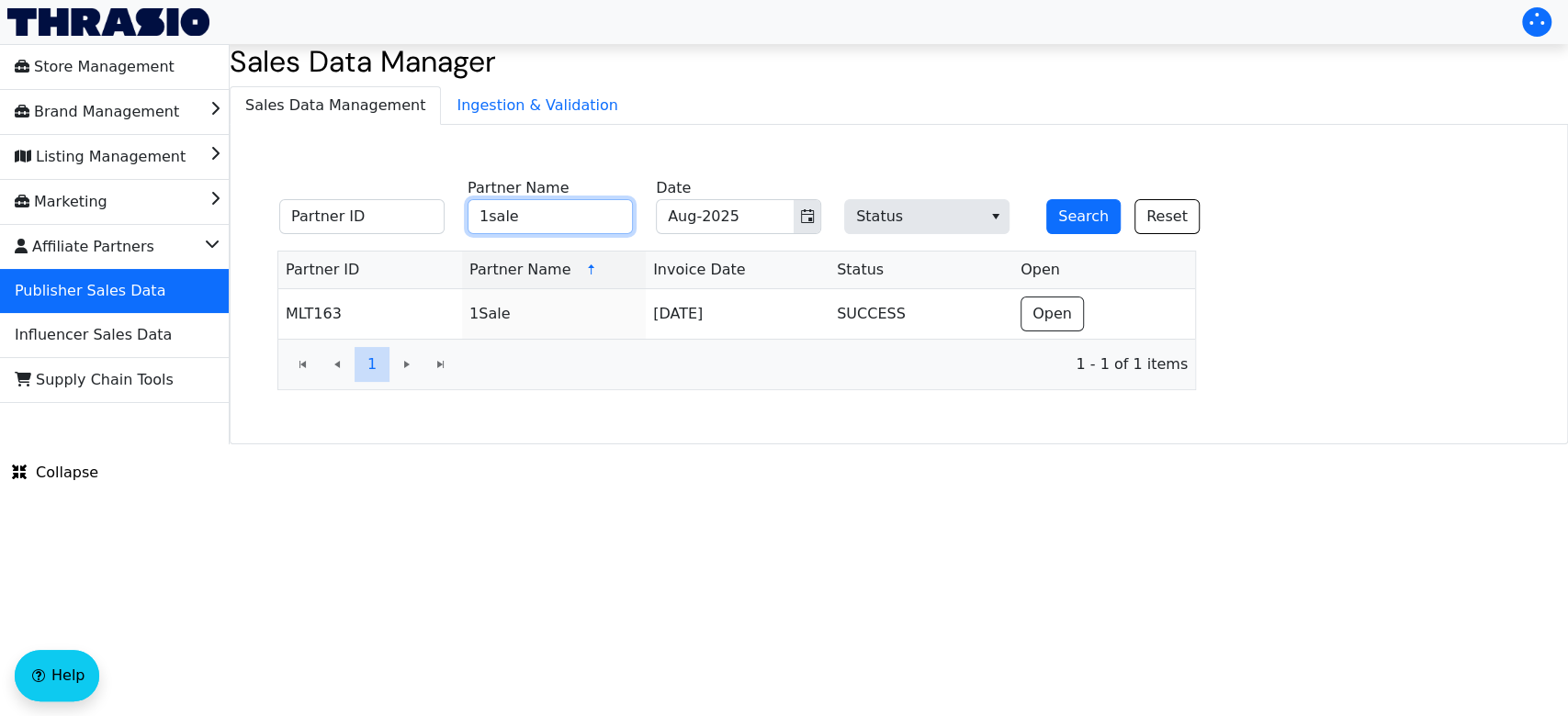
click at [543, 211] on input "1sale" at bounding box center [550, 216] width 165 height 34
type input "1"
type input "amobeez"
click at [1087, 214] on button "Search" at bounding box center [1083, 216] width 75 height 34
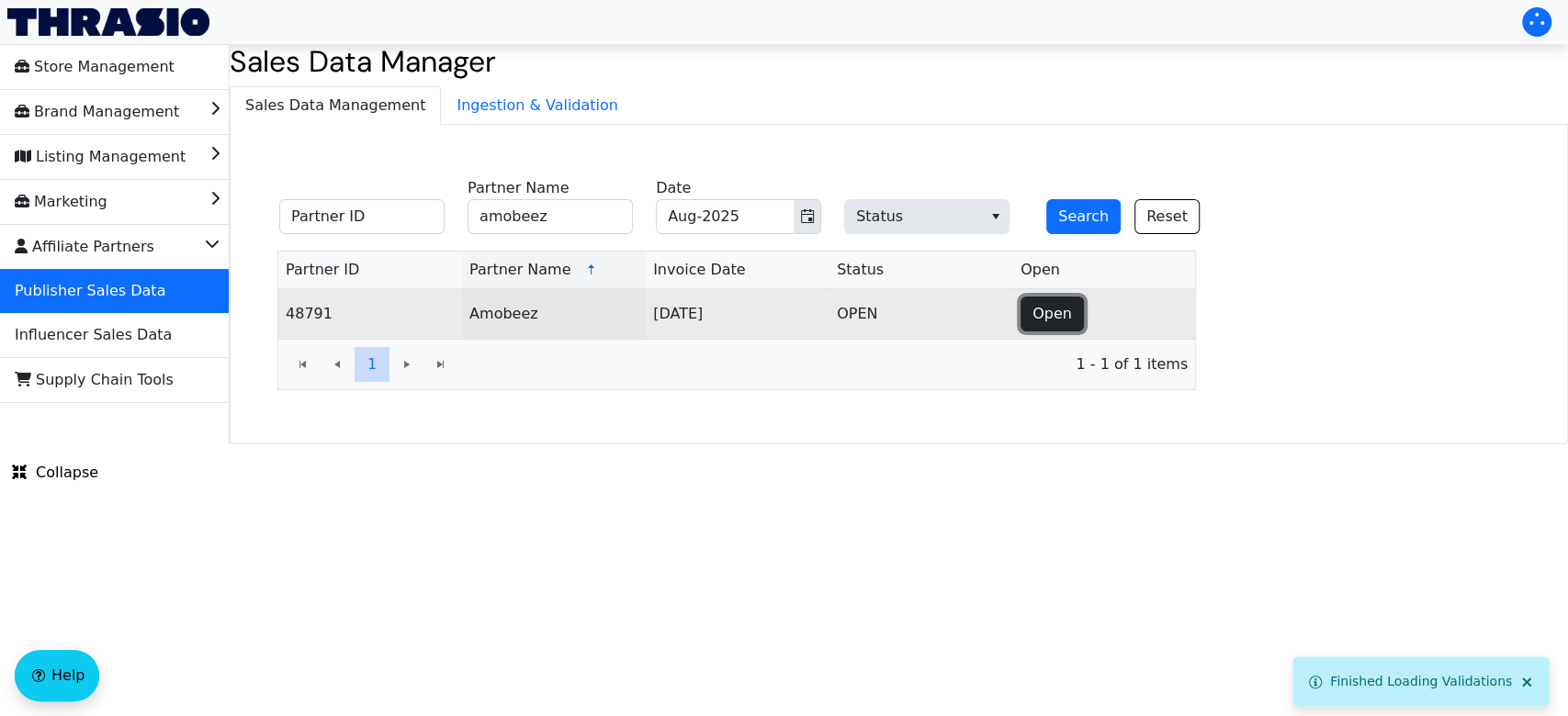
click at [1043, 313] on span "Open" at bounding box center [1052, 314] width 39 height 22
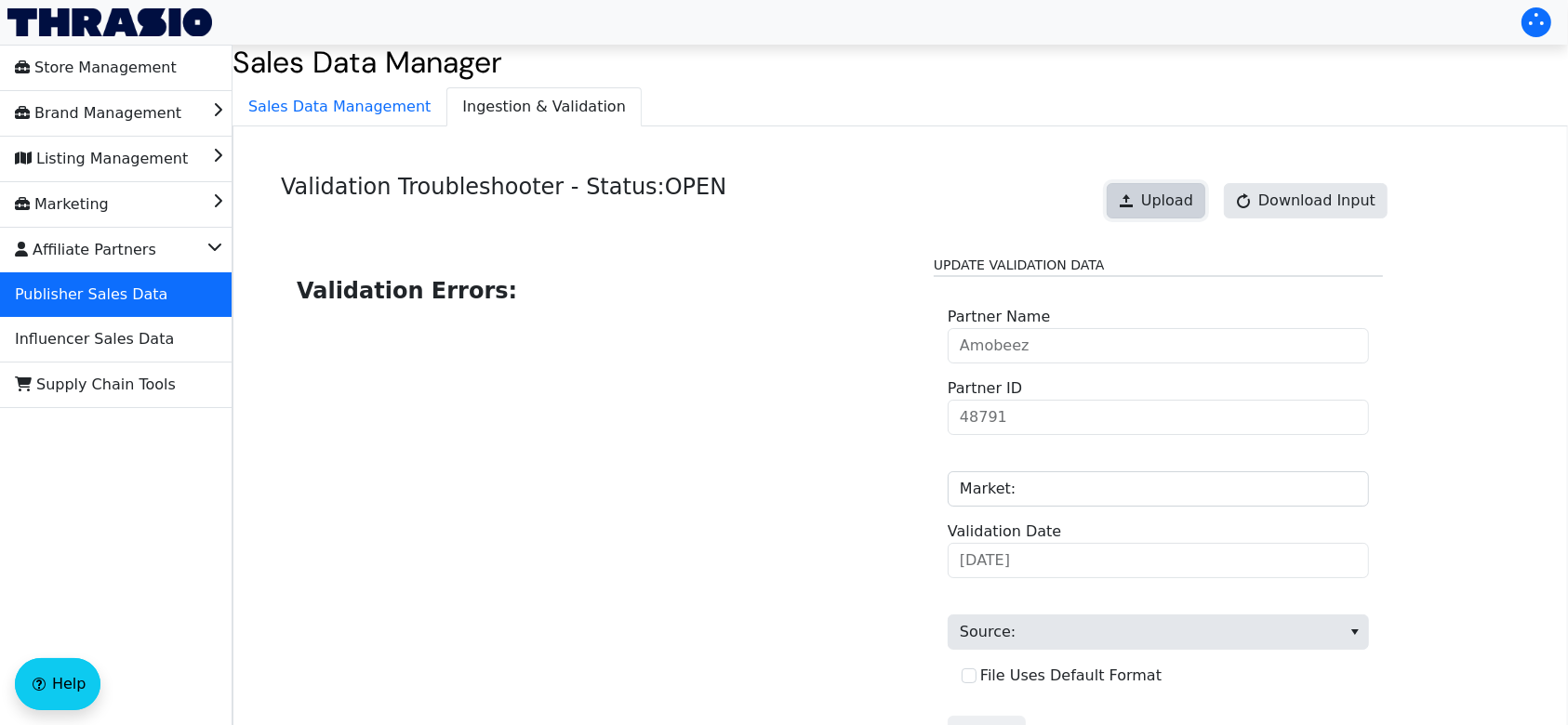
click at [1134, 193] on span at bounding box center [1126, 200] width 15 height 15
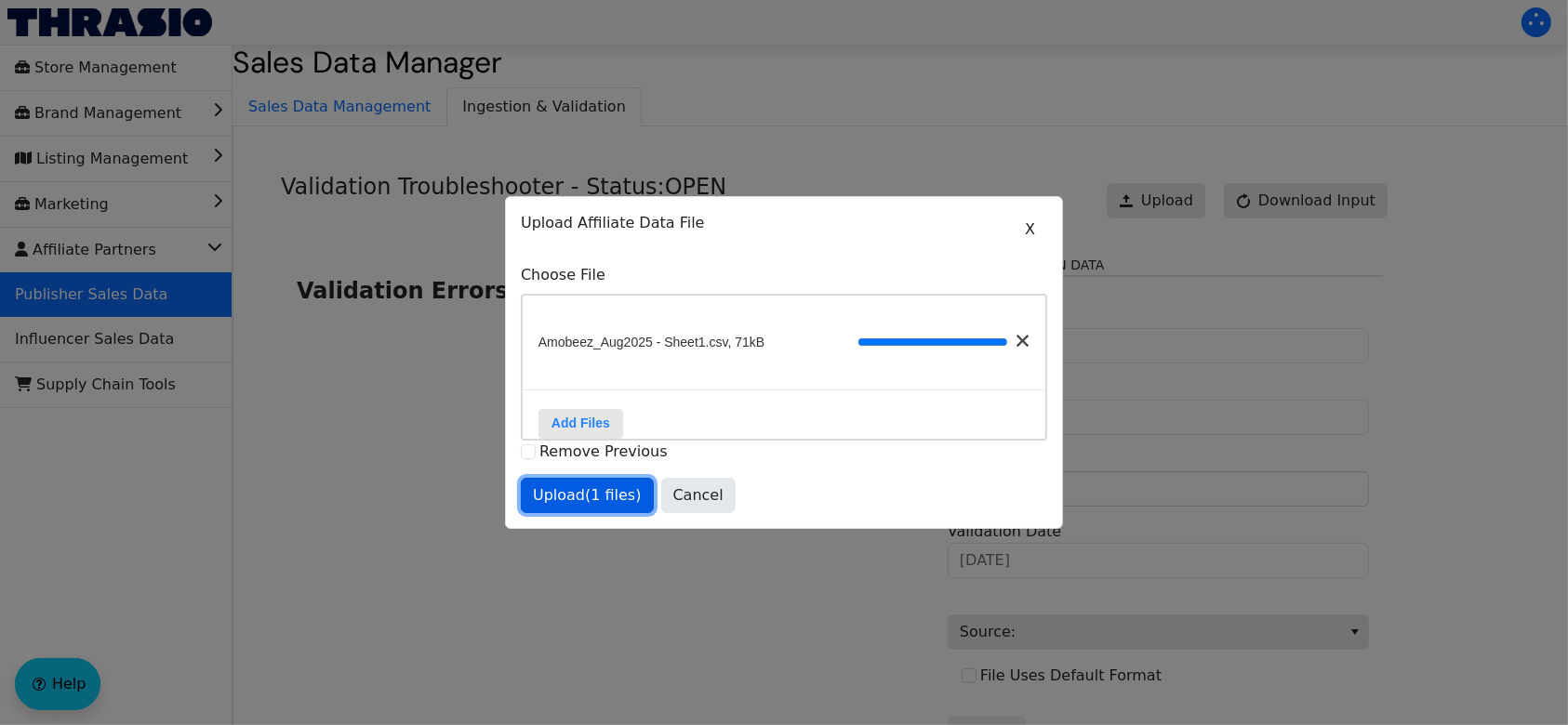
click at [581, 500] on span "Upload (1 files)" at bounding box center [587, 495] width 109 height 22
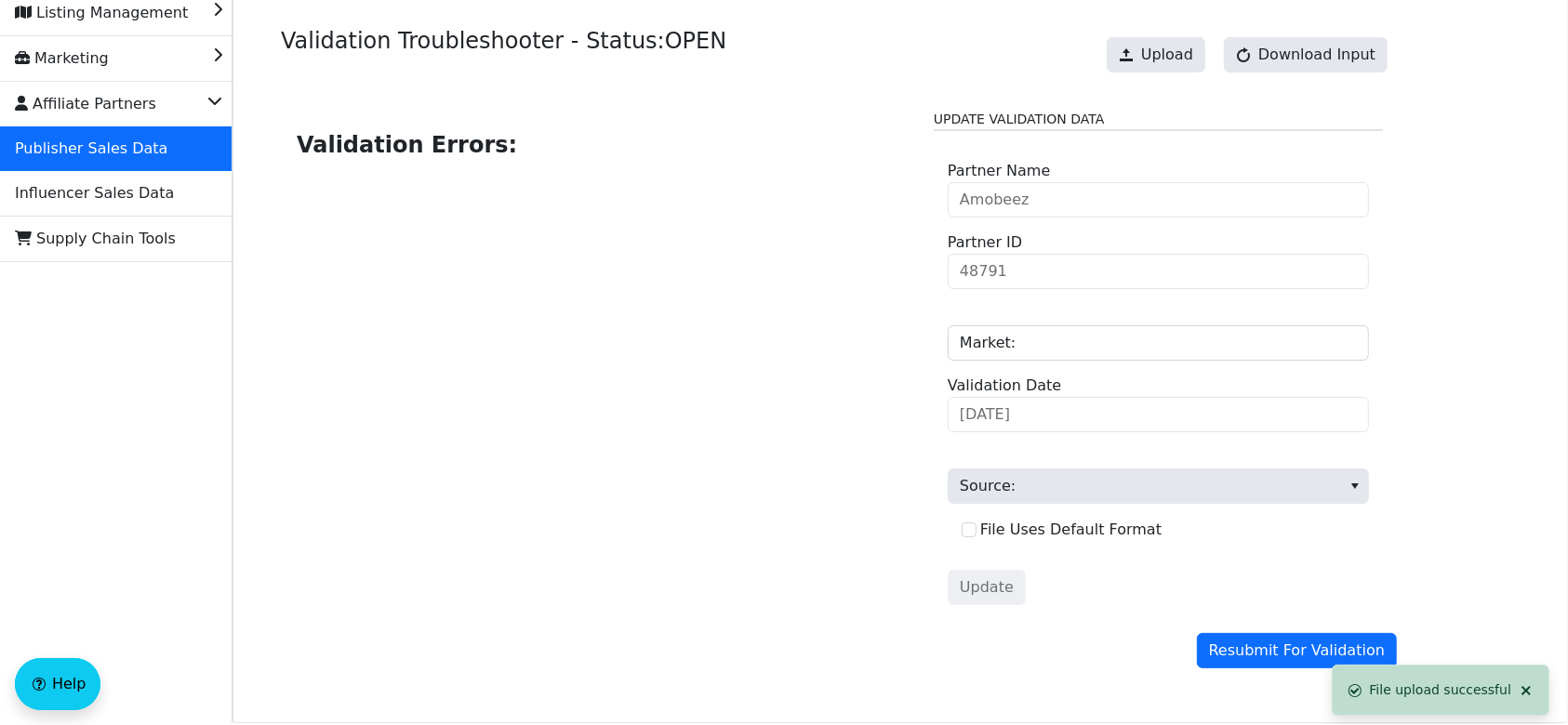
scroll to position [147, 0]
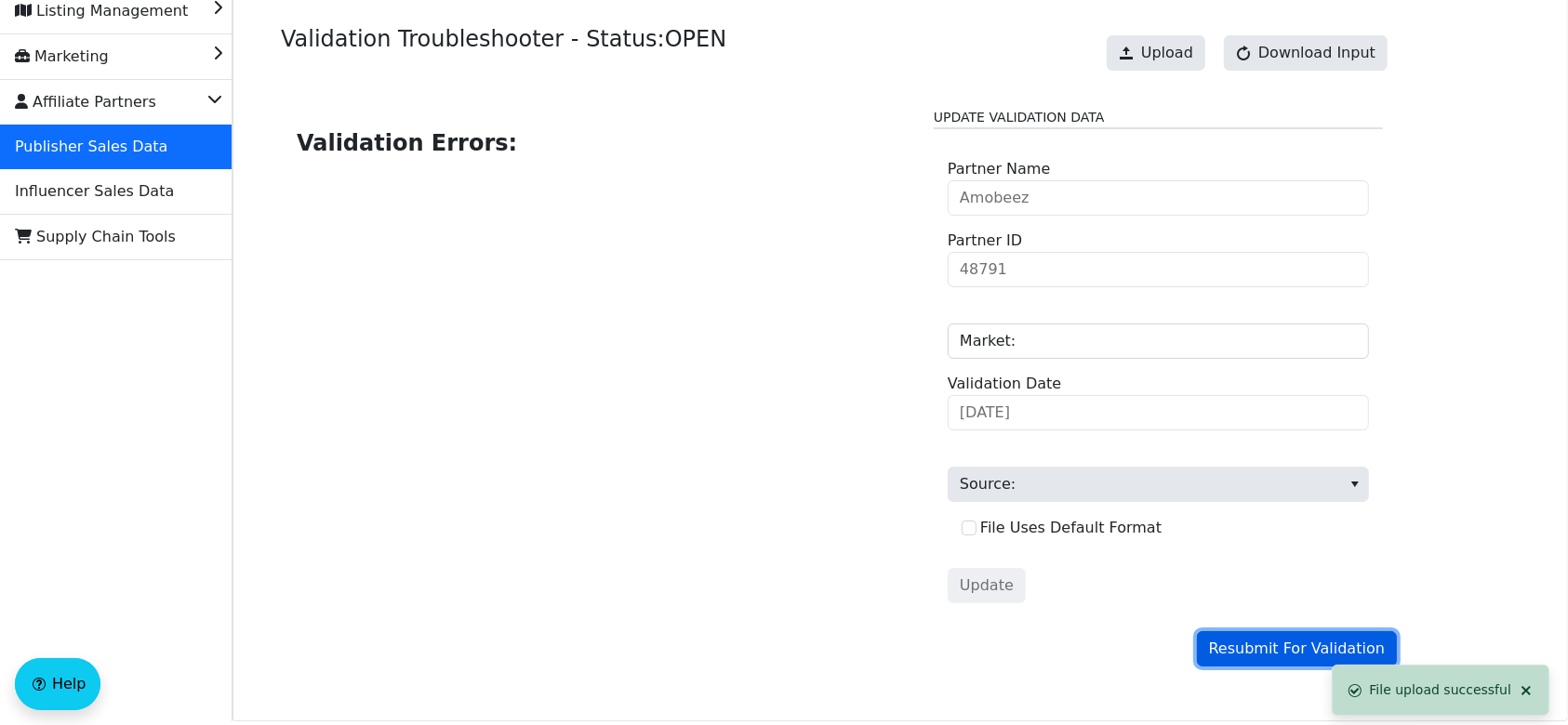
click at [1343, 643] on span "Resubmit For Validation" at bounding box center [1297, 649] width 175 height 22
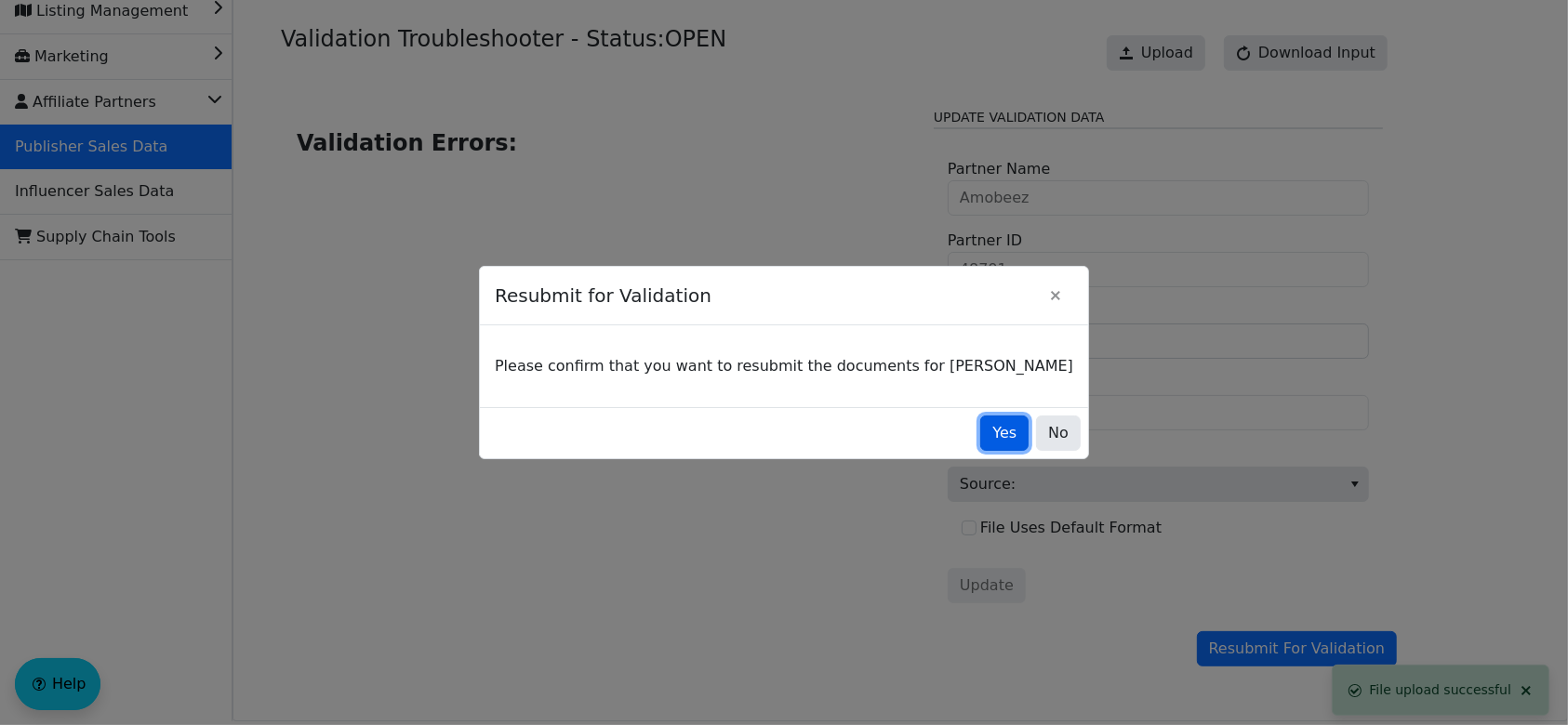
click at [992, 441] on span "Yes" at bounding box center [1004, 433] width 24 height 22
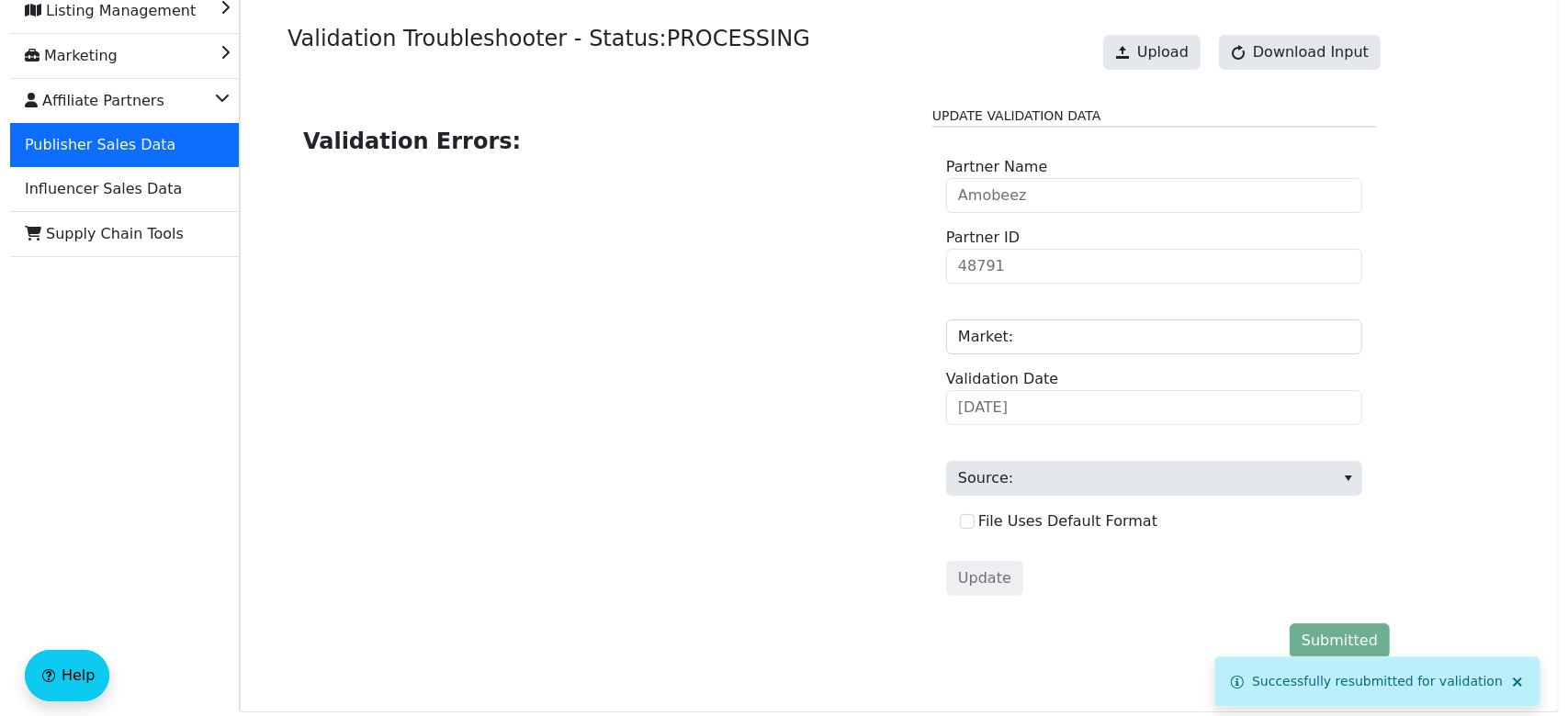
scroll to position [0, 0]
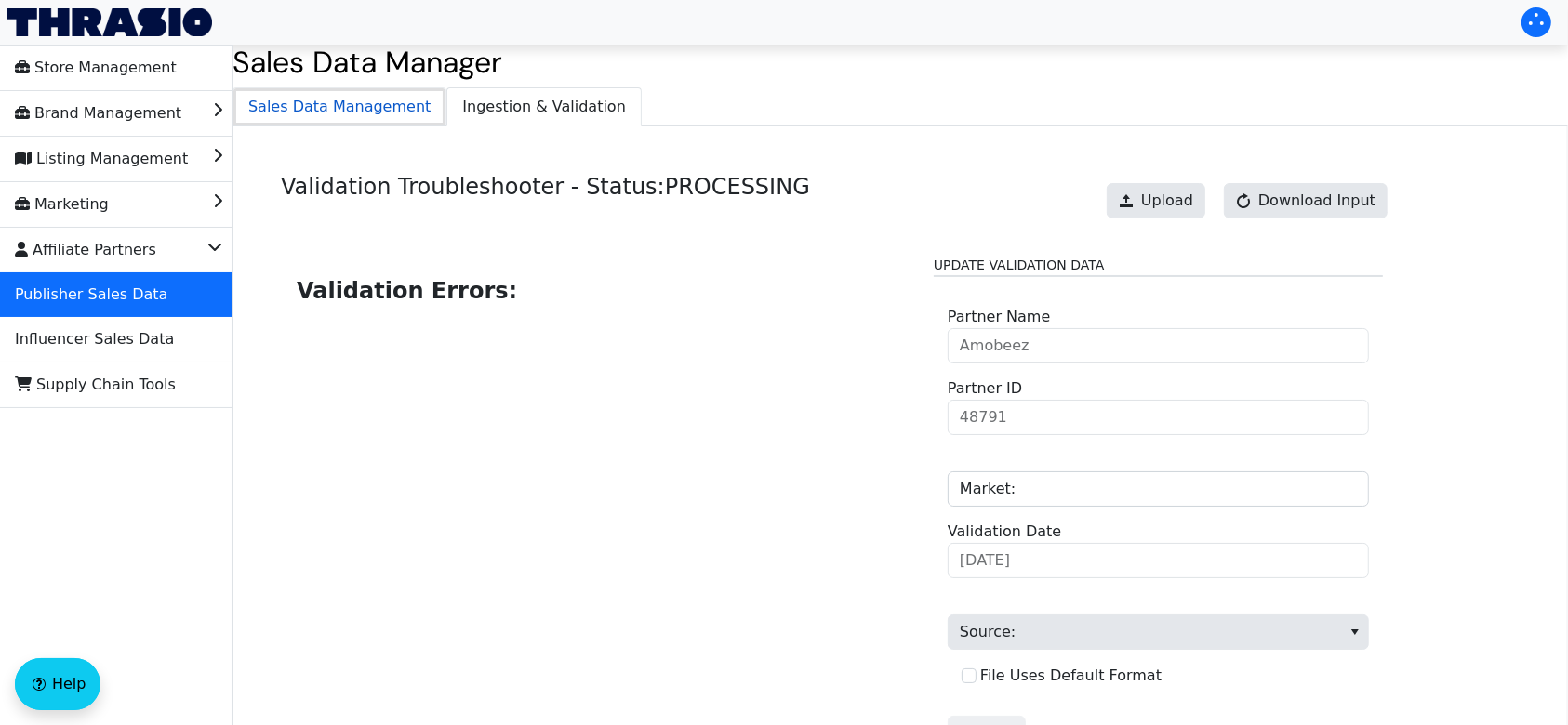
click at [303, 94] on span "Sales Data Management" at bounding box center [339, 107] width 212 height 37
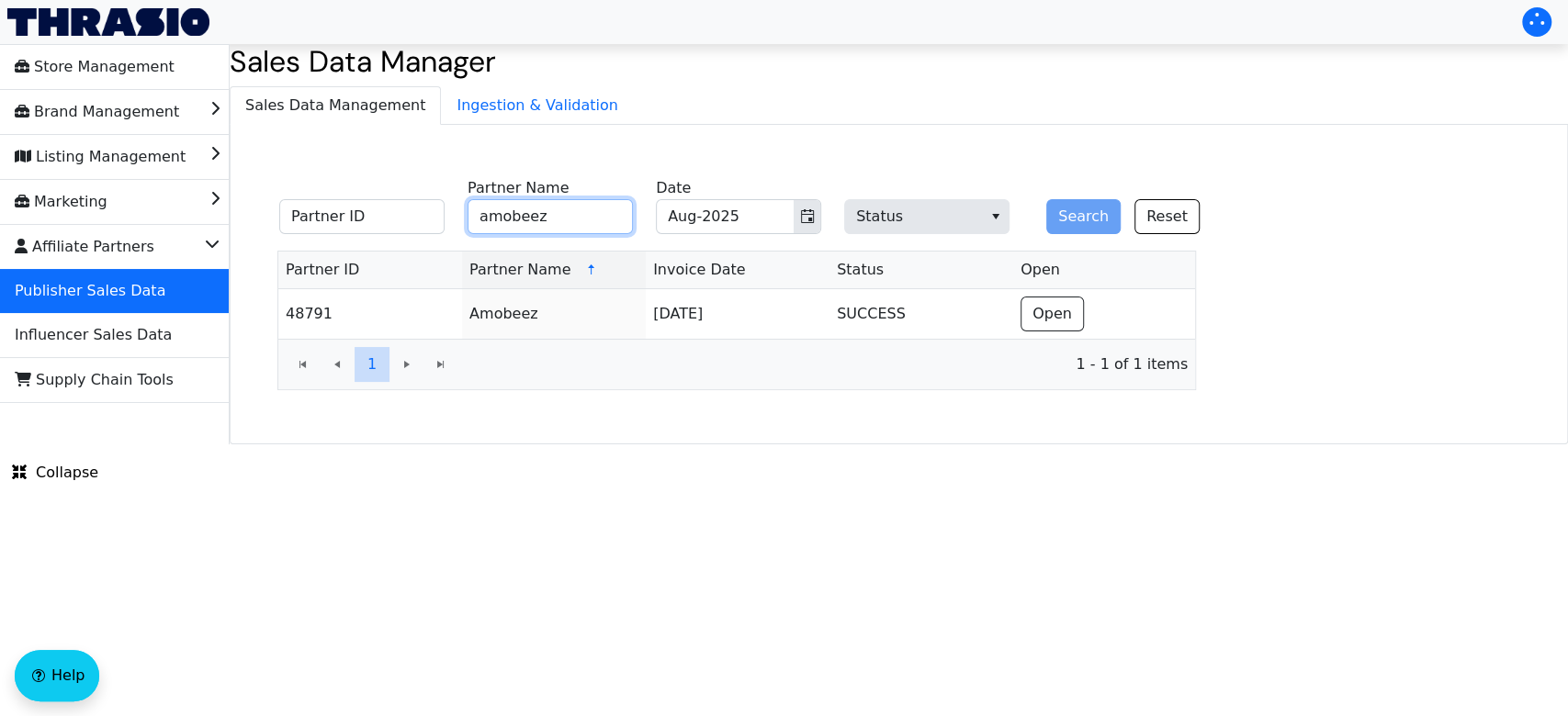
click at [587, 225] on input "amobeez" at bounding box center [550, 216] width 165 height 34
type input "a"
type input "6"
click at [1046, 200] on button "Search" at bounding box center [1083, 216] width 75 height 34
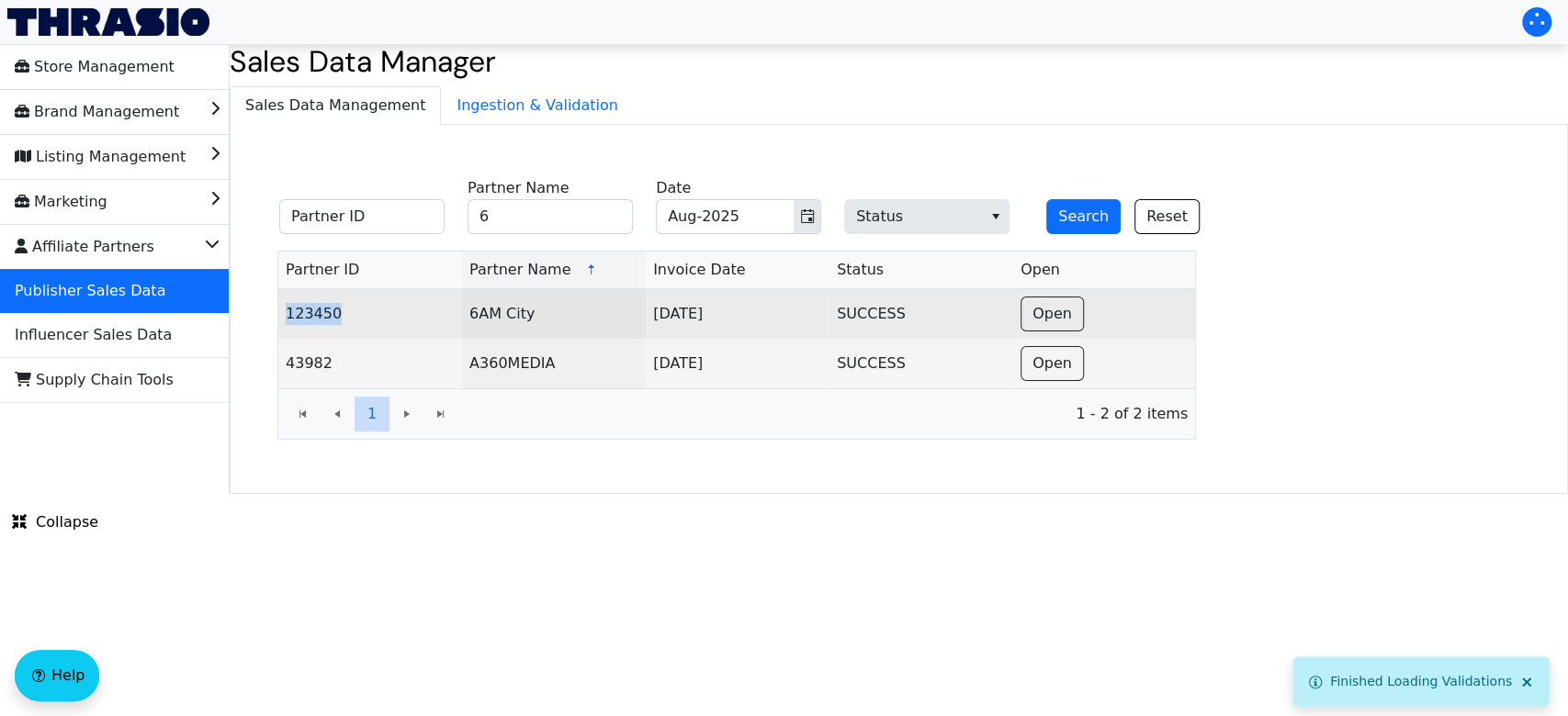
drag, startPoint x: 287, startPoint y: 312, endPoint x: 338, endPoint y: 314, distance: 51.0
click at [338, 314] on td "123450" at bounding box center [370, 314] width 184 height 49
copy td "123450"
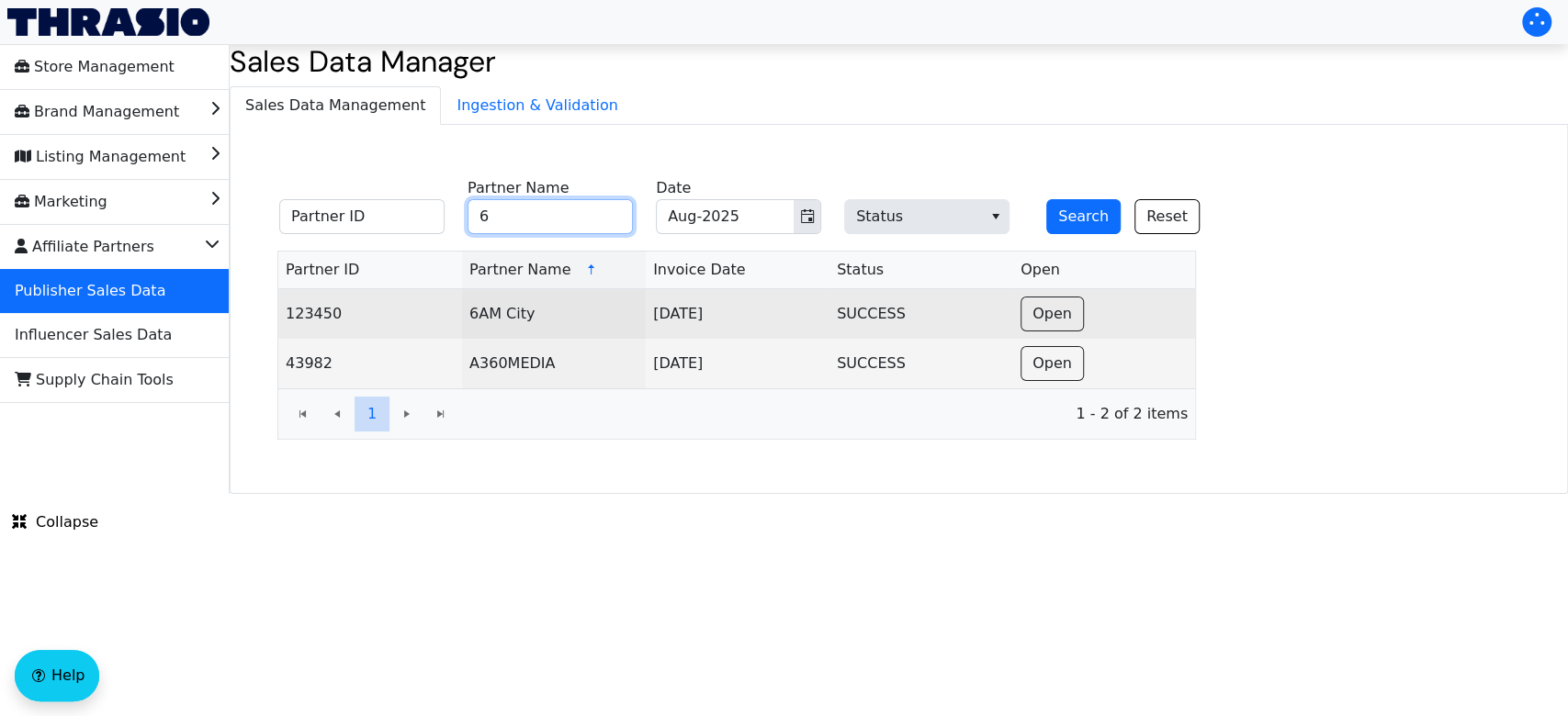
click at [537, 204] on input "6" at bounding box center [550, 216] width 165 height 34
click at [1046, 200] on button "Search" at bounding box center [1083, 216] width 75 height 34
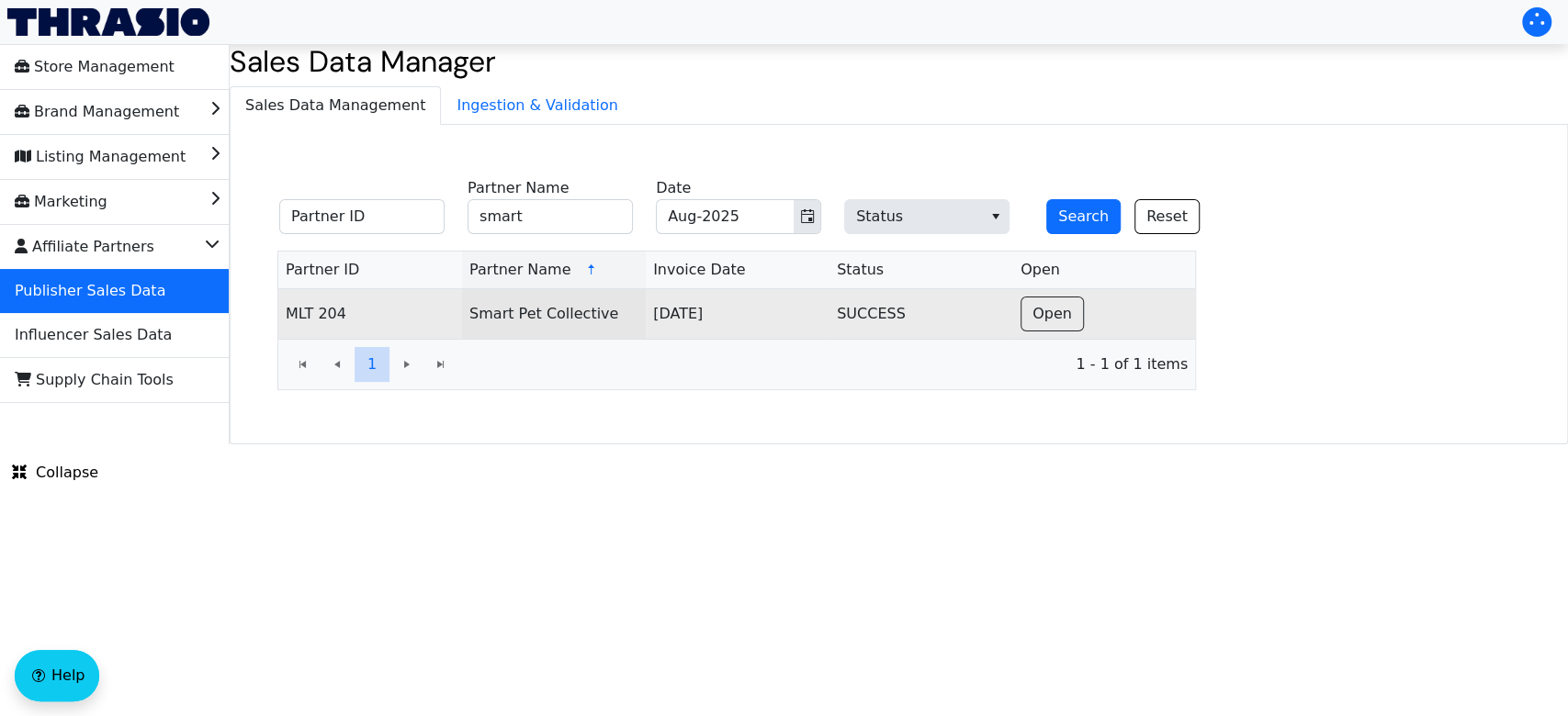
click at [817, 419] on div "Partner ID smart Partner Name Aug-2025 Date Status Search Reset Partner ID Part…" at bounding box center [737, 281] width 985 height 283
click at [603, 223] on input "smart" at bounding box center [550, 216] width 165 height 34
type input "s"
click at [1046, 200] on button "Search" at bounding box center [1083, 216] width 75 height 34
type input "m"
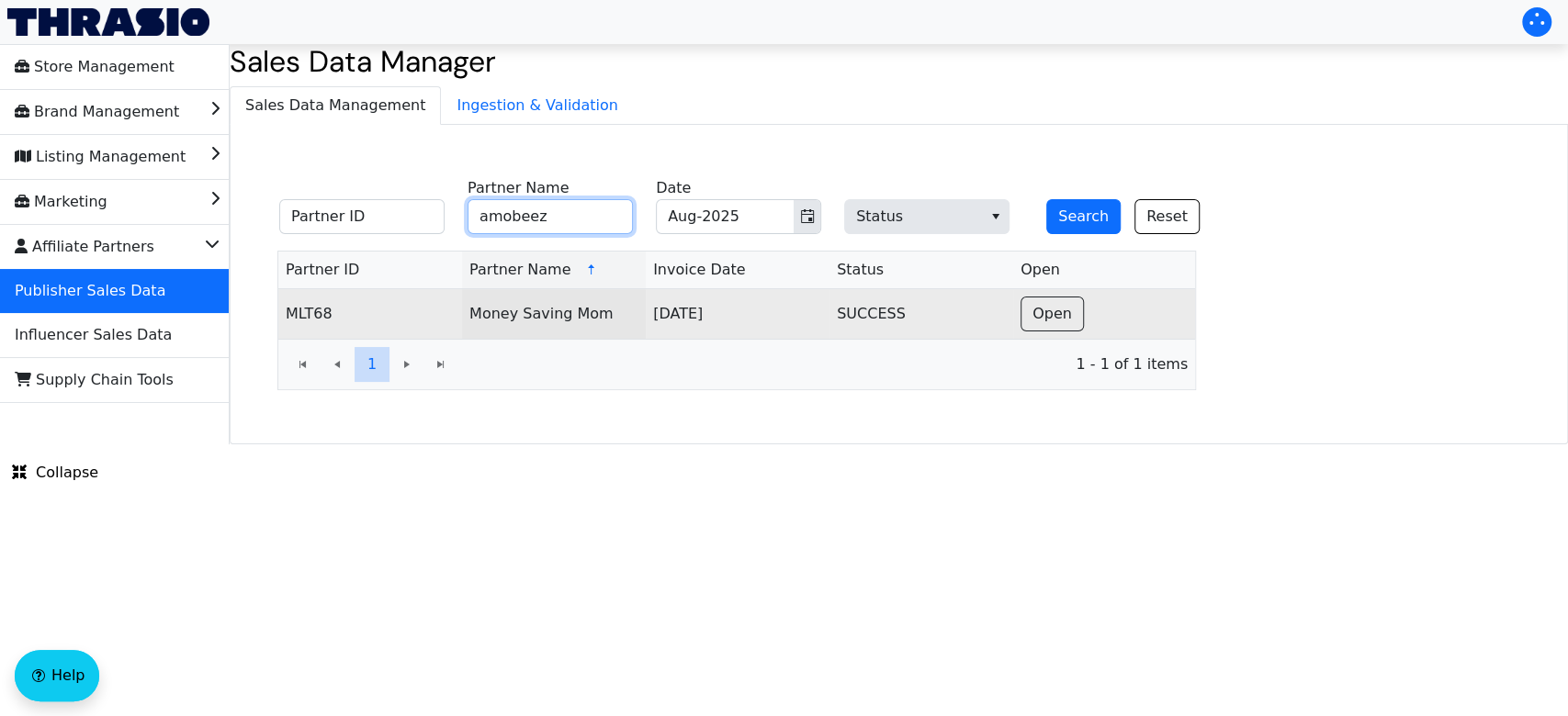
click at [1046, 200] on button "Search" at bounding box center [1083, 216] width 75 height 34
drag, startPoint x: 286, startPoint y: 311, endPoint x: 377, endPoint y: 304, distance: 91.3
click at [377, 304] on td "48791" at bounding box center [370, 314] width 184 height 49
copy td "48791"
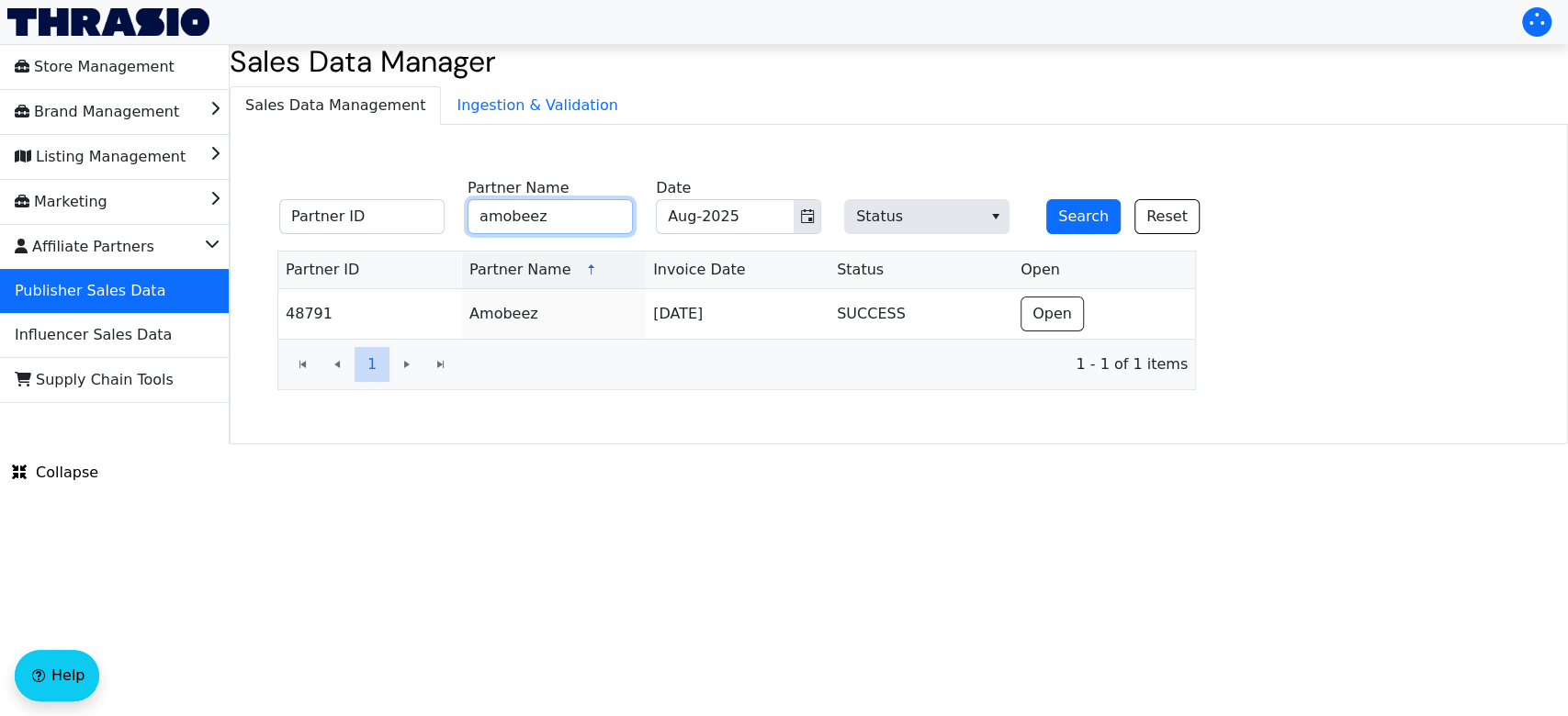
click at [566, 208] on input "amobeez" at bounding box center [550, 216] width 165 height 34
type input "a"
type input "1sale"
click at [1046, 200] on button "Search" at bounding box center [1083, 216] width 75 height 34
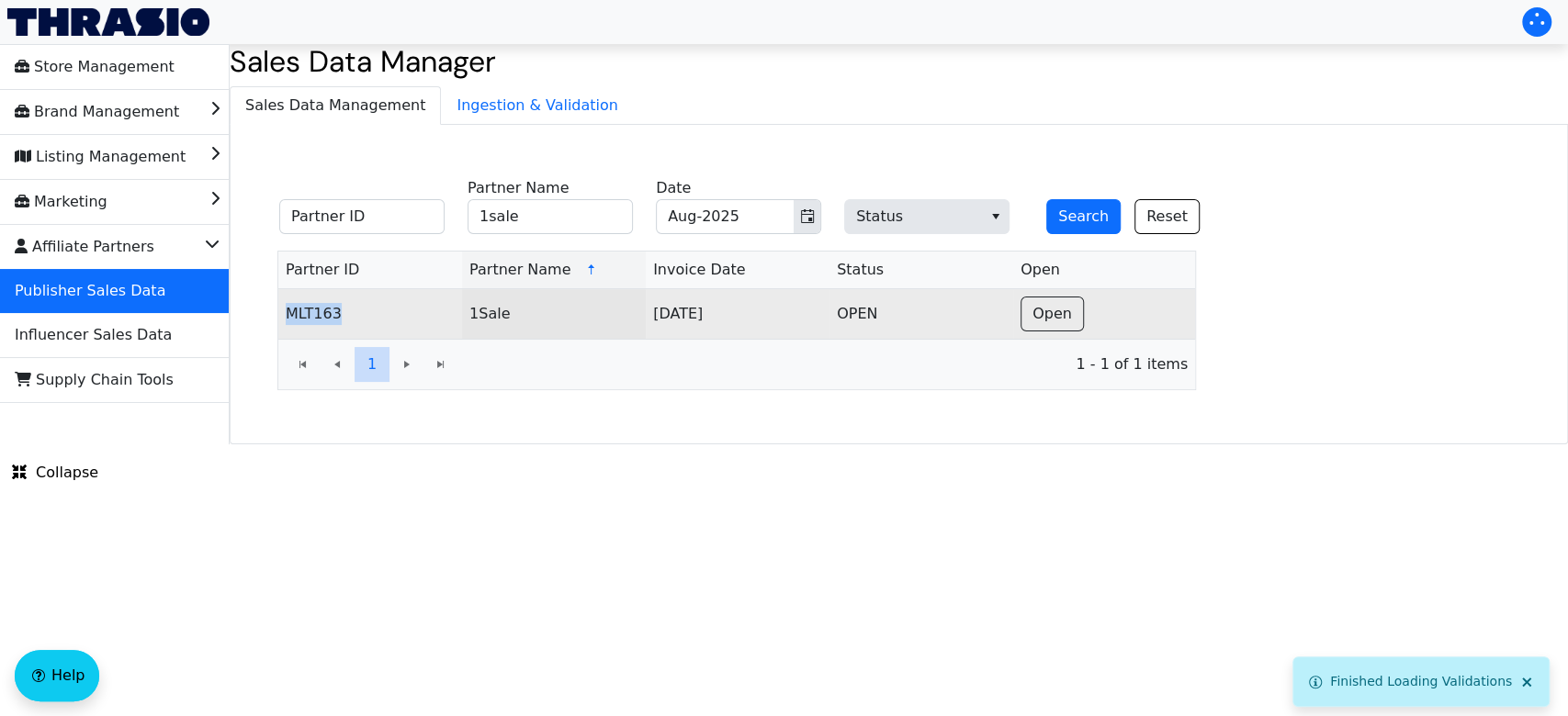
drag, startPoint x: 286, startPoint y: 307, endPoint x: 340, endPoint y: 308, distance: 54.0
click at [340, 308] on td "MLT163" at bounding box center [370, 314] width 184 height 49
copy td "MLT163"
